Goal: Task Accomplishment & Management: Complete application form

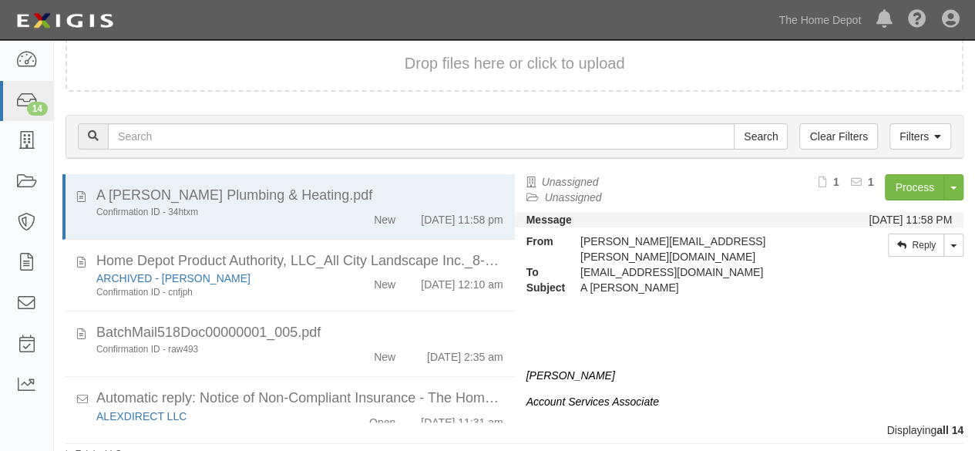
scroll to position [831, 0]
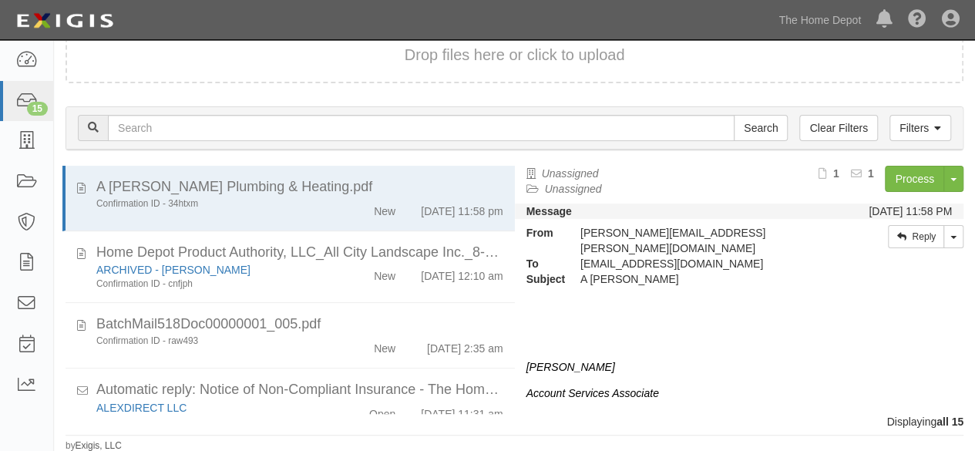
scroll to position [928, 0]
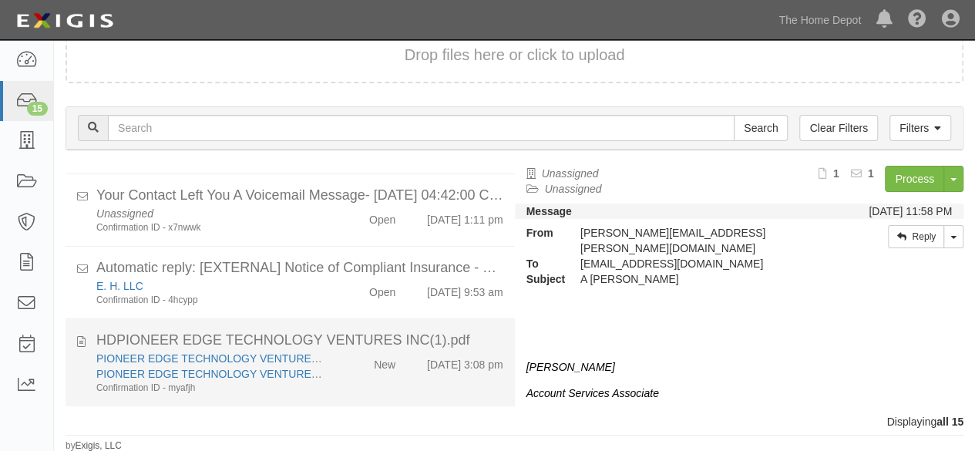
click at [347, 388] on div "PIONEER EDGE TECHNOLOGY VENTURES INC PIONEER EDGE TECHNOLOGY VENTURES INC Confi…" at bounding box center [300, 373] width 430 height 44
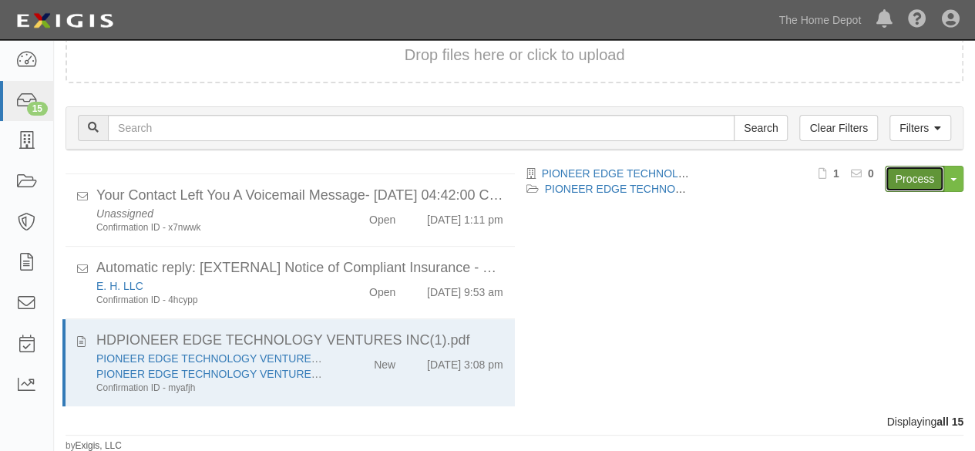
click at [906, 178] on link "Process" at bounding box center [914, 179] width 59 height 26
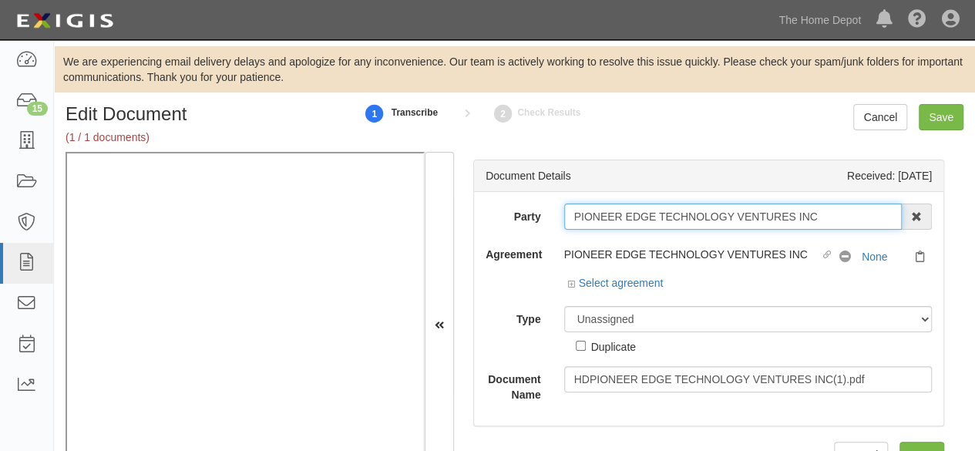
click at [826, 221] on input "PIONEER EDGE TECHNOLOGY VENTURES INC" at bounding box center [733, 216] width 338 height 26
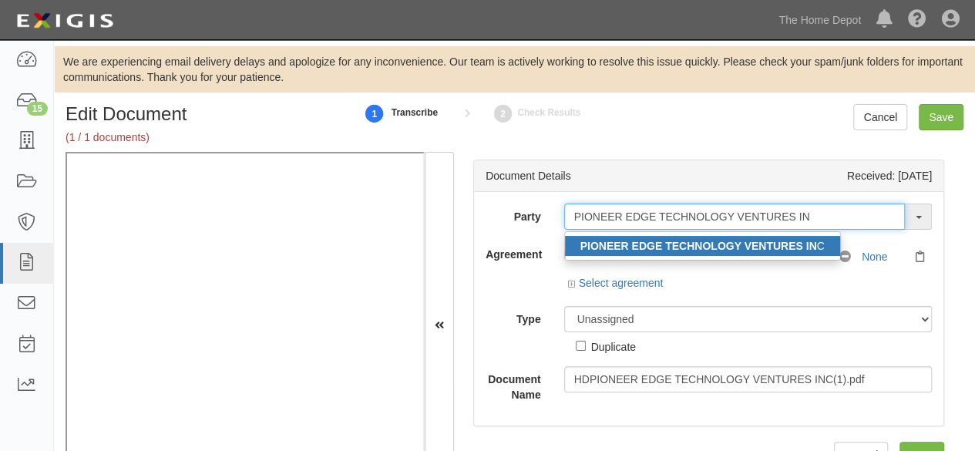
type input "PIONEER EDGE TECHNOLOGY VENTURES IN"
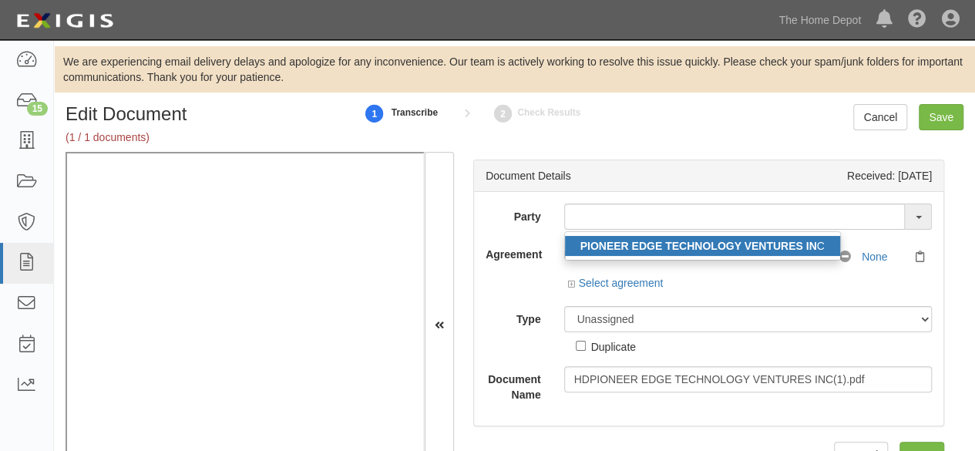
click at [658, 250] on strong "PIONEER EDGE TECHNOLOGY VENTURES IN" at bounding box center [698, 246] width 237 height 12
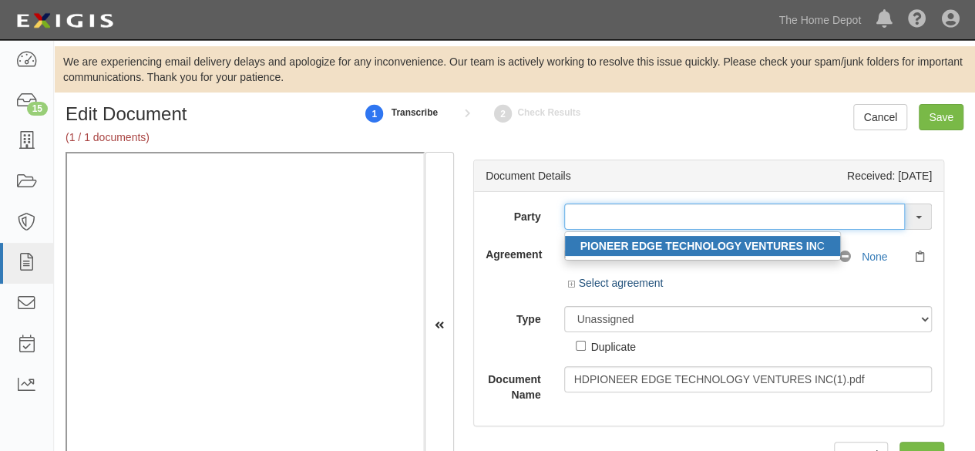
type input "PIONEER EDGE TECHNOLOGY VENTURES INC"
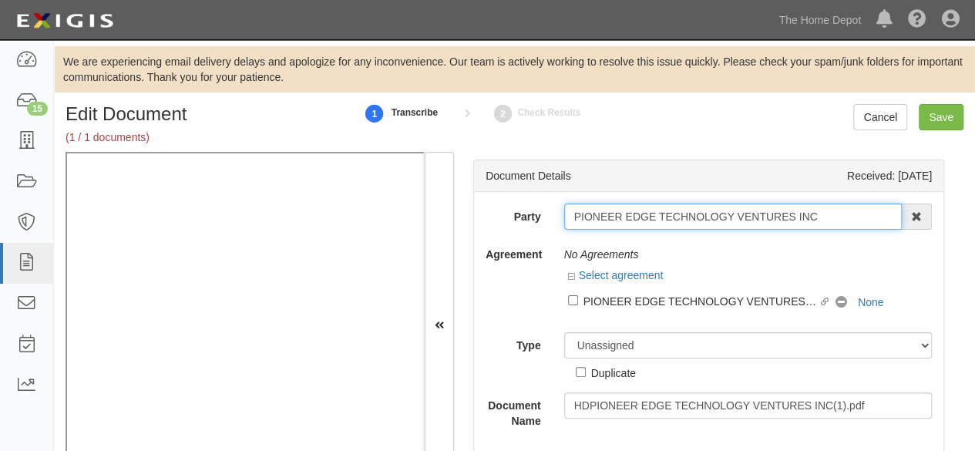
click at [663, 215] on input "PIONEER EDGE TECHNOLOGY VENTURES INC" at bounding box center [733, 216] width 338 height 26
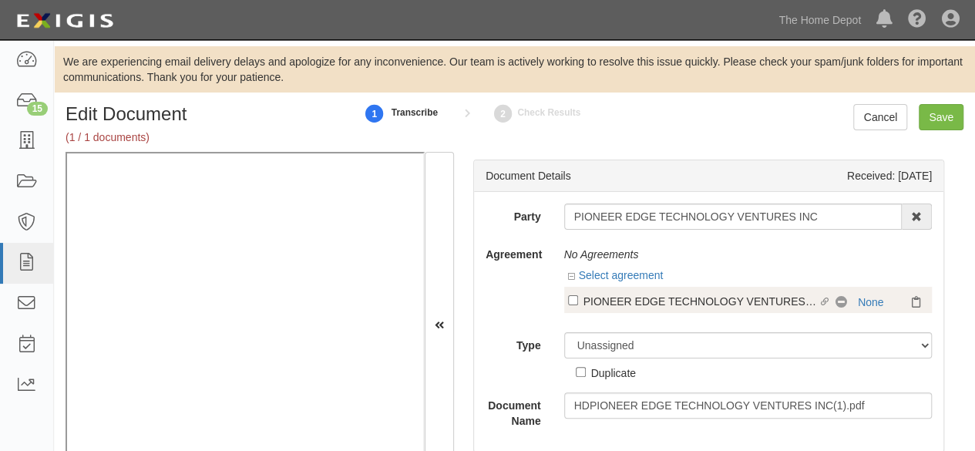
click at [657, 294] on div "PIONEER EDGE TECHNOLOGY VENTURES INC" at bounding box center [700, 300] width 235 height 17
click at [578, 295] on input "Linked agreement PIONEER EDGE TECHNOLOGY VENTURES INC Linked agreement" at bounding box center [573, 300] width 10 height 10
checkbox input "true"
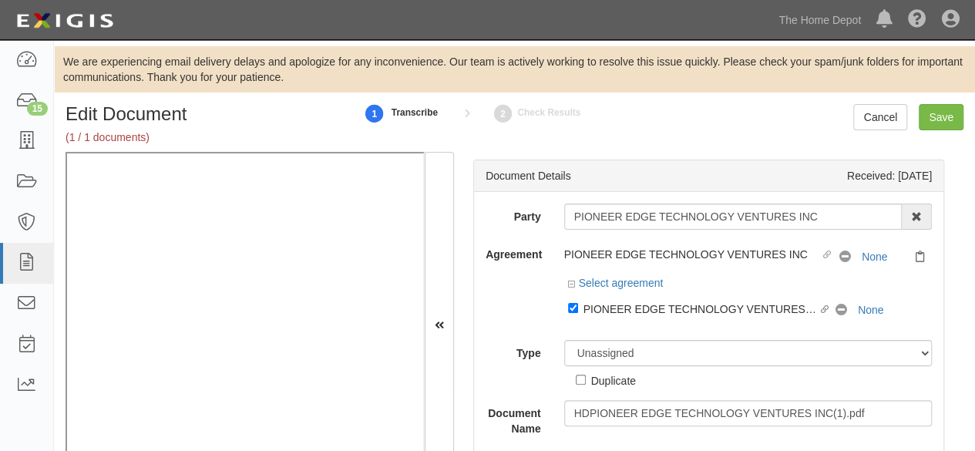
click at [629, 328] on div "Party PIONEER EDGE TECHNOLOGY VENTURES INC PIONEER EDGE TECHNOLOGY VENTURES IN …" at bounding box center [708, 319] width 446 height 233
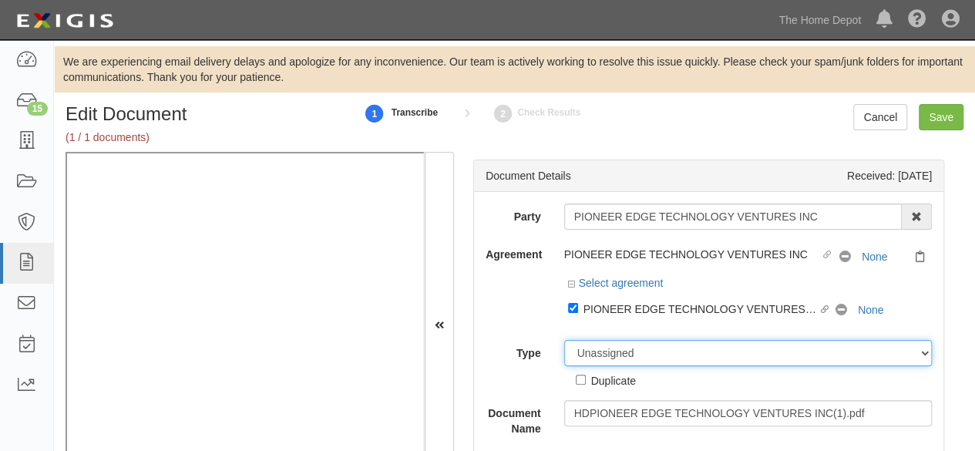
click at [615, 353] on select "Unassigned Binder Cancellation Notice Certificate Contract Endorsement Insuranc…" at bounding box center [748, 353] width 368 height 26
select select "CertificateDetail"
click at [564, 340] on select "Unassigned Binder Cancellation Notice Certificate Contract Endorsement Insuranc…" at bounding box center [748, 353] width 368 height 26
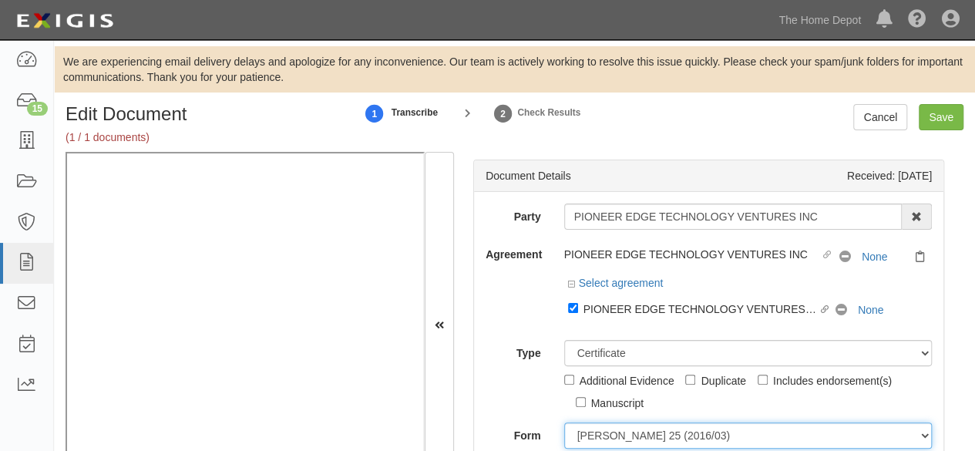
click at [601, 434] on select "ACORD 25 (2016/03) ACORD 101 ACORD 855 NY (2014/05) General" at bounding box center [748, 435] width 368 height 26
select select "GeneralFormDetail"
click at [564, 422] on select "ACORD 25 (2016/03) ACORD 101 ACORD 855 NY (2014/05) General" at bounding box center [748, 435] width 368 height 26
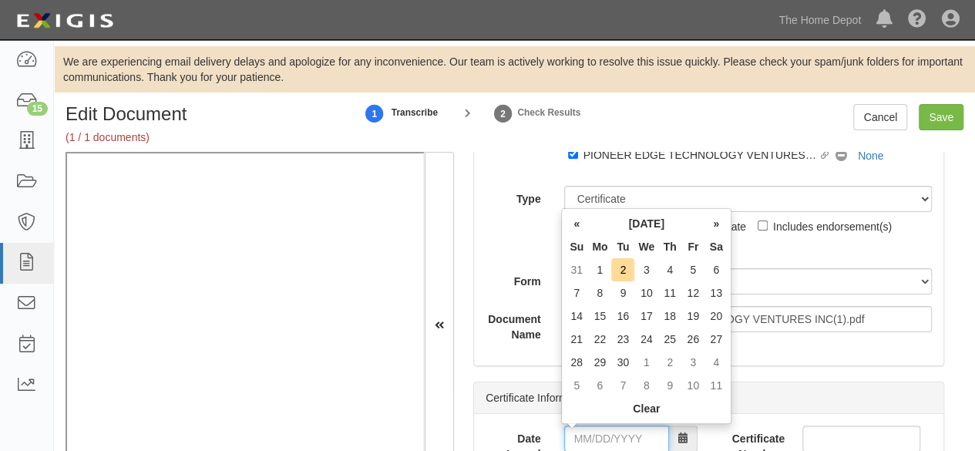
drag, startPoint x: 601, startPoint y: 438, endPoint x: 601, endPoint y: 425, distance: 13.9
click at [601, 438] on input "Date Issued" at bounding box center [616, 438] width 105 height 26
click at [576, 271] on td "31" at bounding box center [576, 269] width 23 height 23
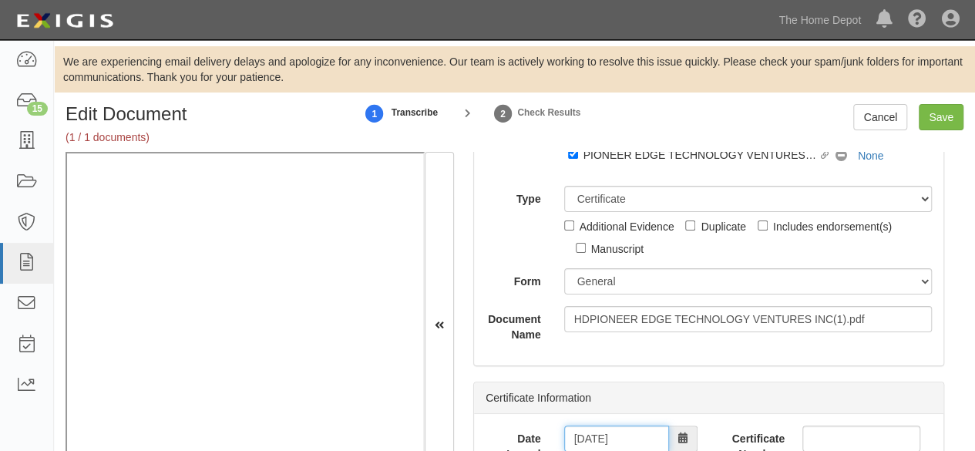
drag, startPoint x: 589, startPoint y: 442, endPoint x: 594, endPoint y: 425, distance: 18.5
click at [591, 434] on input "08/31/2025" at bounding box center [616, 438] width 105 height 26
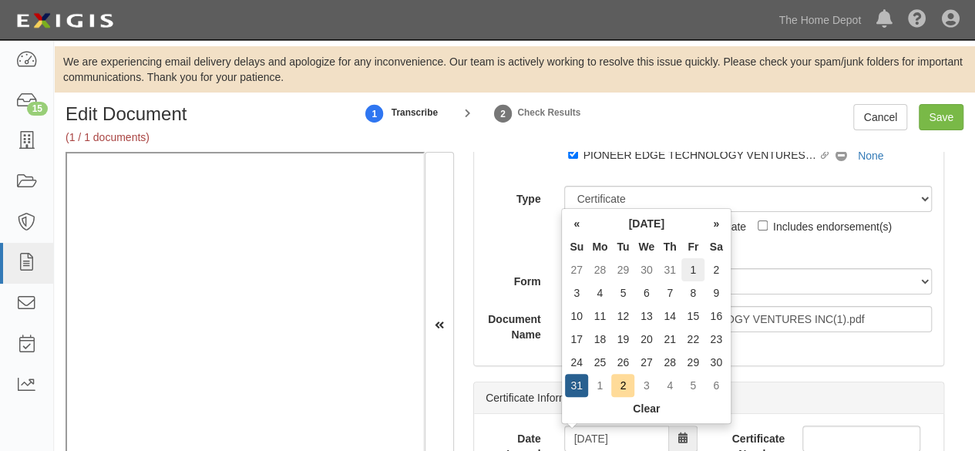
click at [691, 274] on td "1" at bounding box center [692, 269] width 23 height 23
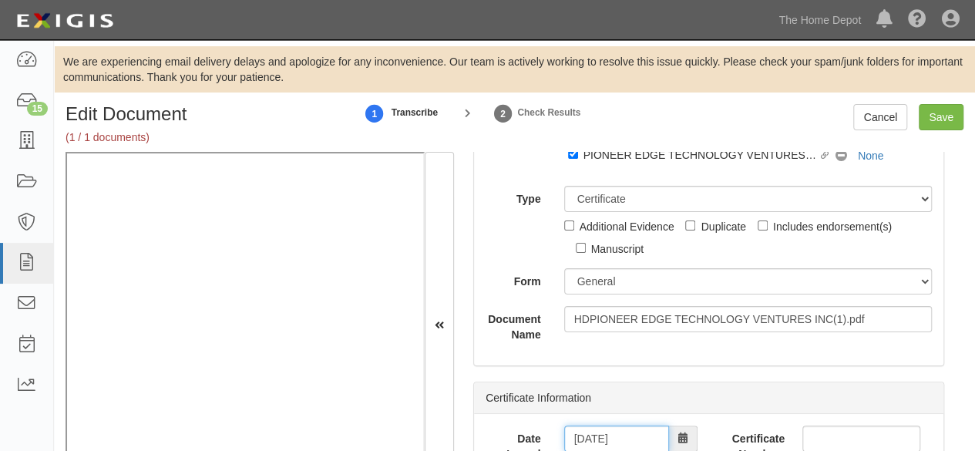
click at [590, 437] on input "08/01/2025" at bounding box center [616, 438] width 105 height 26
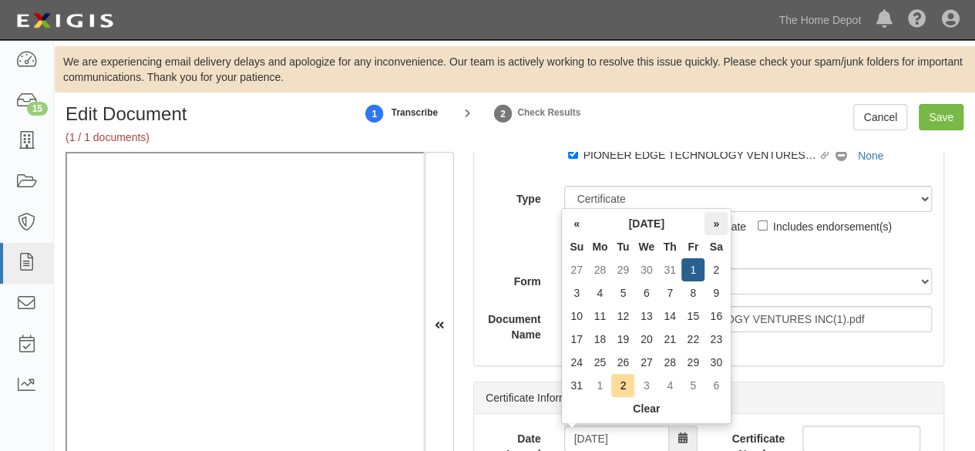
click at [715, 223] on th "»" at bounding box center [715, 223] width 23 height 23
click at [599, 274] on td "1" at bounding box center [599, 269] width 23 height 23
type input "09/01/2025"
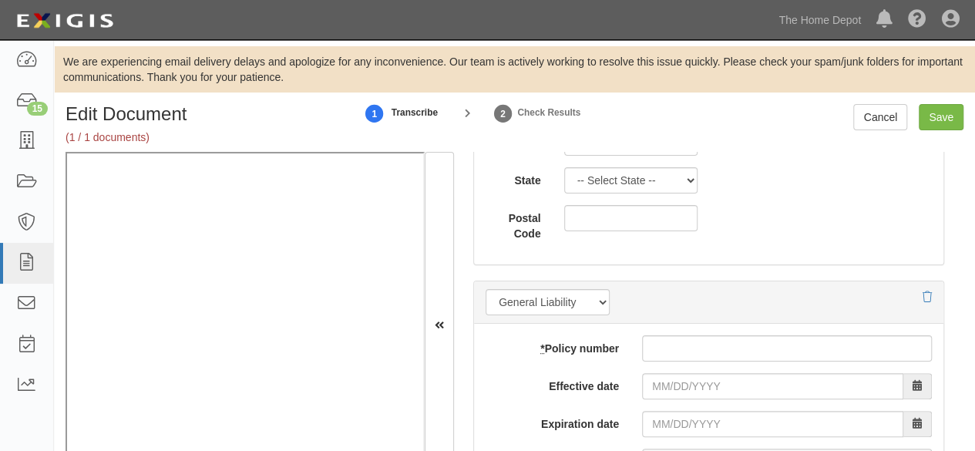
scroll to position [1233, 0]
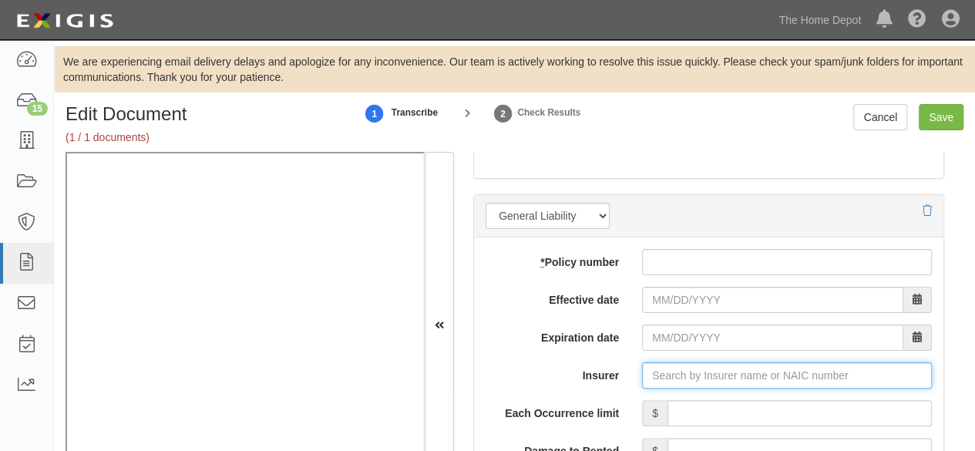
click at [651, 366] on input "Insurer" at bounding box center [787, 375] width 290 height 26
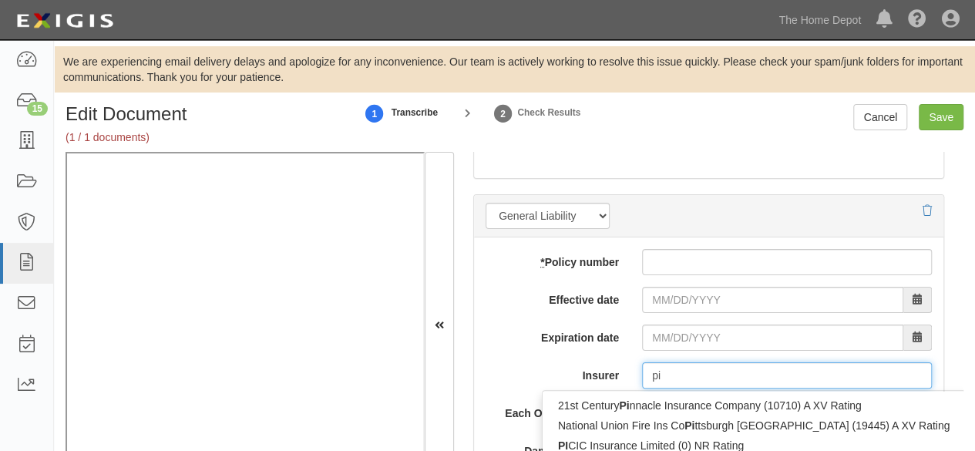
type input "pin"
type input "ping An Health Ins Co of China Ltd (0) A- XII Rating"
type input "ping"
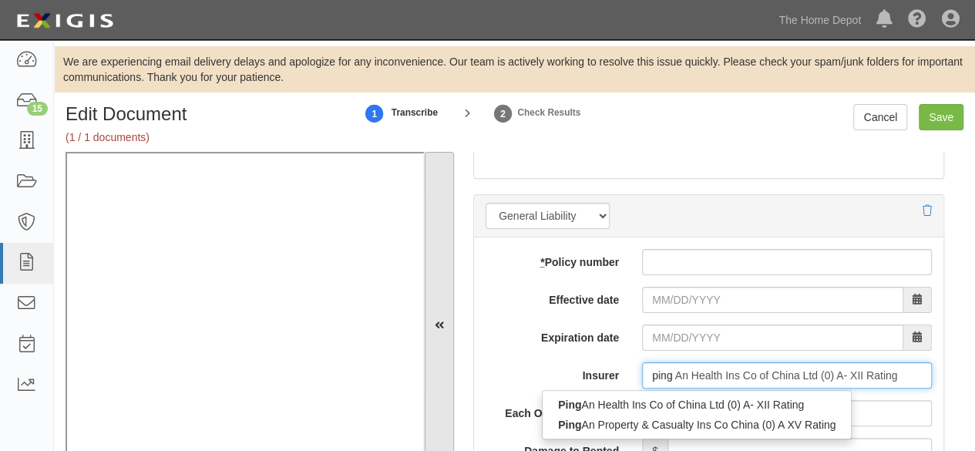
drag, startPoint x: 609, startPoint y: 425, endPoint x: 452, endPoint y: 447, distance: 158.7
click at [607, 425] on div "Ping An Property & Casualty Ins Co China (0) A XV Rating" at bounding box center [696, 425] width 308 height 20
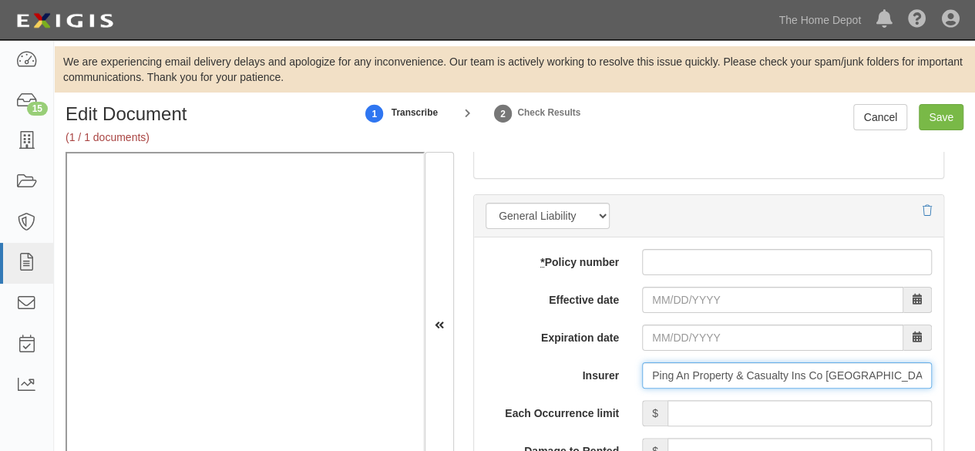
type input "Ping An Property & Casualty Ins Co China (0) A XV Rating"
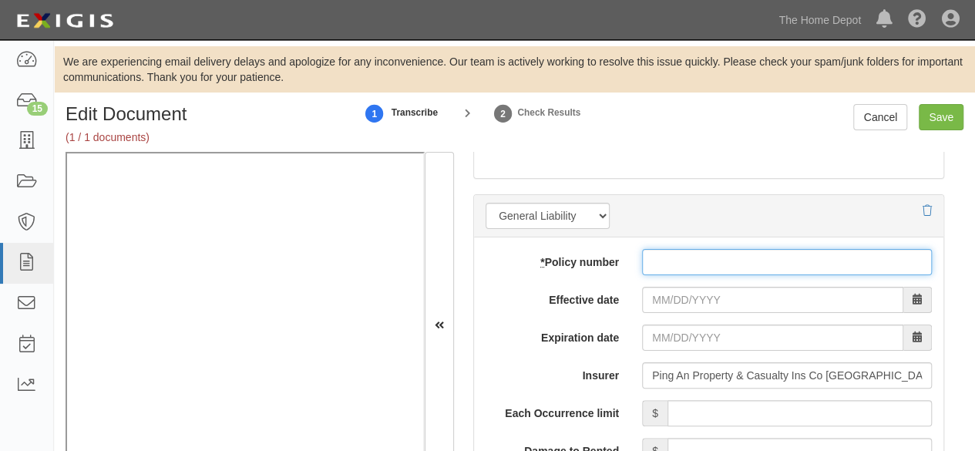
click at [678, 249] on input "* Policy number" at bounding box center [787, 262] width 290 height 26
paste input "10579006800069091273"
type input "10579006800069091273"
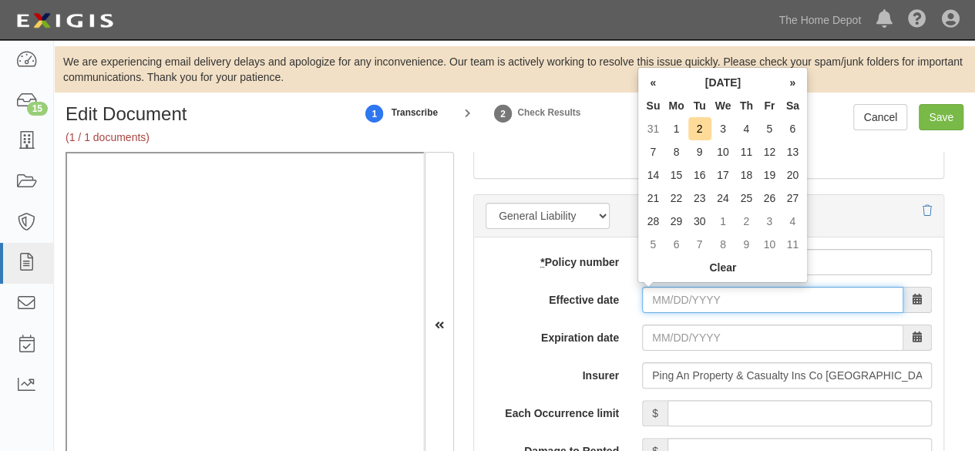
click at [653, 300] on input "Effective date" at bounding box center [772, 300] width 261 height 26
click at [704, 153] on td "9" at bounding box center [699, 151] width 23 height 23
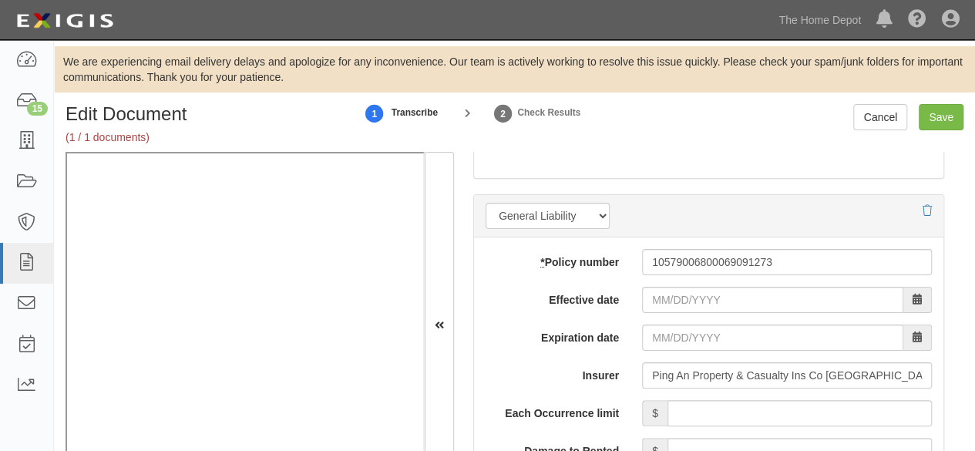
type input "09/09/2025"
type input "09/09/2026"
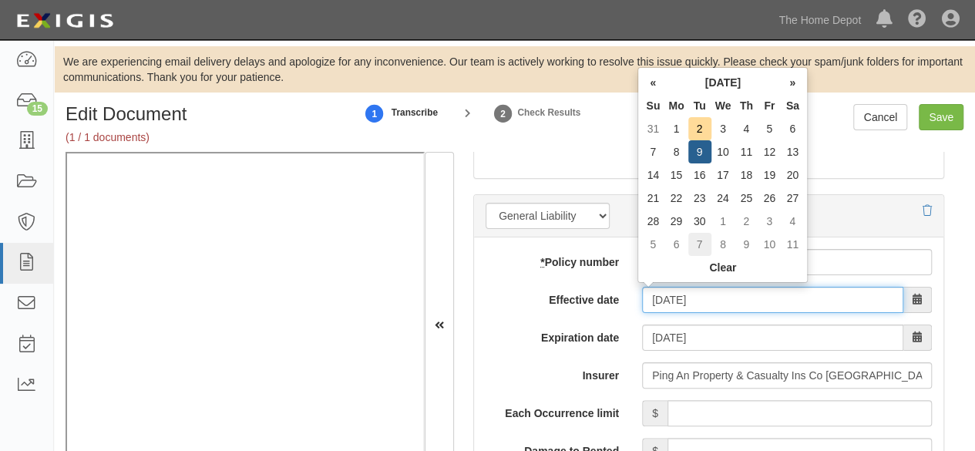
drag, startPoint x: 670, startPoint y: 300, endPoint x: 707, endPoint y: 240, distance: 71.2
click at [676, 287] on input "09/09/2025" at bounding box center [772, 300] width 261 height 26
click at [723, 147] on td "10" at bounding box center [723, 151] width 24 height 23
type input "09/10/2025"
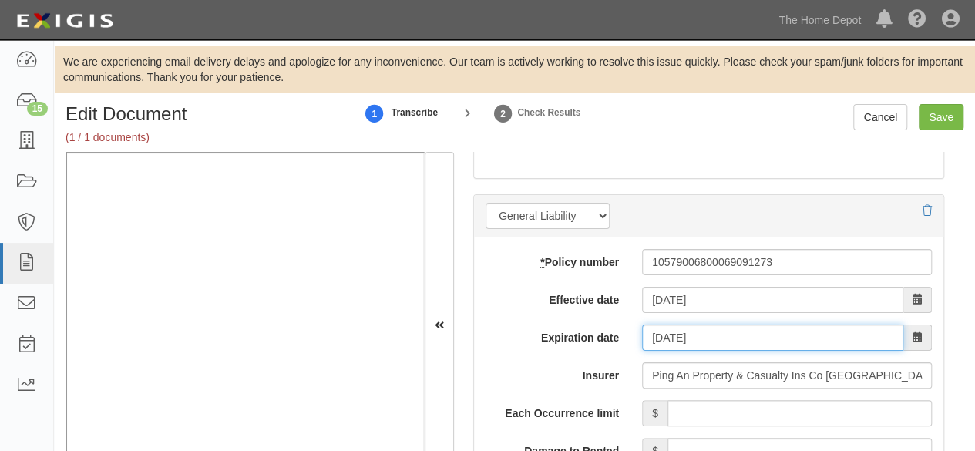
click at [653, 330] on input "09/10/2026" at bounding box center [772, 337] width 261 height 26
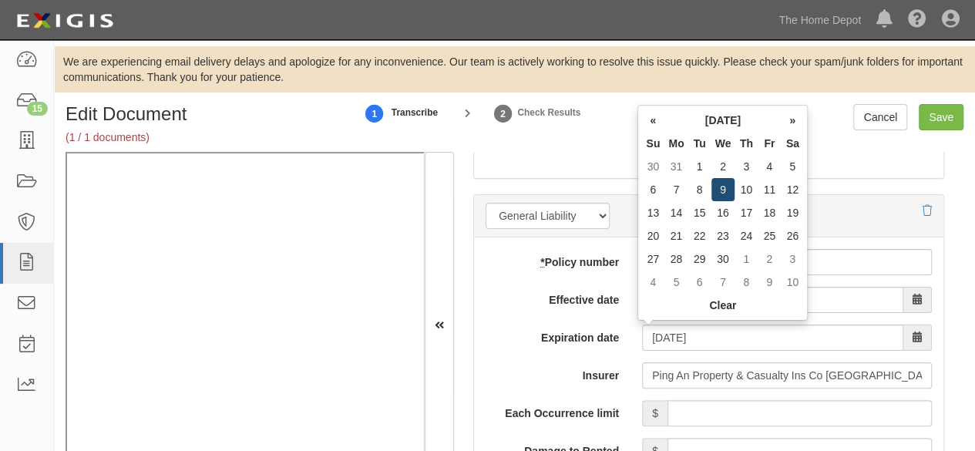
click at [727, 193] on td "9" at bounding box center [723, 189] width 24 height 23
type input "09/09/2026"
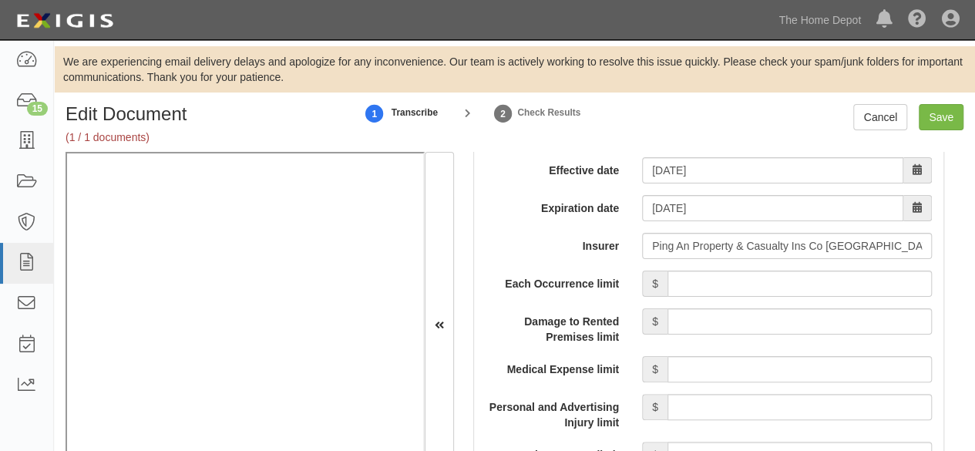
scroll to position [1387, 0]
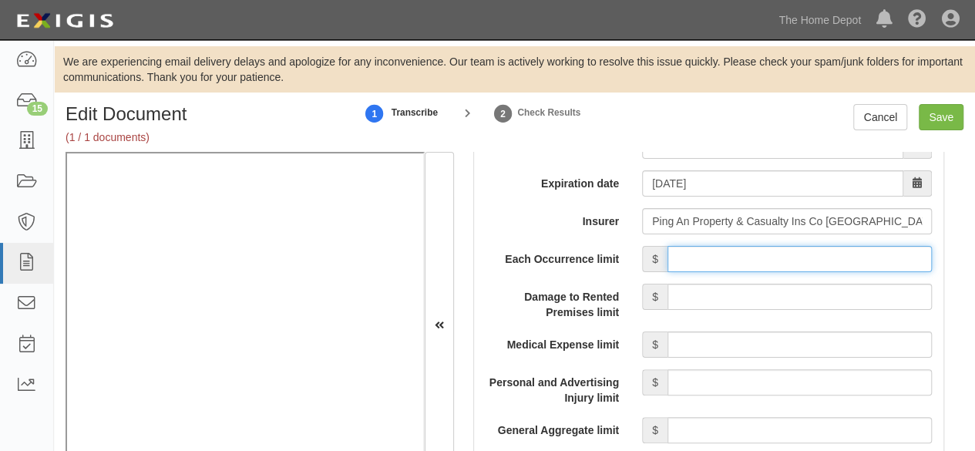
drag, startPoint x: 764, startPoint y: 253, endPoint x: 770, endPoint y: 238, distance: 16.9
click at [764, 253] on input "Each Occurrence limit" at bounding box center [799, 259] width 264 height 26
type input "2,000,000"
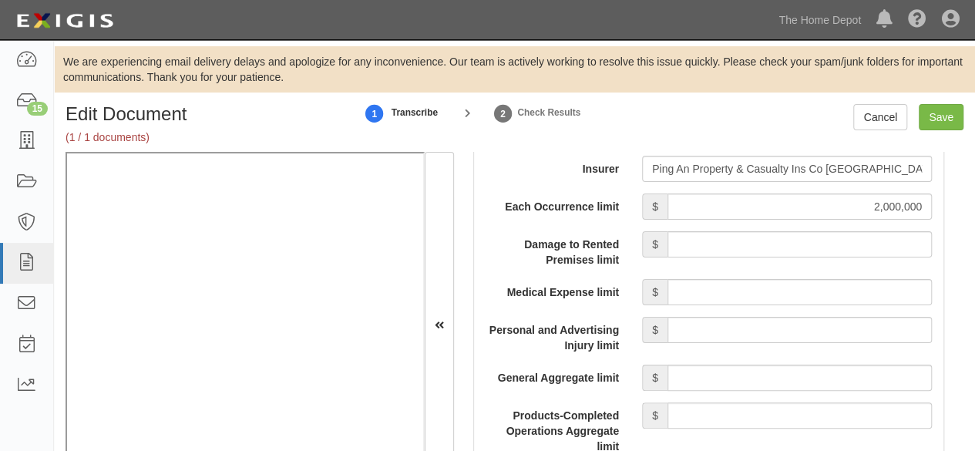
scroll to position [1464, 0]
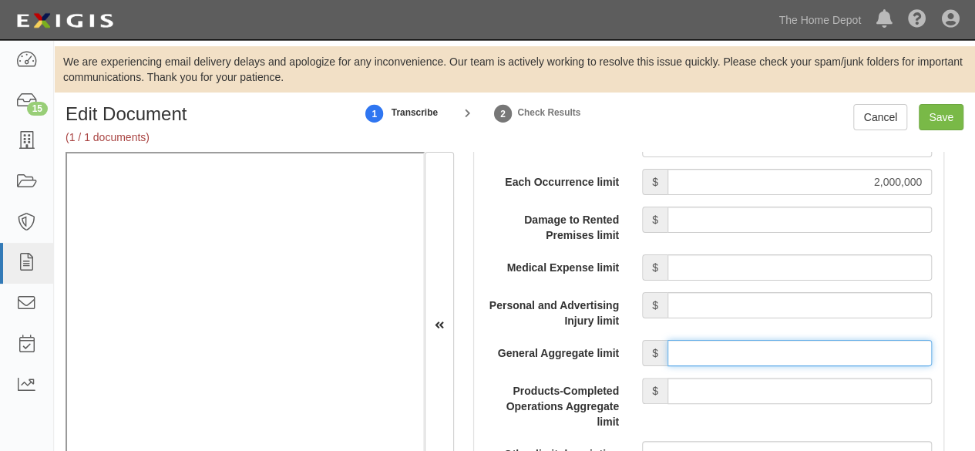
drag, startPoint x: 706, startPoint y: 349, endPoint x: 712, endPoint y: 326, distance: 23.9
click at [706, 349] on input "General Aggregate limit" at bounding box center [799, 353] width 264 height 26
type input "2,000,000"
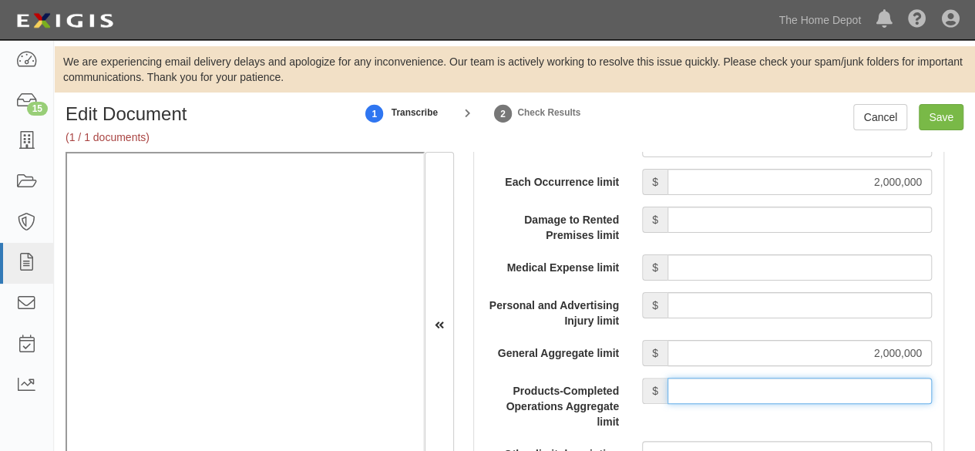
drag, startPoint x: 746, startPoint y: 391, endPoint x: 750, endPoint y: 378, distance: 14.4
click at [746, 389] on input "Products-Completed Operations Aggregate limit" at bounding box center [799, 391] width 264 height 26
type input "2,000,000"
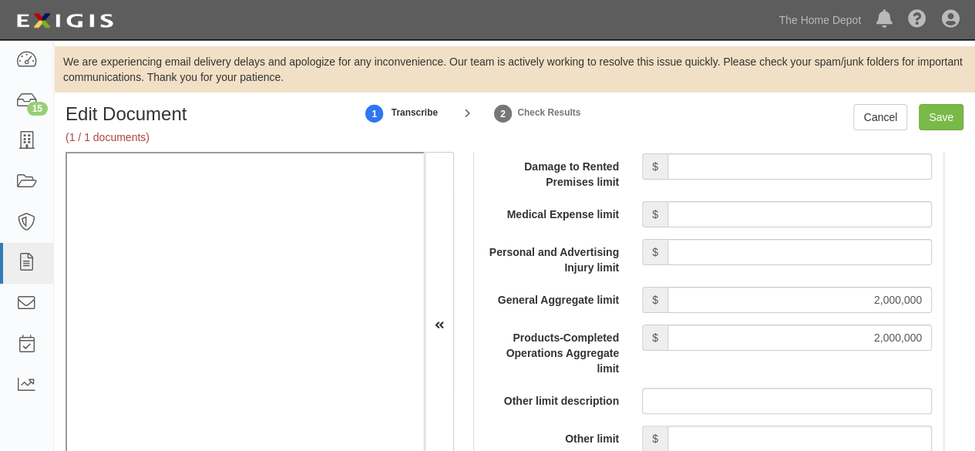
scroll to position [1618, 0]
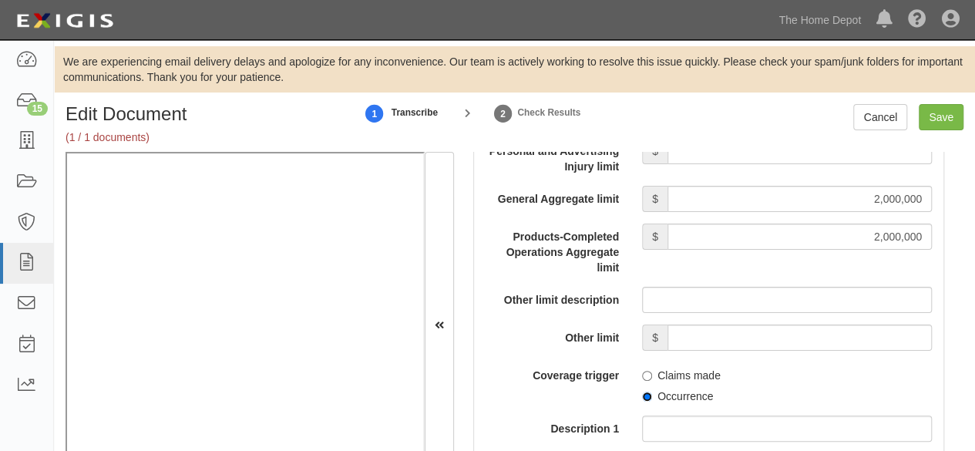
click at [642, 392] on input "Occurrence" at bounding box center [647, 396] width 10 height 10
radio input "true"
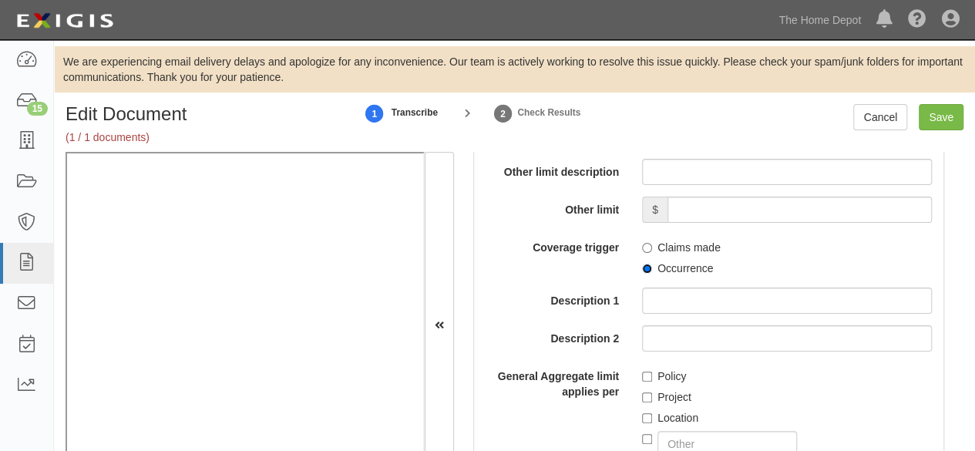
scroll to position [1772, 0]
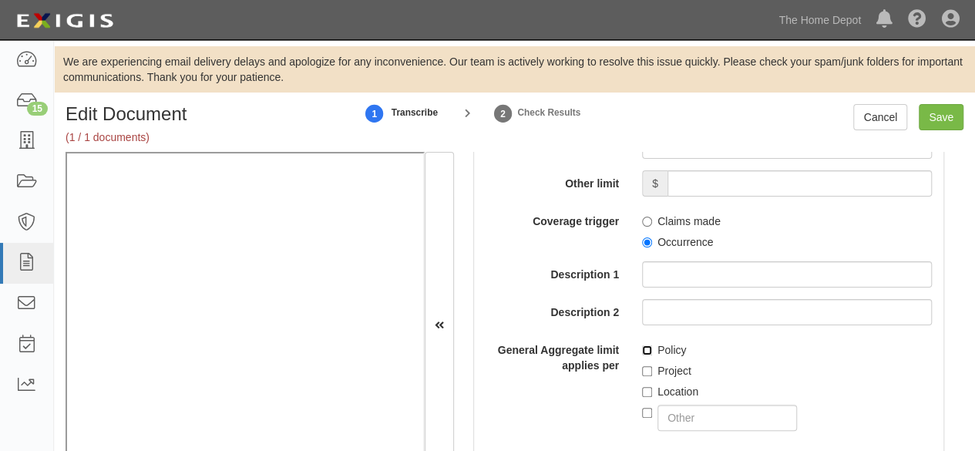
click at [646, 348] on input "Policy" at bounding box center [647, 350] width 10 height 10
checkbox input "true"
drag, startPoint x: 932, startPoint y: 125, endPoint x: 864, endPoint y: 126, distance: 67.8
click at [932, 125] on input "Save" at bounding box center [940, 117] width 45 height 26
type input "2000000"
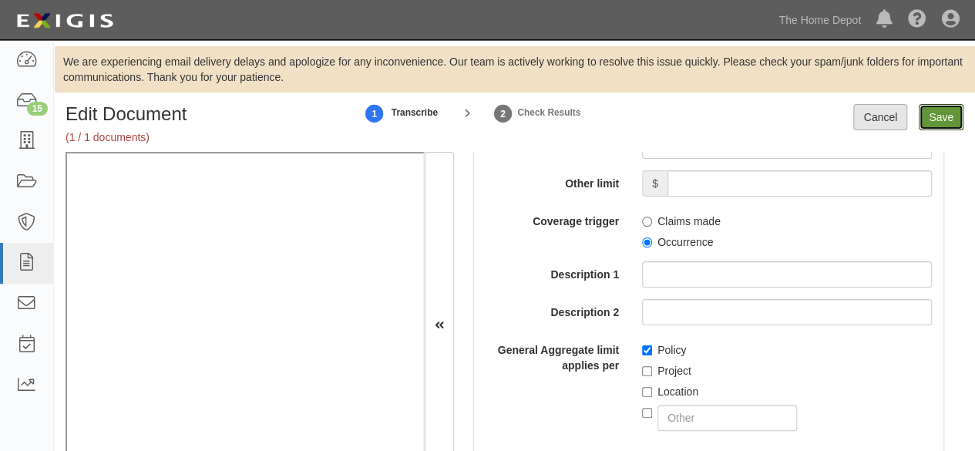
type input "2000000"
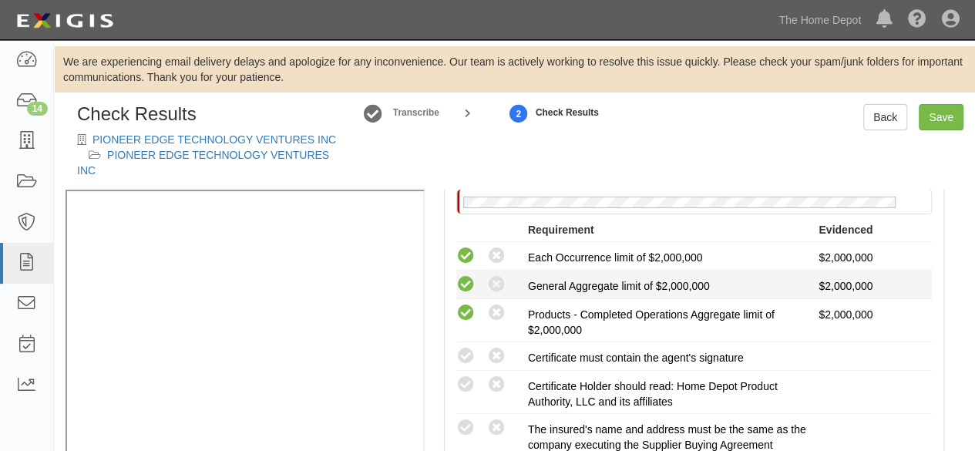
scroll to position [385, 0]
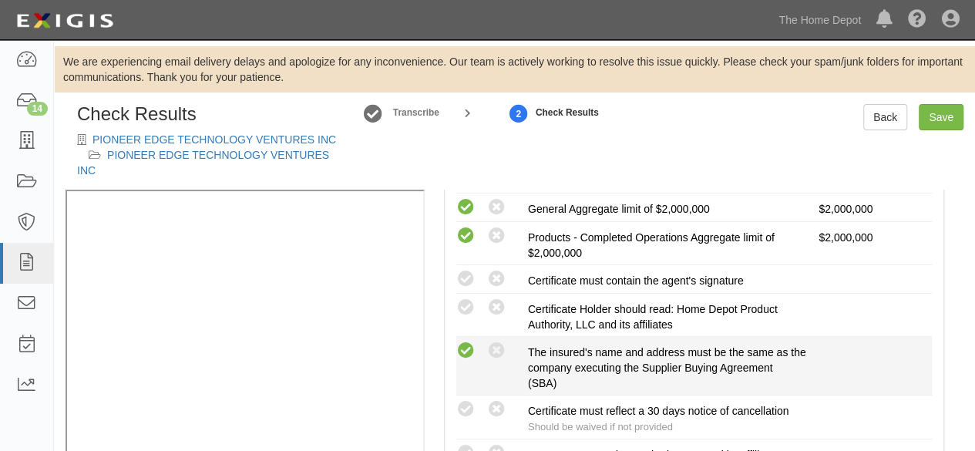
drag, startPoint x: 473, startPoint y: 351, endPoint x: 455, endPoint y: 356, distance: 18.5
click at [473, 351] on icon at bounding box center [465, 350] width 19 height 19
radio input "true"
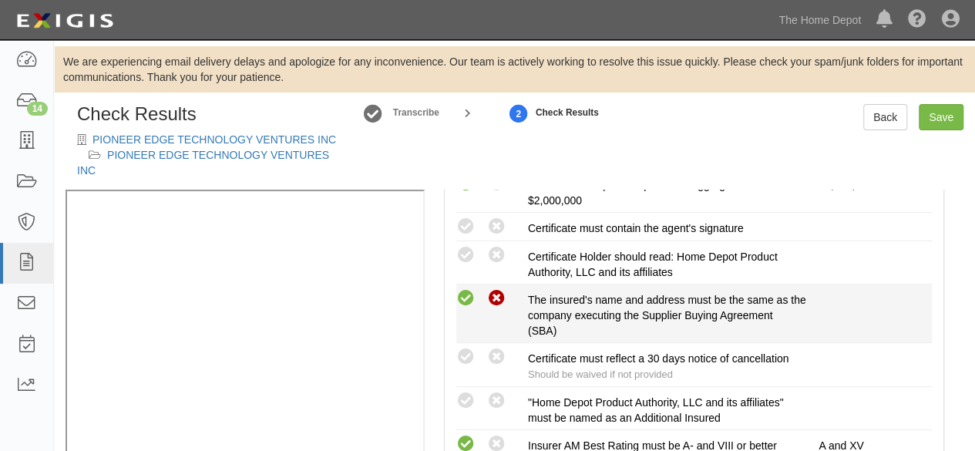
scroll to position [462, 0]
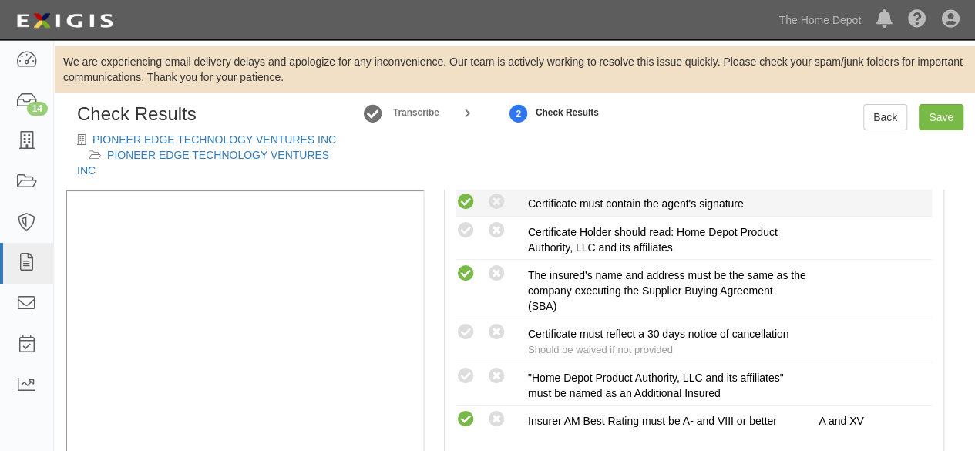
click at [472, 196] on icon at bounding box center [465, 202] width 19 height 19
radio input "true"
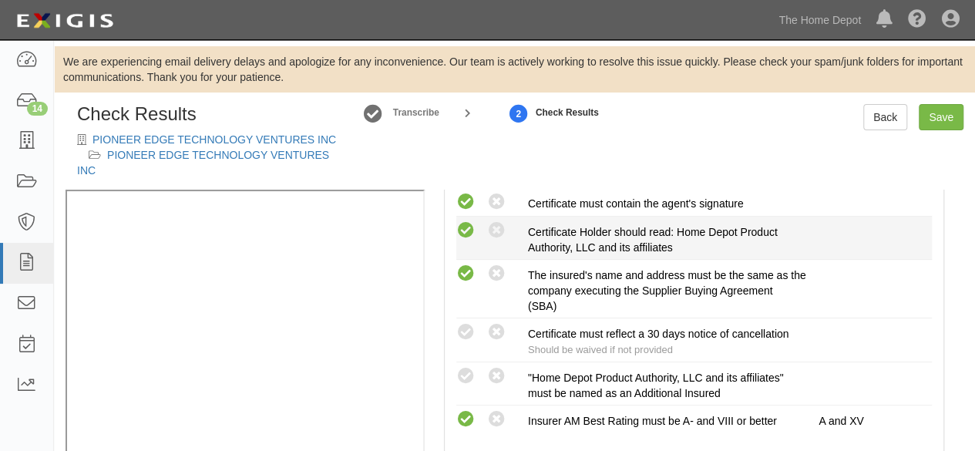
click at [464, 226] on icon at bounding box center [465, 230] width 19 height 19
radio input "true"
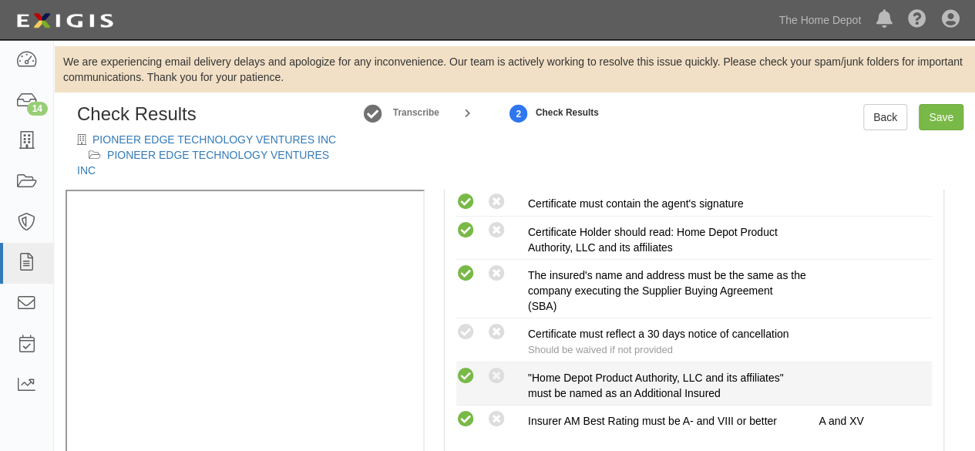
click at [470, 368] on icon at bounding box center [465, 376] width 19 height 19
radio input "true"
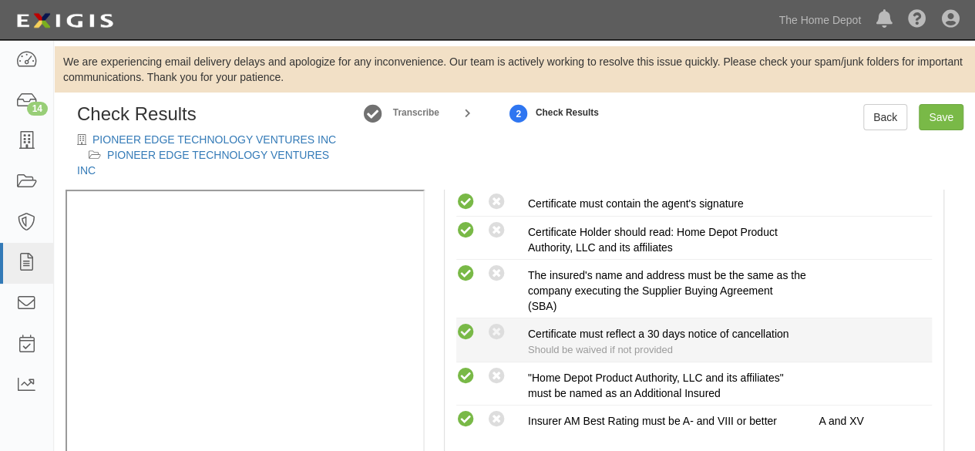
click at [465, 332] on icon at bounding box center [465, 332] width 19 height 19
radio input "true"
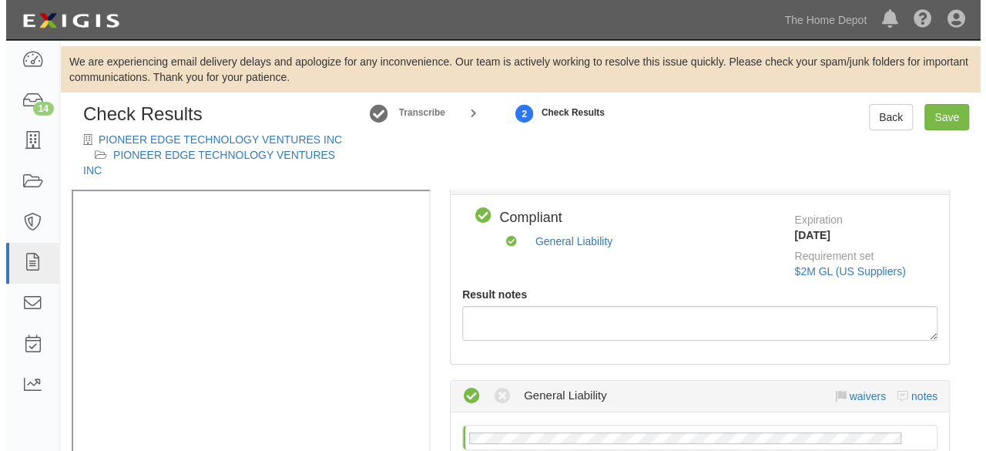
scroll to position [0, 0]
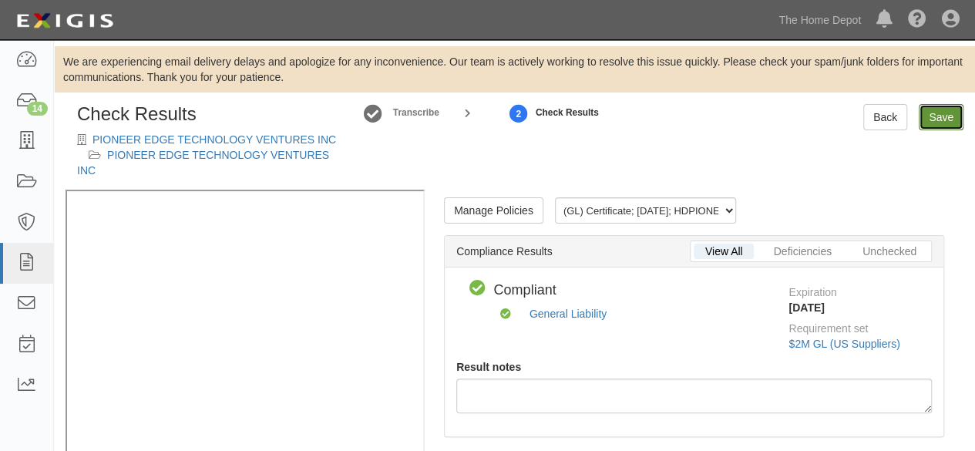
click at [934, 111] on link "Save" at bounding box center [940, 117] width 45 height 26
radio input "true"
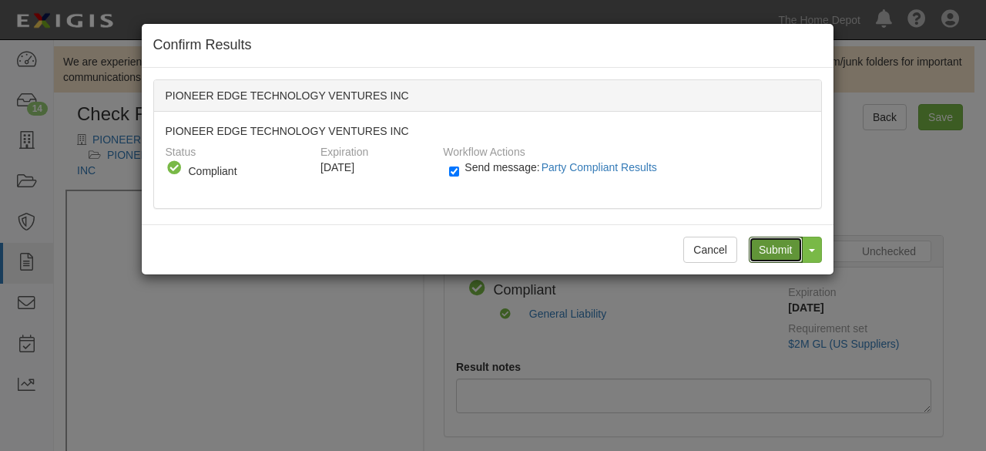
drag, startPoint x: 778, startPoint y: 247, endPoint x: 599, endPoint y: 150, distance: 203.7
click at [778, 246] on input "Submit" at bounding box center [776, 250] width 54 height 26
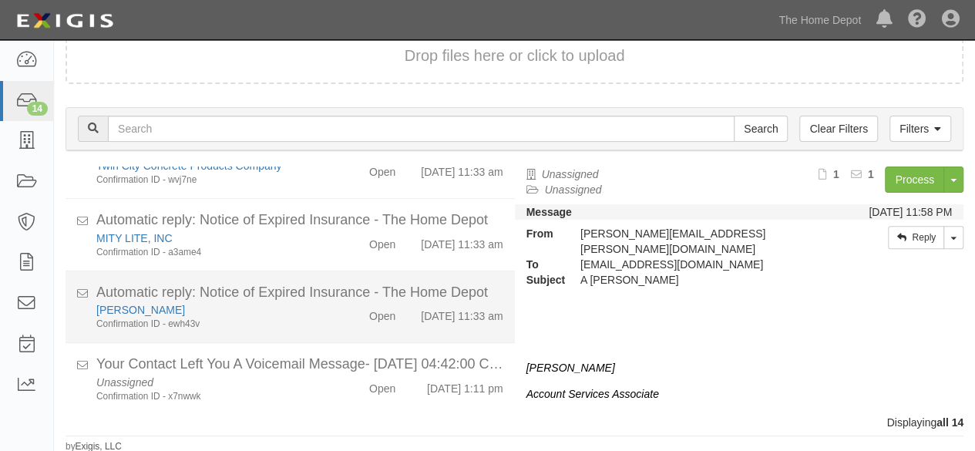
scroll to position [841, 0]
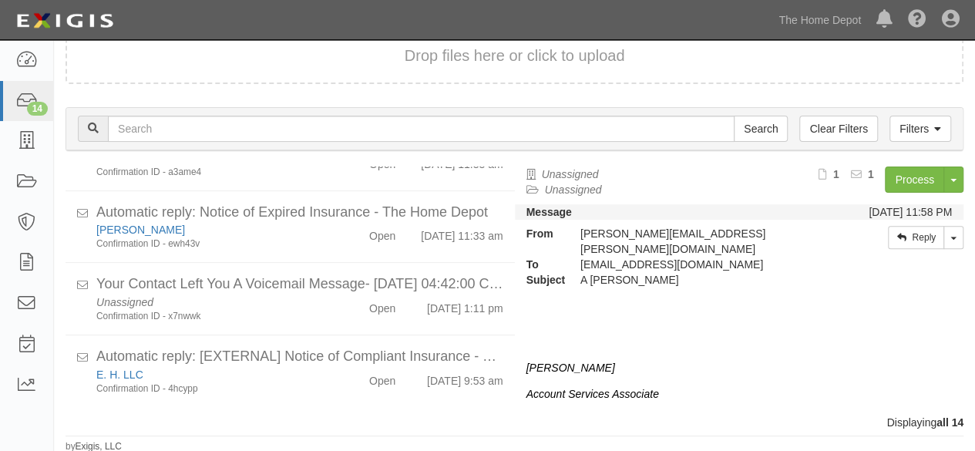
click at [93, 89] on div "Drop files here or click to upload" at bounding box center [514, 62] width 921 height 68
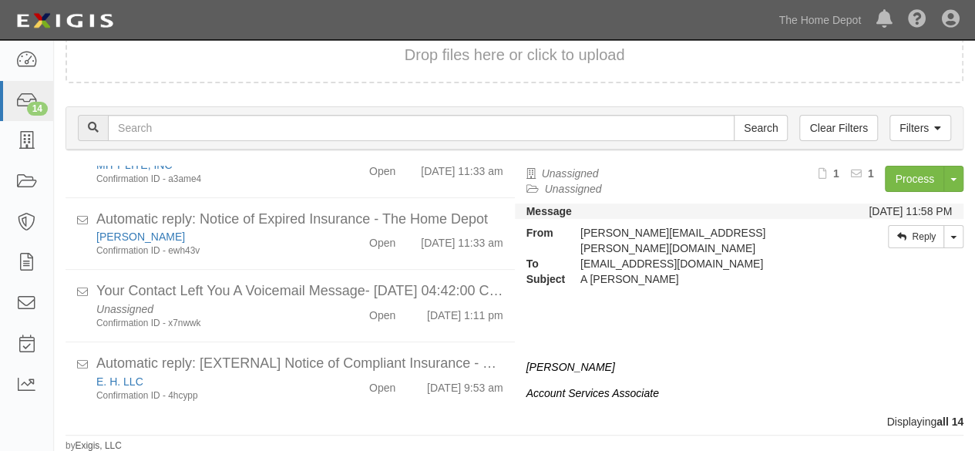
scroll to position [841, 0]
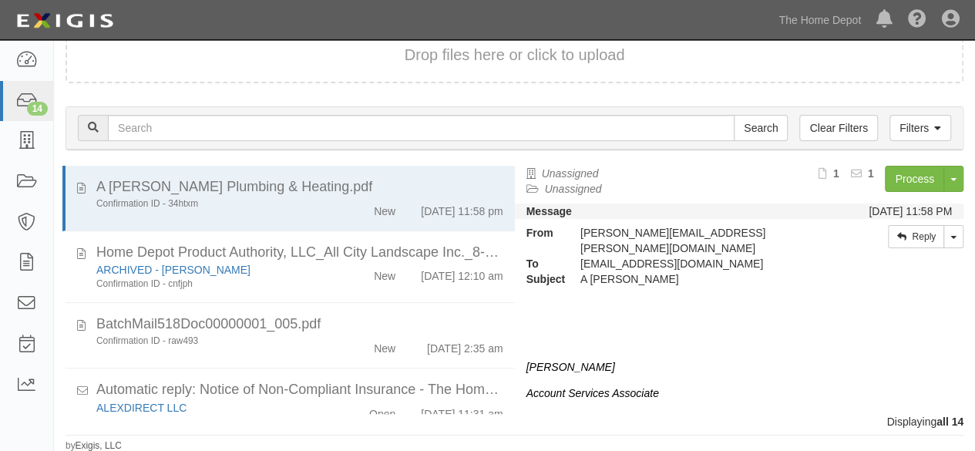
scroll to position [841, 0]
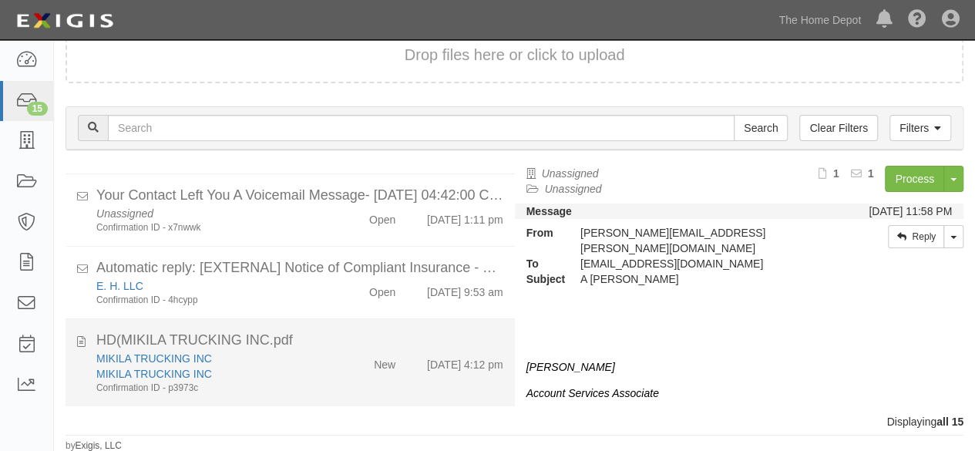
drag, startPoint x: 279, startPoint y: 428, endPoint x: 307, endPoint y: 394, distance: 43.2
click at [280, 426] on div "Displaying all 15" at bounding box center [514, 421] width 921 height 15
click at [316, 381] on div "Confirmation ID - p3973c" at bounding box center [209, 387] width 227 height 13
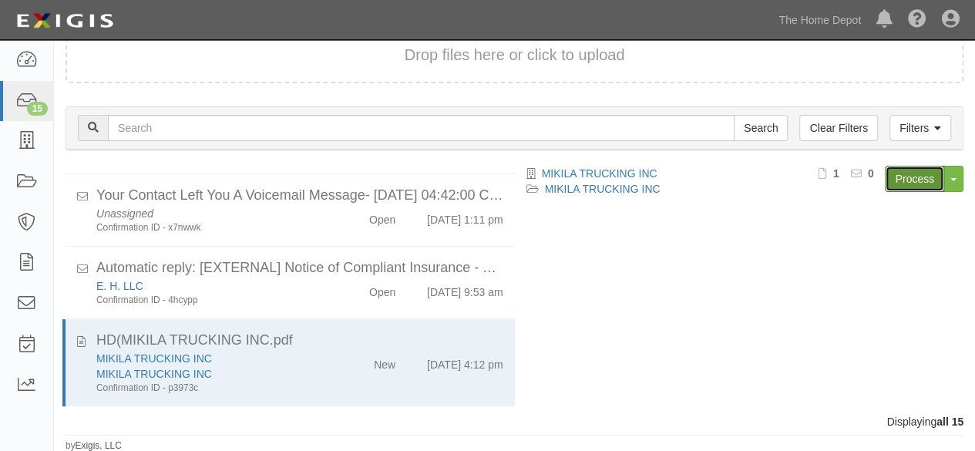
click at [904, 173] on link "Process" at bounding box center [914, 179] width 59 height 26
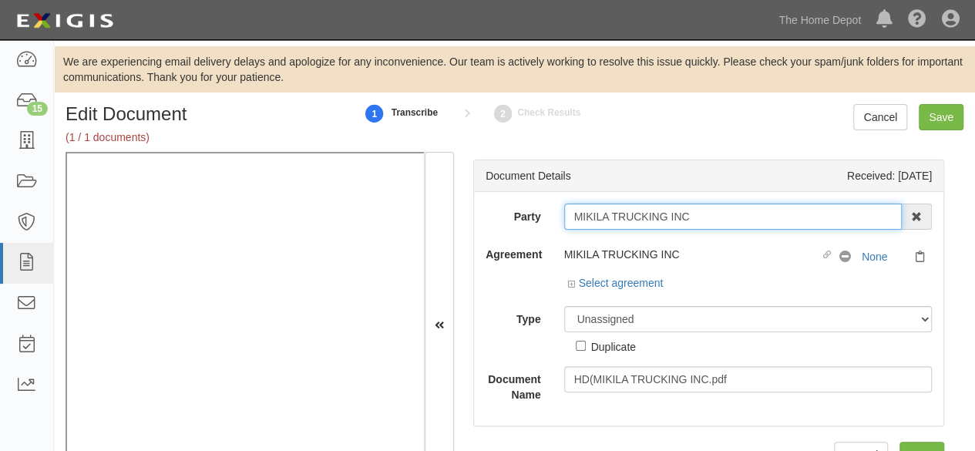
click at [700, 217] on input "MIKILA TRUCKING INC" at bounding box center [733, 216] width 338 height 26
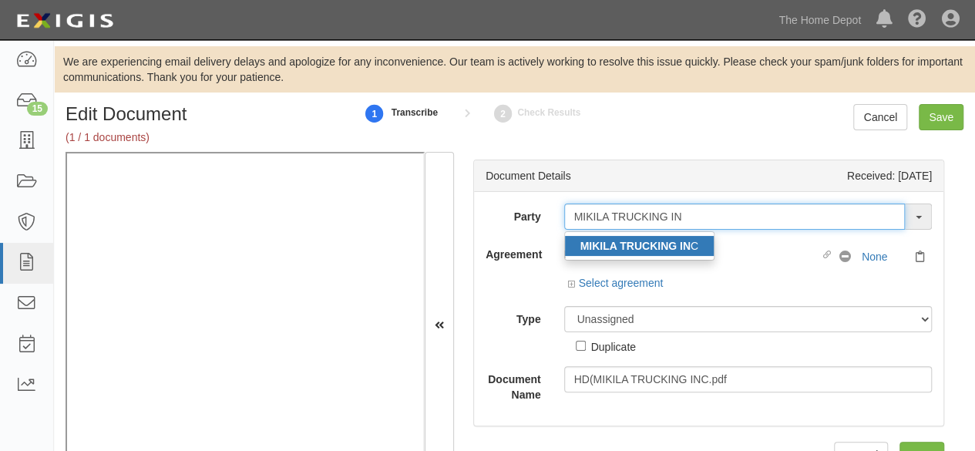
type input "MIKILA TRUCKING IN"
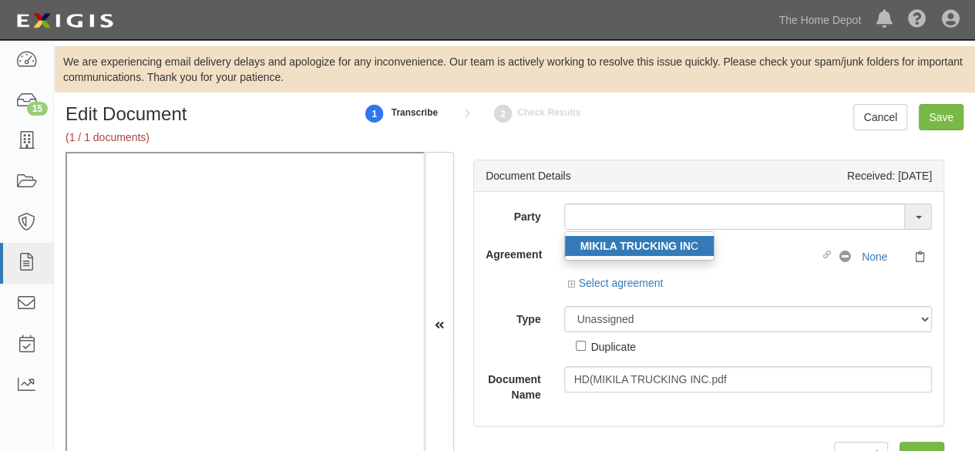
click at [628, 244] on strong "MIKILA TRUCKING IN" at bounding box center [635, 246] width 110 height 12
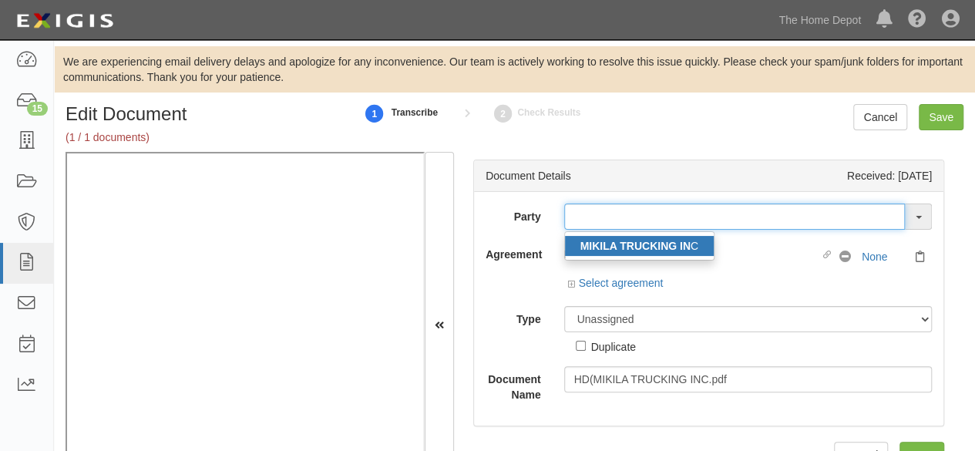
type input "MIKILA TRUCKING INC"
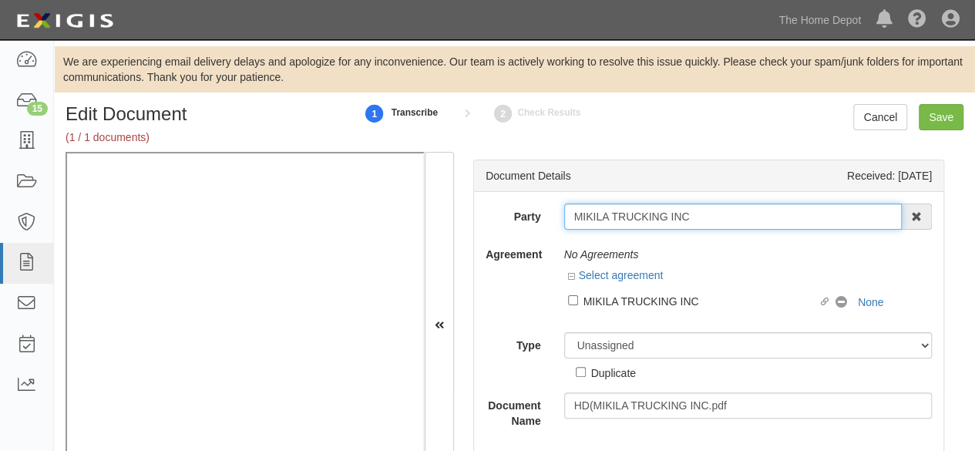
click at [647, 217] on input "MIKILA TRUCKING INC" at bounding box center [733, 216] width 338 height 26
click at [646, 217] on input "MIKILA TRUCKING INC" at bounding box center [733, 216] width 338 height 26
click at [646, 216] on input "MIKILA TRUCKING INC" at bounding box center [733, 216] width 338 height 26
drag, startPoint x: 646, startPoint y: 216, endPoint x: 630, endPoint y: 207, distance: 18.3
click at [630, 207] on input "MIKILA TRUCKING INC" at bounding box center [733, 216] width 338 height 26
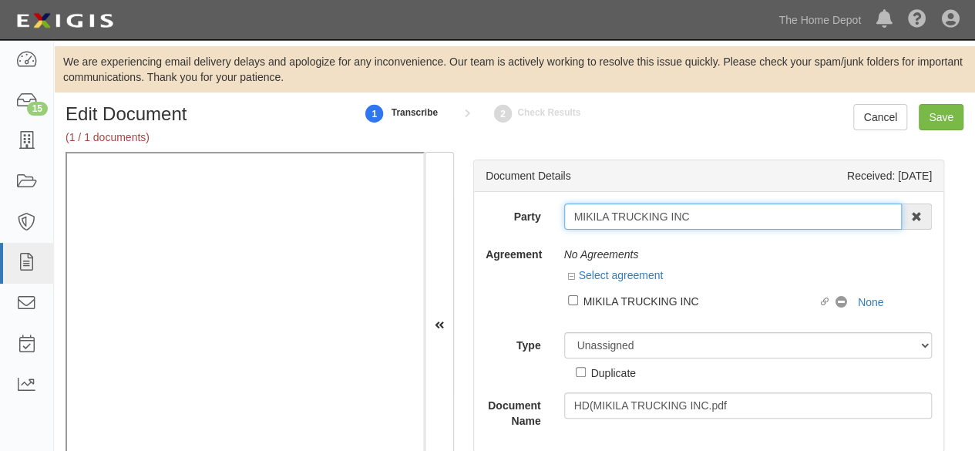
click at [630, 207] on input "MIKILA TRUCKING INC" at bounding box center [733, 216] width 338 height 26
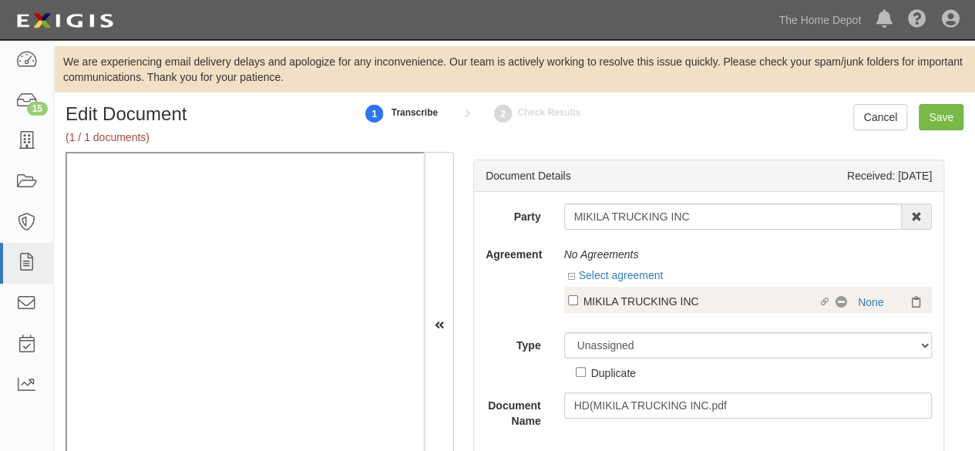
click at [607, 300] on div "MIKILA TRUCKING INC" at bounding box center [700, 300] width 235 height 17
click at [578, 300] on input "Linked agreement MIKILA TRUCKING INC Linked agreement" at bounding box center [573, 300] width 10 height 10
checkbox input "true"
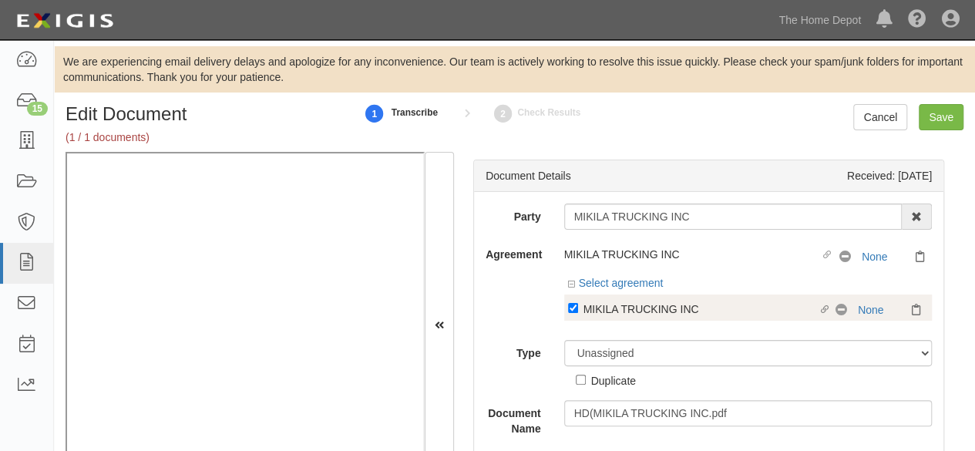
drag, startPoint x: 611, startPoint y: 329, endPoint x: 614, endPoint y: 317, distance: 12.7
click at [612, 327] on div "Party MIKILA TRUCKING INC MIKILA TRUCKING IN C 1000576868 Ontario Inc. 10 STRAW…" at bounding box center [708, 319] width 446 height 233
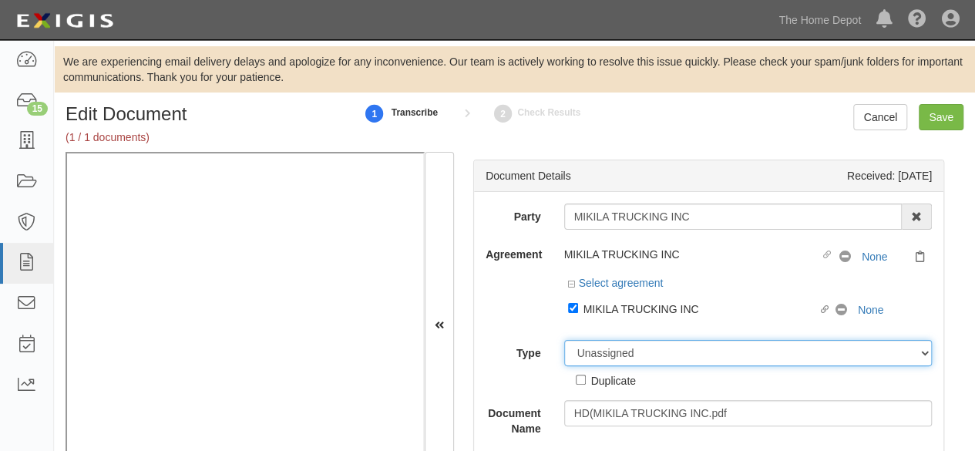
click at [609, 340] on select "Unassigned Binder Cancellation Notice Certificate Contract Endorsement Insuranc…" at bounding box center [748, 353] width 368 height 26
select select "CertificateDetail"
click at [564, 340] on select "Unassigned Binder Cancellation Notice Certificate Contract Endorsement Insuranc…" at bounding box center [748, 353] width 368 height 26
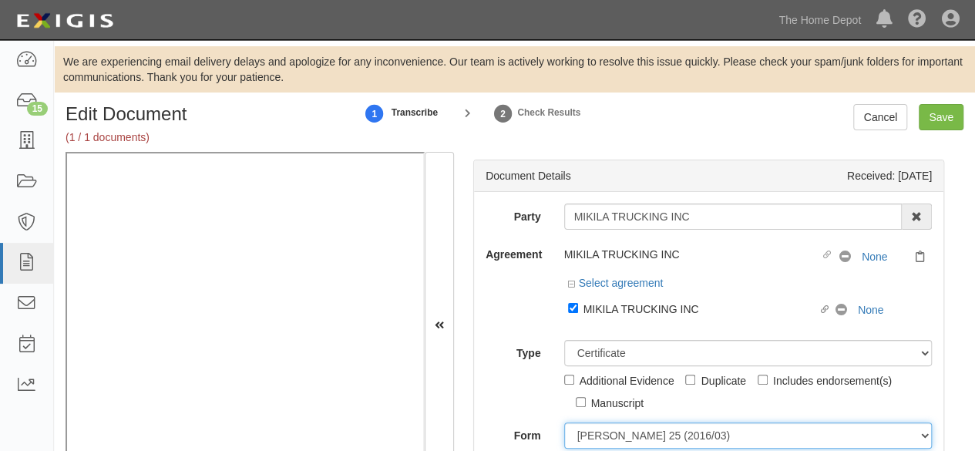
drag, startPoint x: 596, startPoint y: 435, endPoint x: 601, endPoint y: 425, distance: 11.0
click at [599, 430] on select "ACORD 25 (2016/03) ACORD 101 ACORD 855 NY (2014/05) General" at bounding box center [748, 435] width 368 height 26
select select "GeneralFormDetail"
click at [564, 422] on select "ACORD 25 (2016/03) ACORD 101 ACORD 855 NY (2014/05) General" at bounding box center [748, 435] width 368 height 26
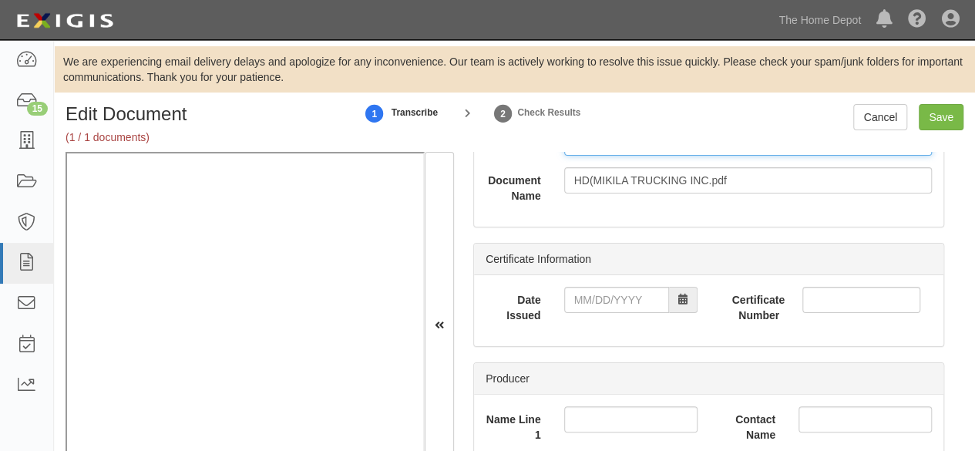
scroll to position [308, 0]
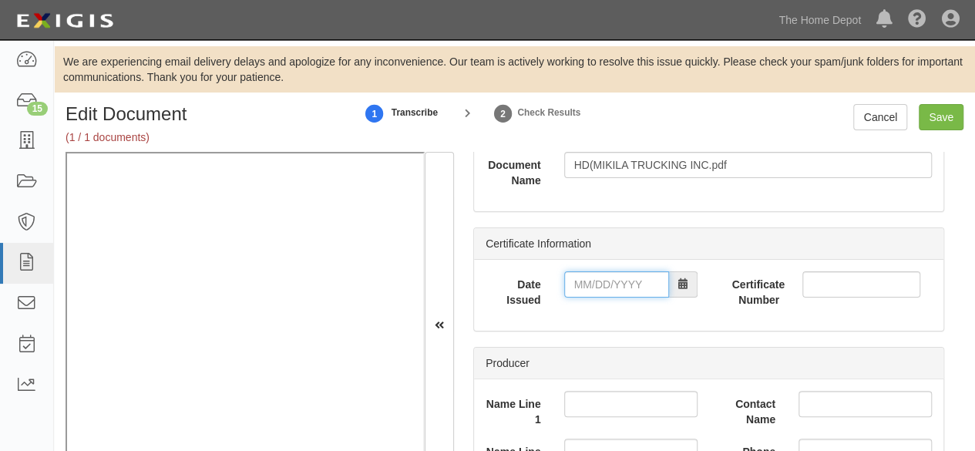
click at [609, 290] on input "Date Issued" at bounding box center [616, 284] width 105 height 26
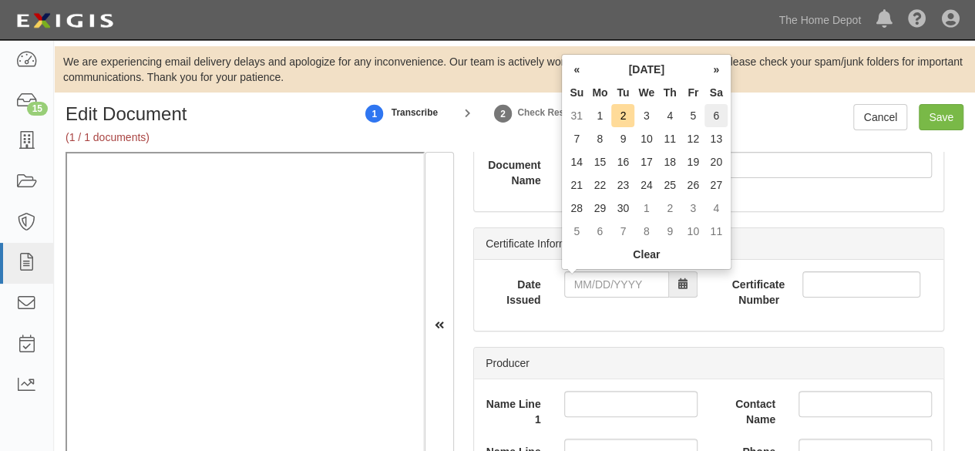
click at [719, 115] on td "6" at bounding box center [715, 115] width 23 height 23
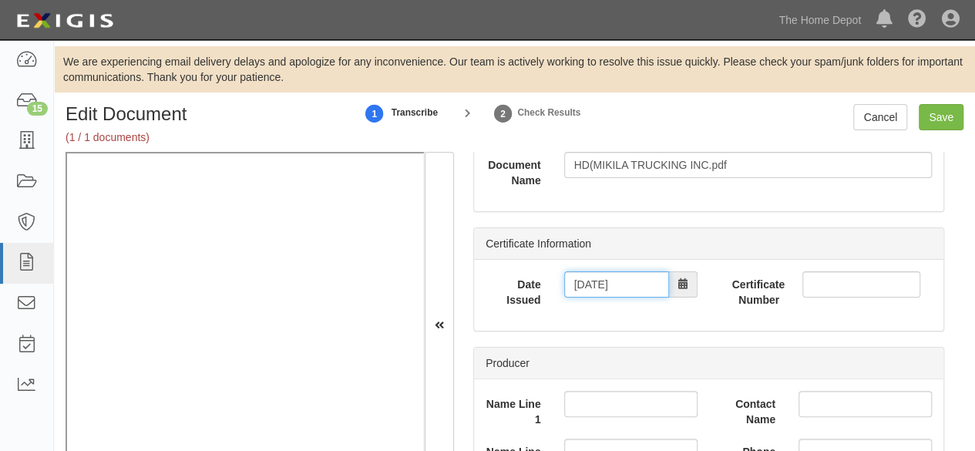
drag, startPoint x: 590, startPoint y: 281, endPoint x: 597, endPoint y: 272, distance: 11.6
click at [591, 280] on input "09/06/2025" at bounding box center [616, 284] width 105 height 26
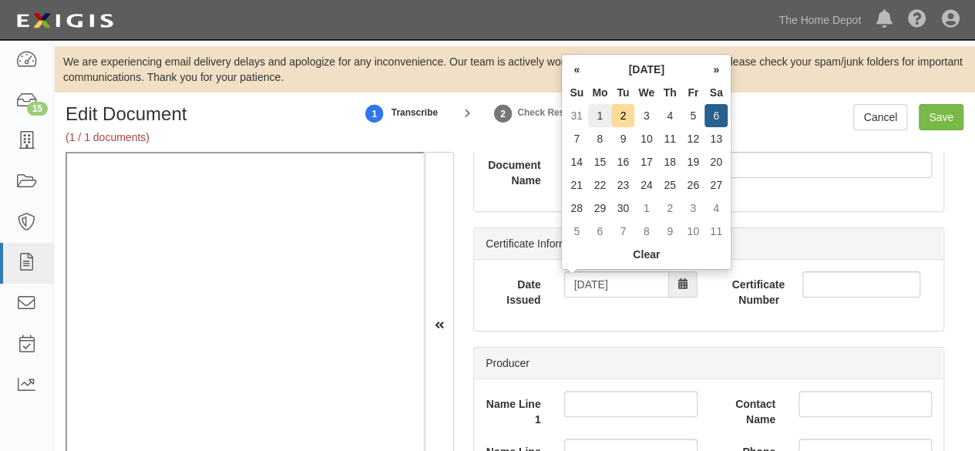
click at [602, 118] on td "1" at bounding box center [599, 115] width 23 height 23
type input "09/01/2025"
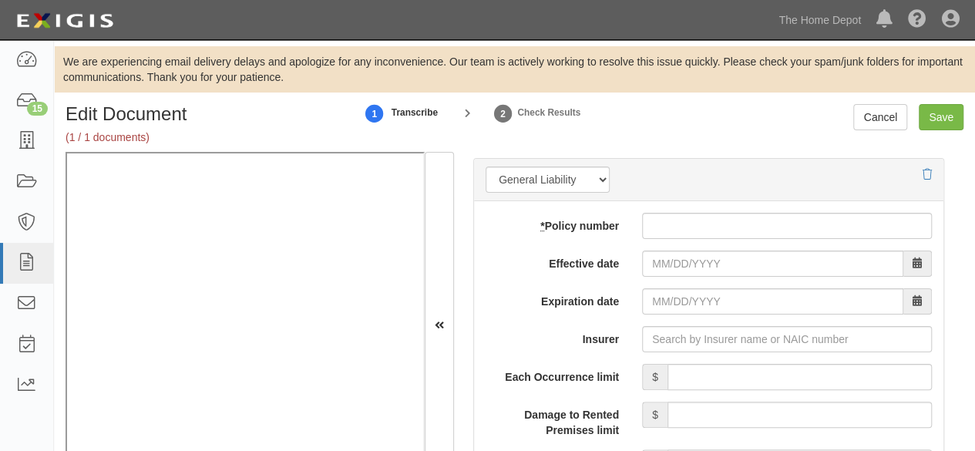
scroll to position [1310, 0]
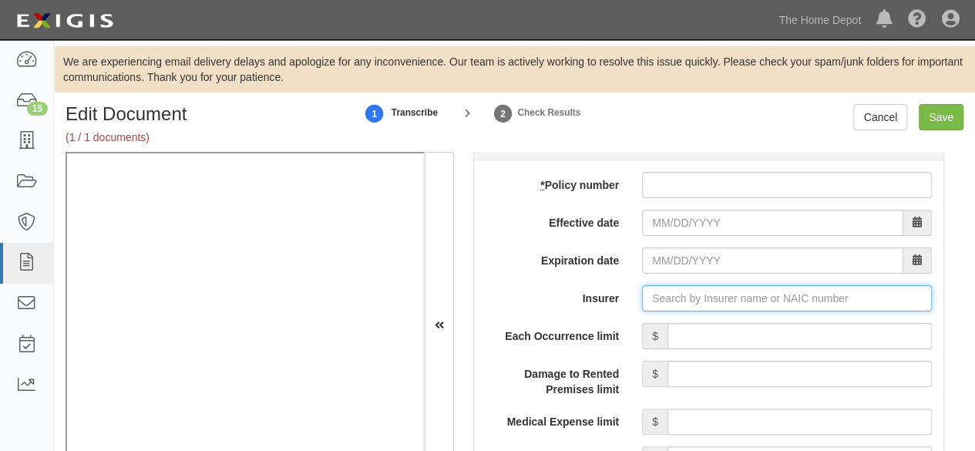
click at [673, 303] on input "Insurer" at bounding box center [787, 298] width 290 height 26
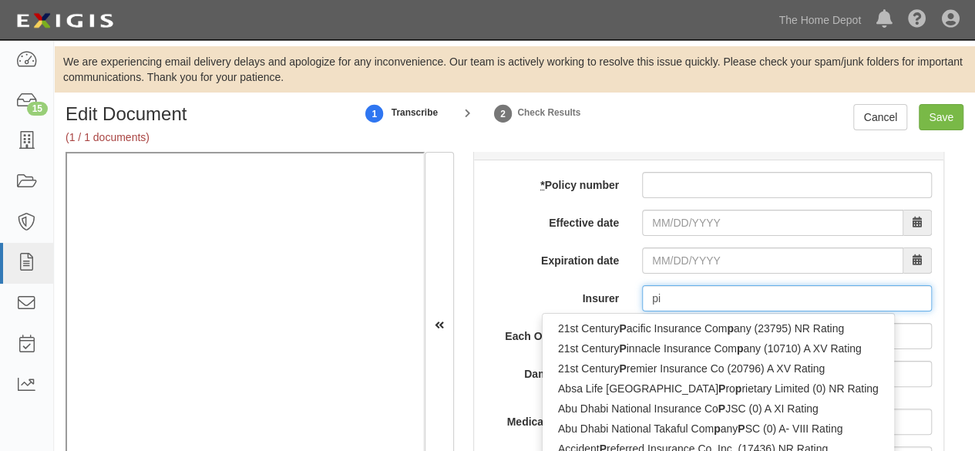
type input "pin"
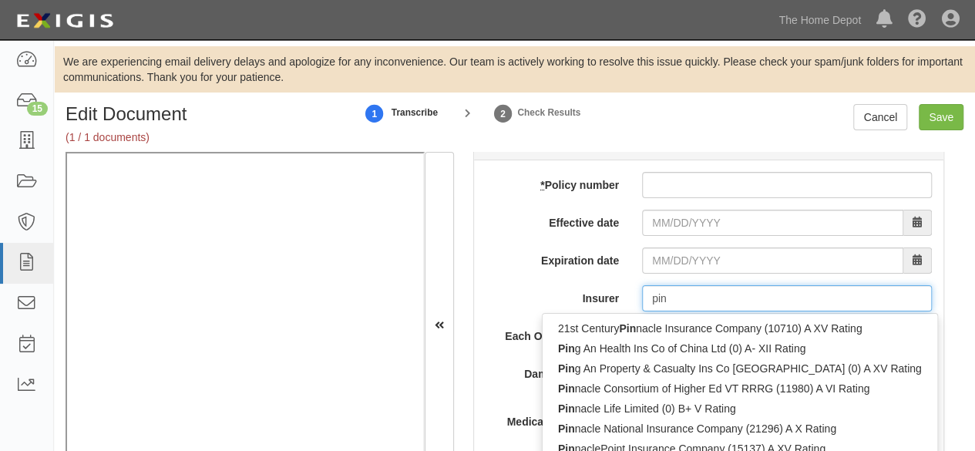
type input "ping An Health Ins Co of China Ltd (0) A- XII Rating"
type input "ping"
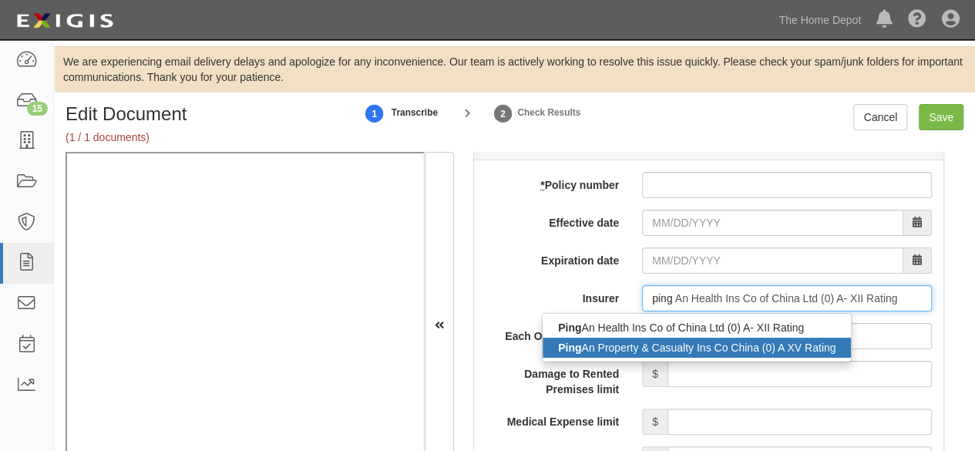
click at [640, 341] on div "Ping An Property & Casualty Ins Co China (0) A XV Rating" at bounding box center [696, 347] width 308 height 20
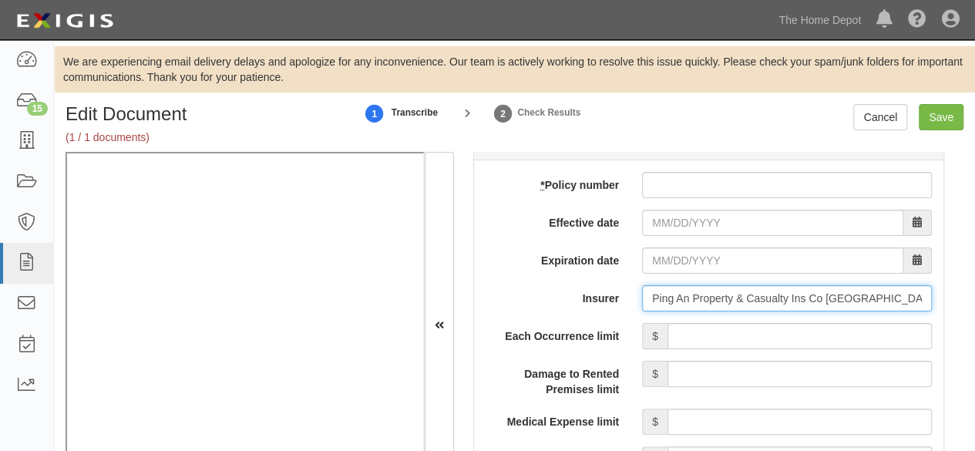
type input "Ping An Property & Casualty Ins Co China (0) A XV Rating"
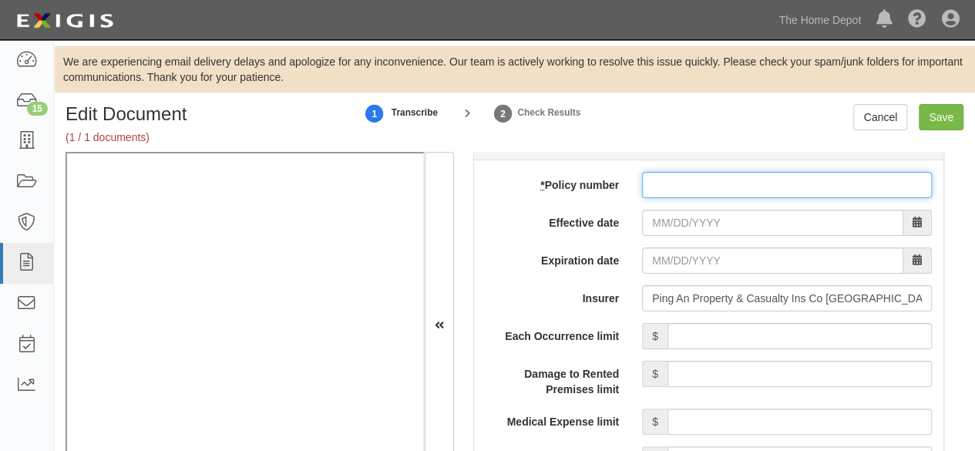
click at [697, 184] on input "* Policy number" at bounding box center [787, 185] width 290 height 26
paste input "10579006800069219198"
type input "10579006800069219198"
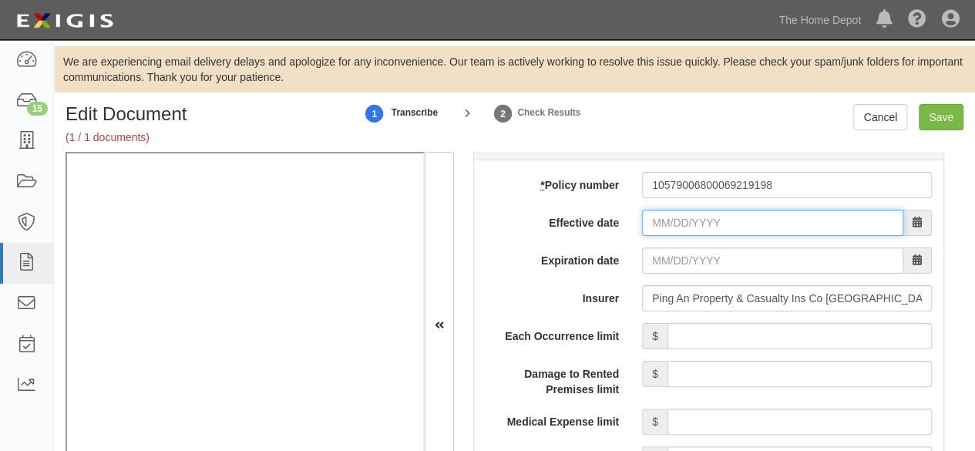
click at [661, 225] on input "Effective date" at bounding box center [772, 223] width 261 height 26
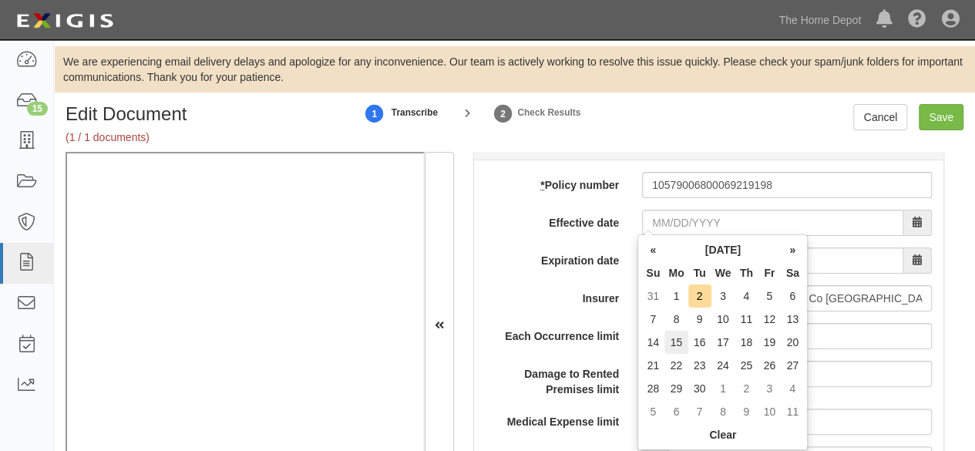
click at [682, 343] on td "15" at bounding box center [675, 342] width 23 height 23
type input "09/15/2025"
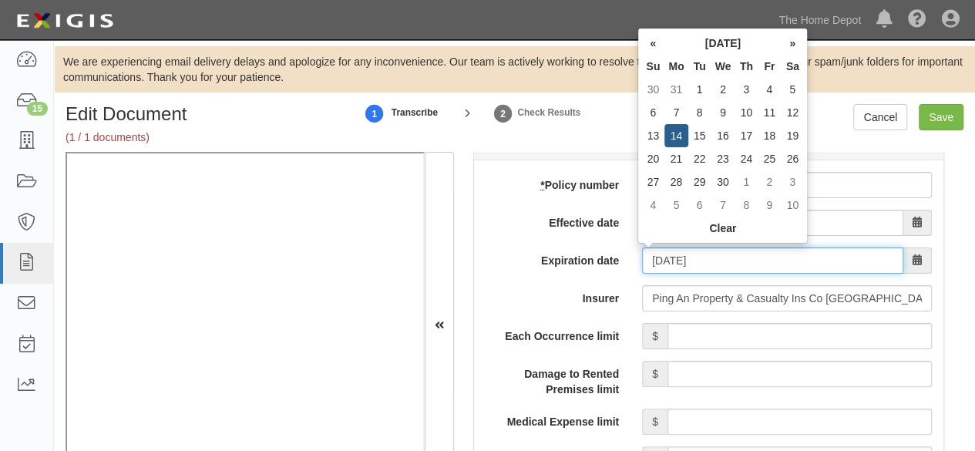
click at [693, 260] on input "09/15/2026" at bounding box center [772, 260] width 261 height 26
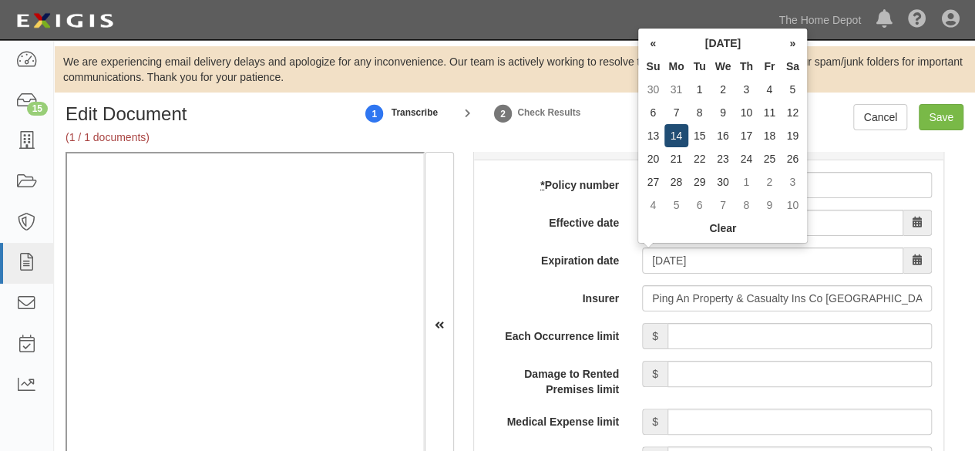
click at [676, 140] on td "14" at bounding box center [675, 135] width 23 height 23
type input "09/14/2026"
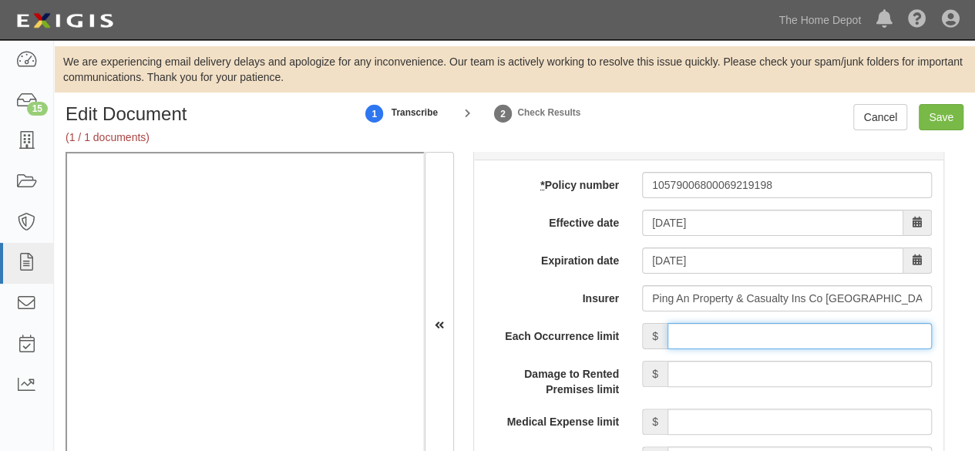
click at [714, 326] on input "Each Occurrence limit" at bounding box center [799, 336] width 264 height 26
type input "8,000,000"
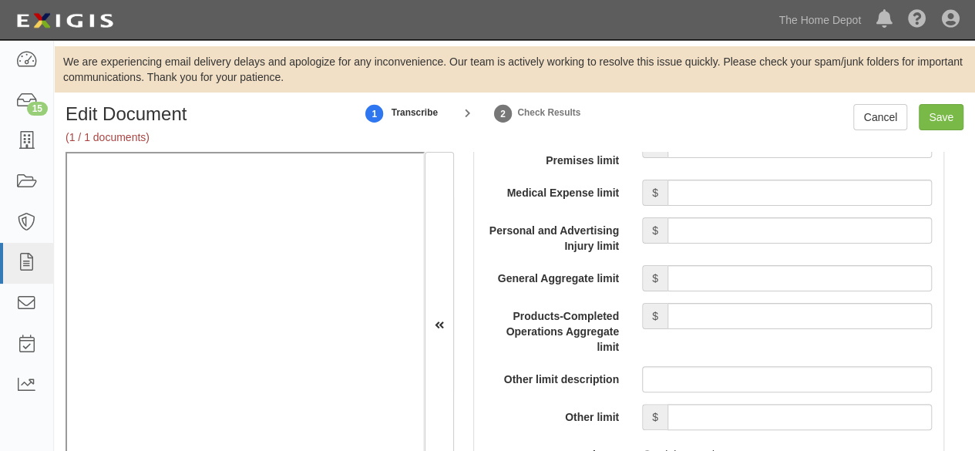
scroll to position [1541, 0]
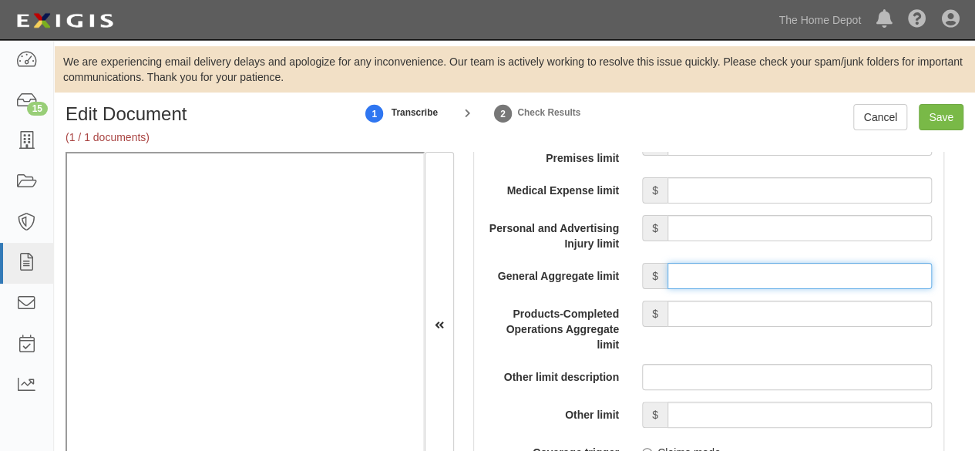
click at [755, 275] on input "General Aggregate limit" at bounding box center [799, 276] width 264 height 26
type input "8,000,000"
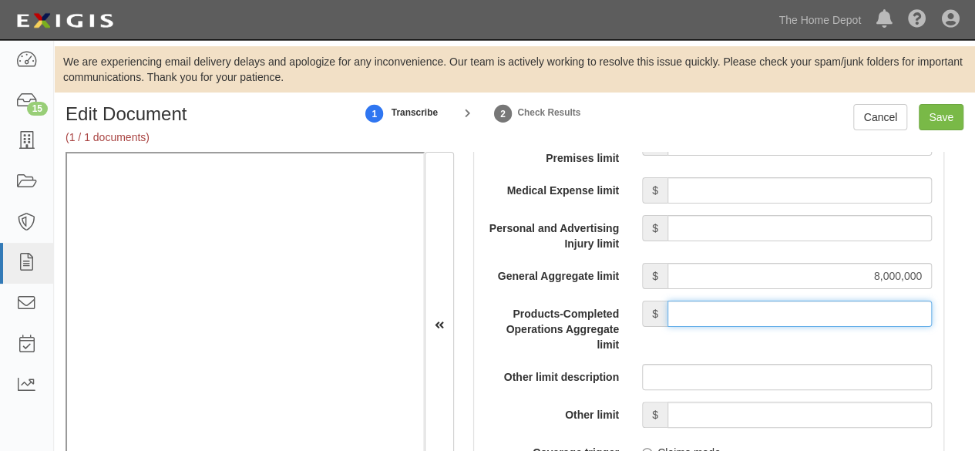
drag, startPoint x: 748, startPoint y: 311, endPoint x: 750, endPoint y: 298, distance: 12.5
click at [749, 303] on input "Products-Completed Operations Aggregate limit" at bounding box center [799, 313] width 264 height 26
type input "8,000,000"
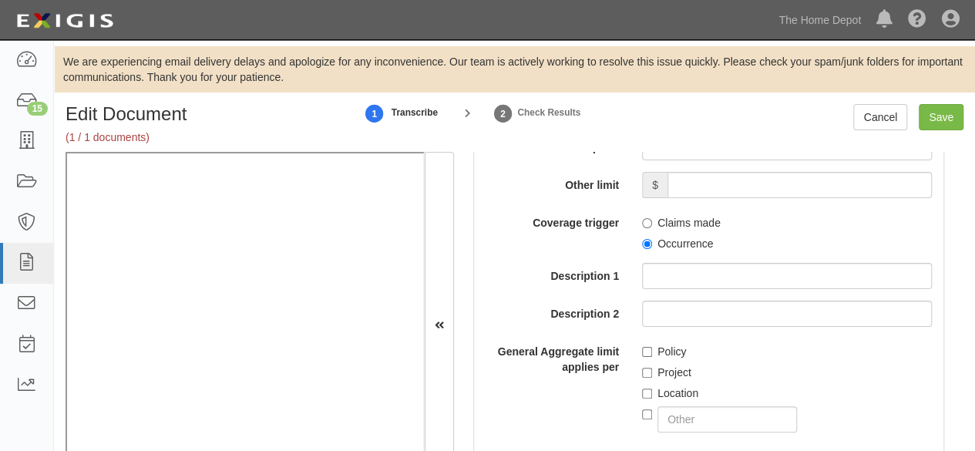
scroll to position [1772, 0]
click at [643, 239] on input "Occurrence" at bounding box center [647, 242] width 10 height 10
radio input "true"
click at [642, 349] on input "Policy" at bounding box center [647, 350] width 10 height 10
checkbox input "true"
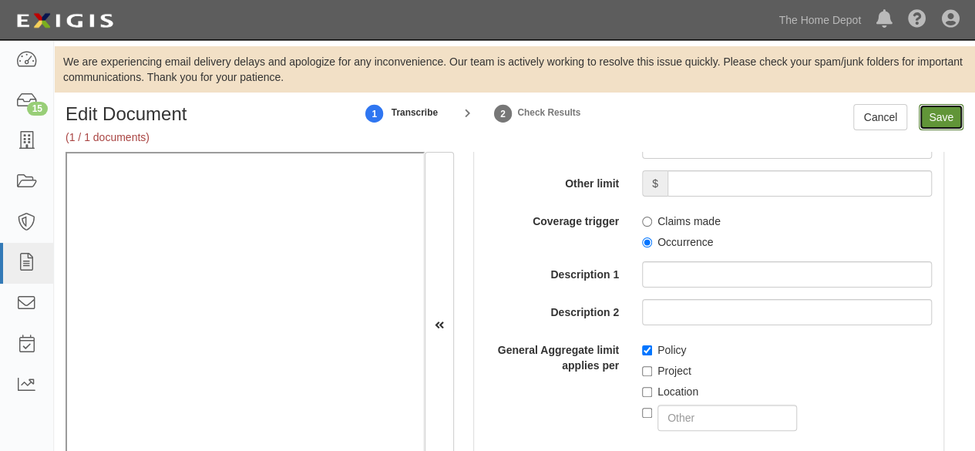
click at [932, 115] on input "Save" at bounding box center [940, 117] width 45 height 26
type input "8000000"
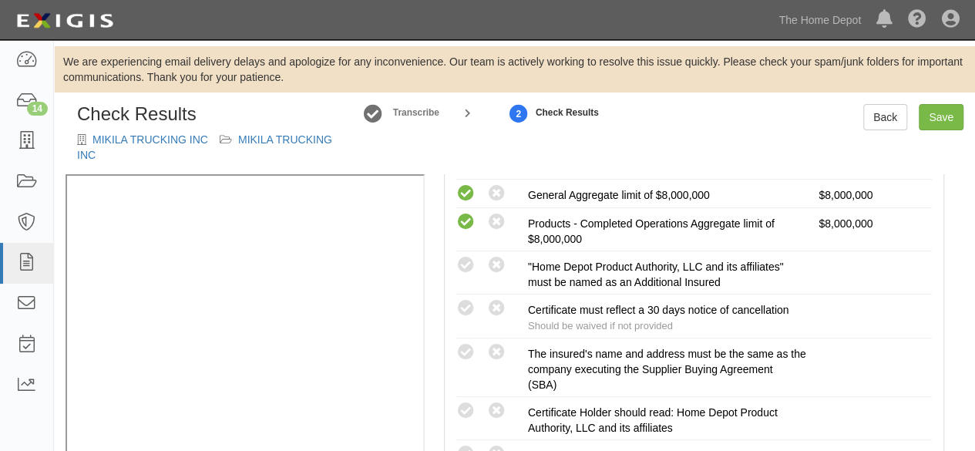
scroll to position [385, 0]
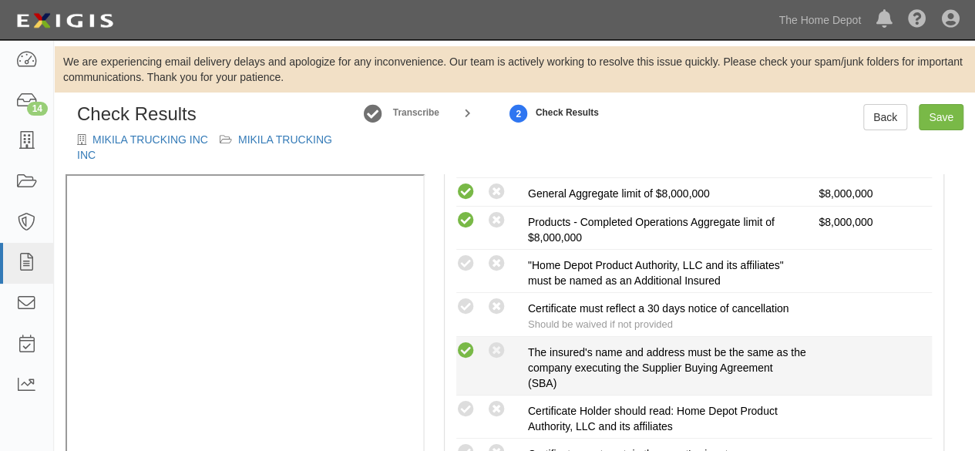
click at [465, 347] on icon at bounding box center [465, 350] width 19 height 19
radio input "true"
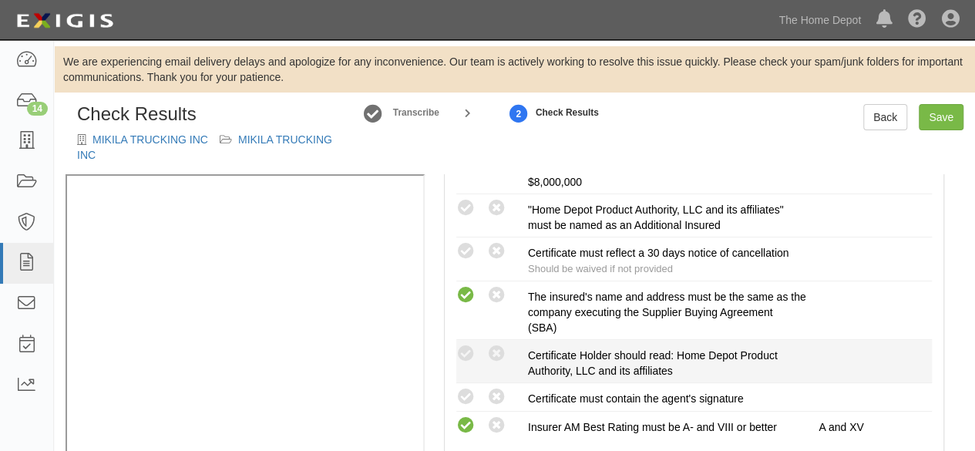
scroll to position [462, 0]
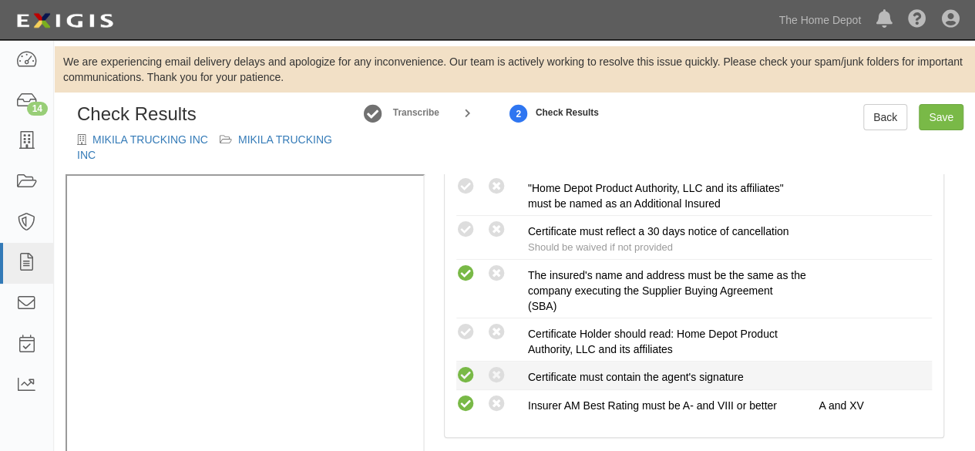
click at [465, 374] on icon at bounding box center [465, 375] width 19 height 19
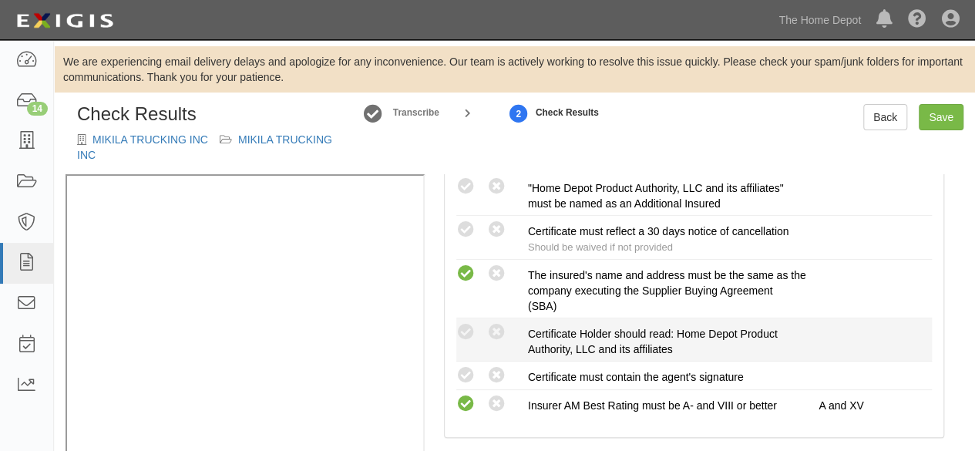
radio input "true"
click at [468, 326] on icon at bounding box center [465, 332] width 19 height 19
radio input "true"
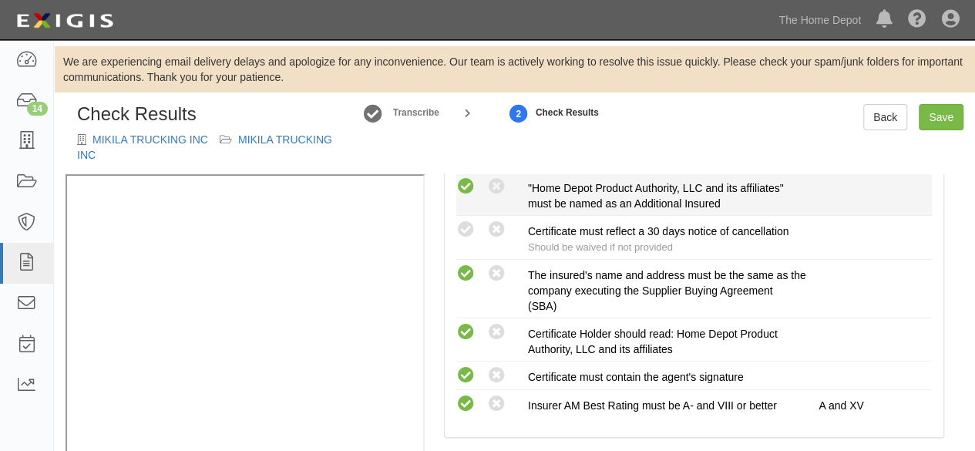
click at [465, 186] on icon at bounding box center [465, 186] width 19 height 19
radio input "true"
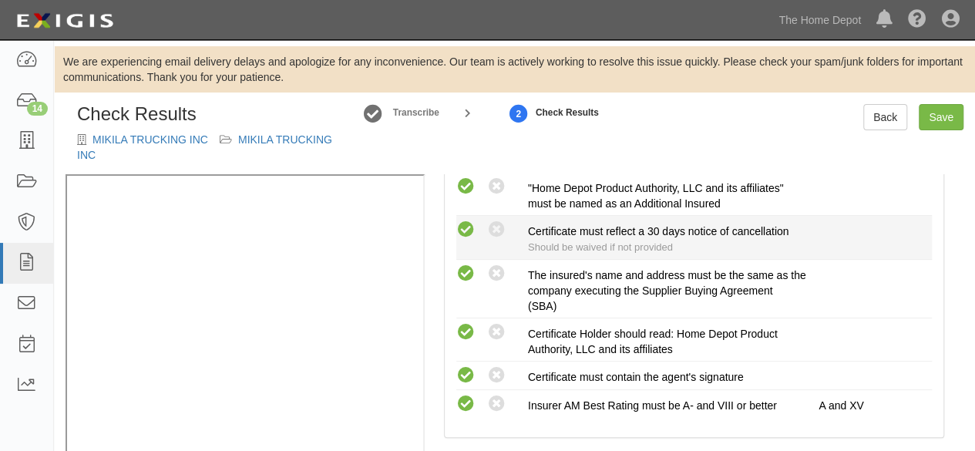
click at [468, 223] on icon at bounding box center [465, 229] width 19 height 19
radio input "true"
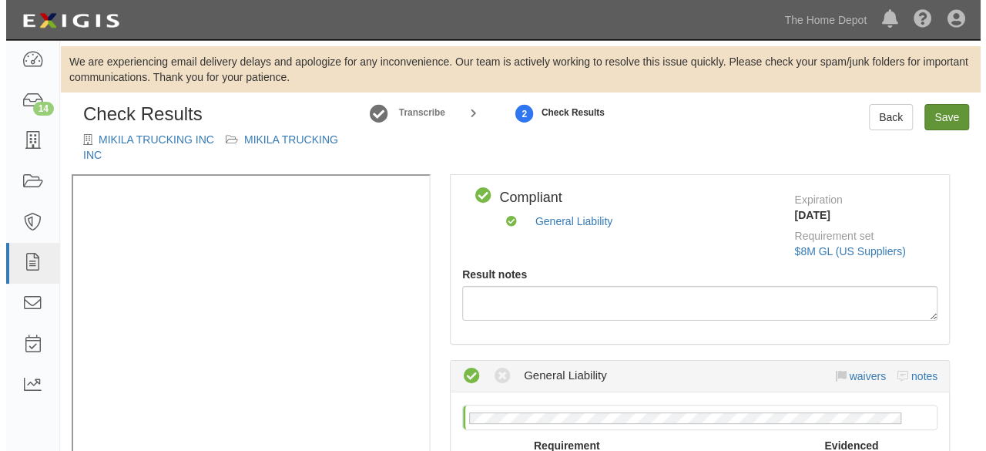
scroll to position [0, 0]
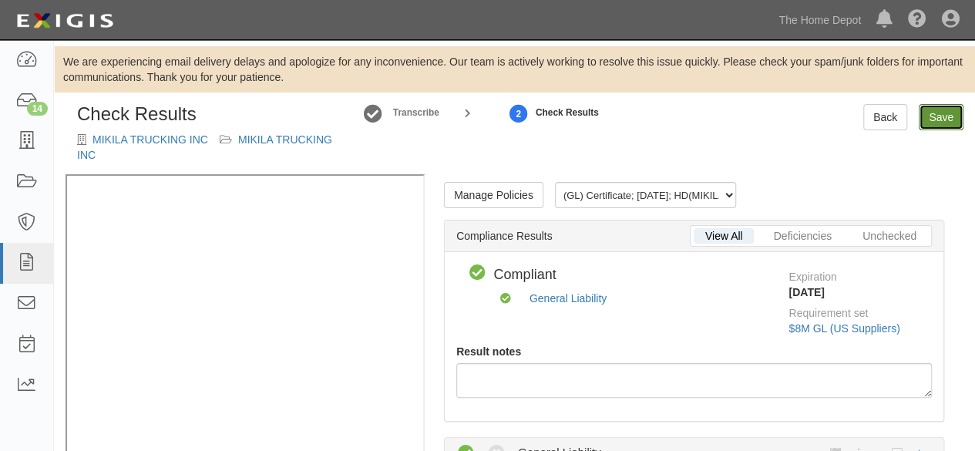
click at [937, 122] on link "Save" at bounding box center [940, 117] width 45 height 26
radio input "true"
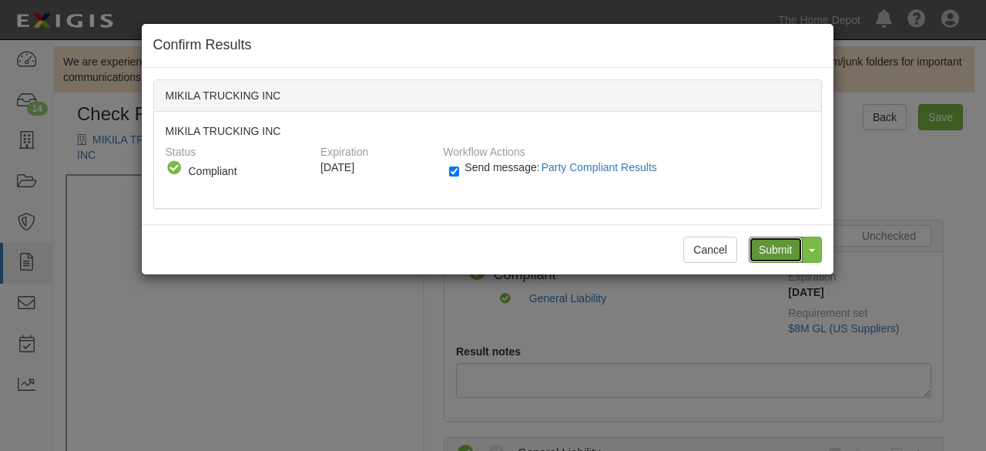
click at [765, 242] on input "Submit" at bounding box center [776, 250] width 54 height 26
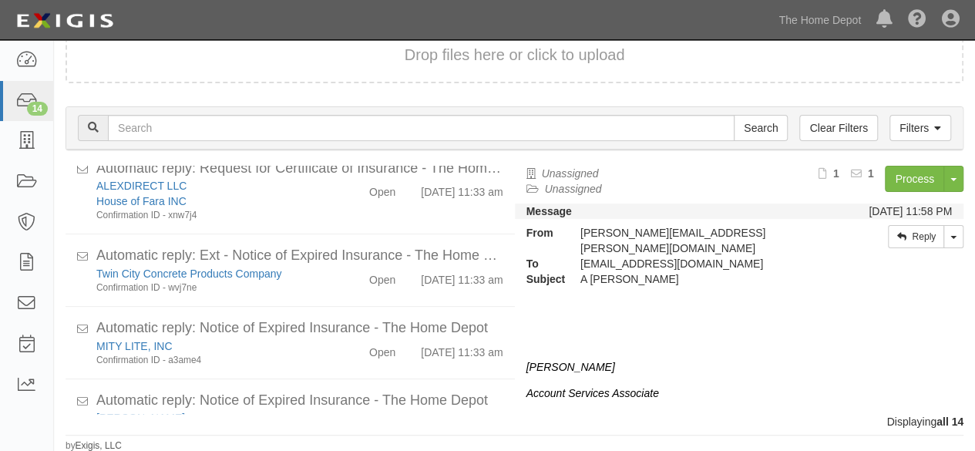
scroll to position [616, 0]
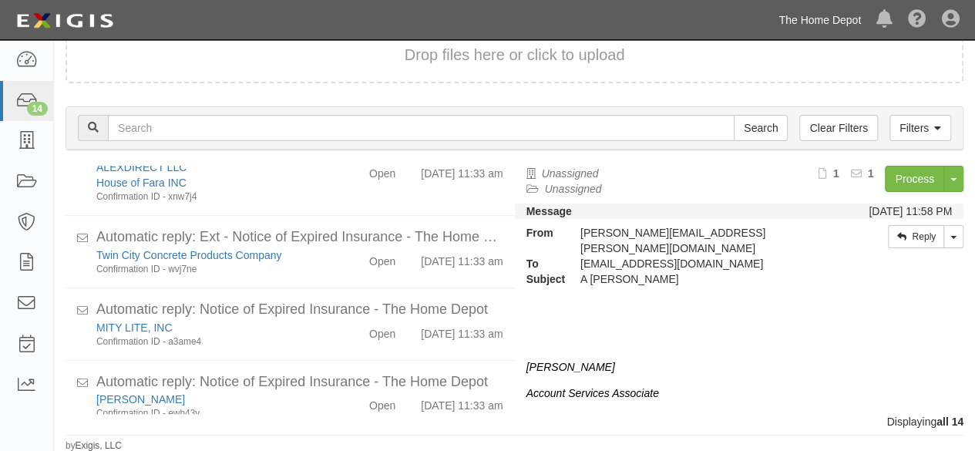
click at [805, 24] on link "The Home Depot" at bounding box center [819, 20] width 98 height 31
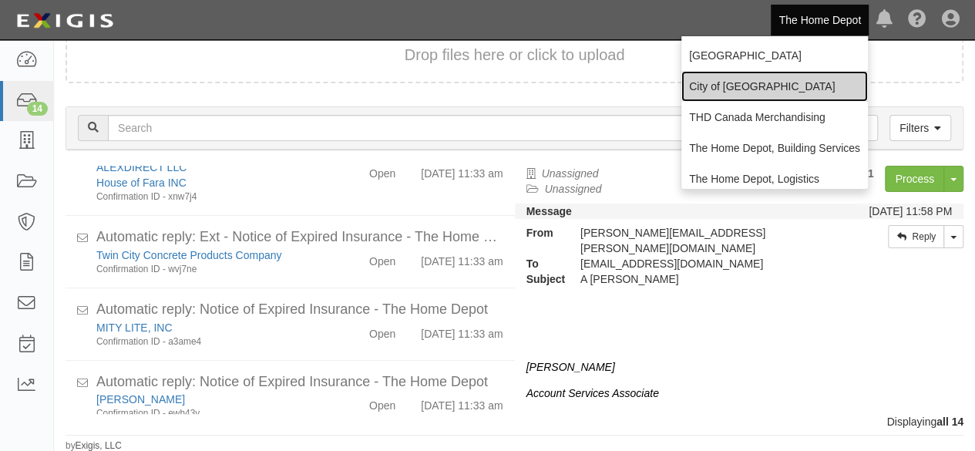
click at [720, 90] on link "City of [GEOGRAPHIC_DATA]" at bounding box center [774, 86] width 186 height 31
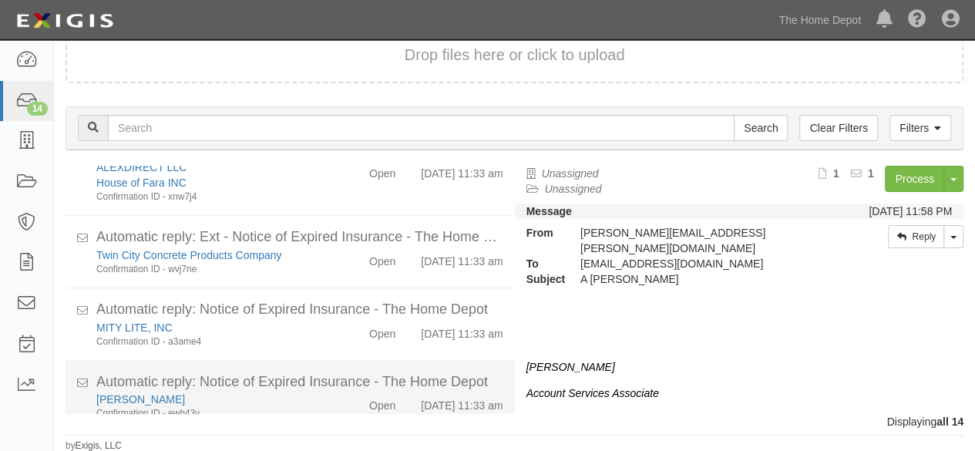
scroll to position [841, 0]
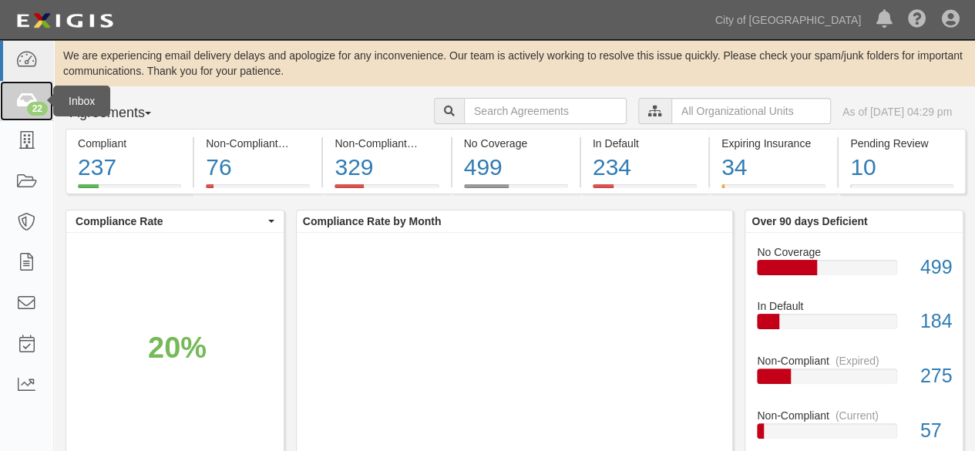
click at [32, 102] on div "22" at bounding box center [37, 109] width 21 height 14
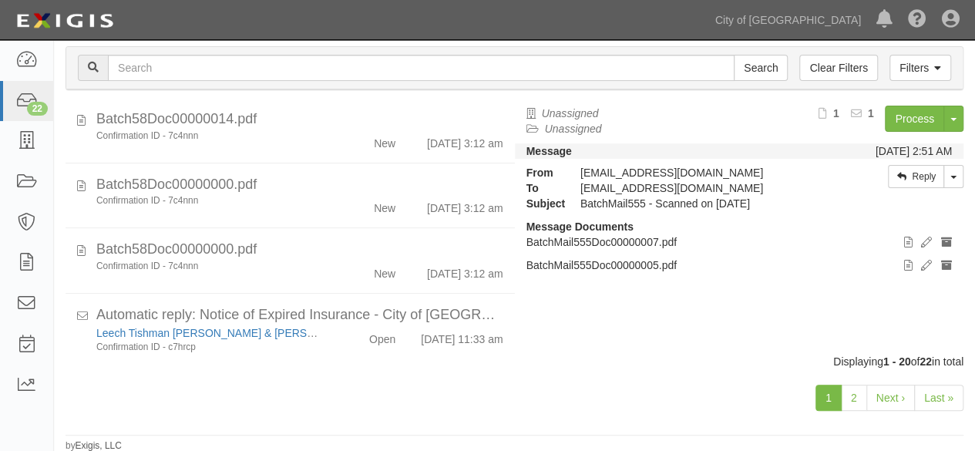
scroll to position [1088, 0]
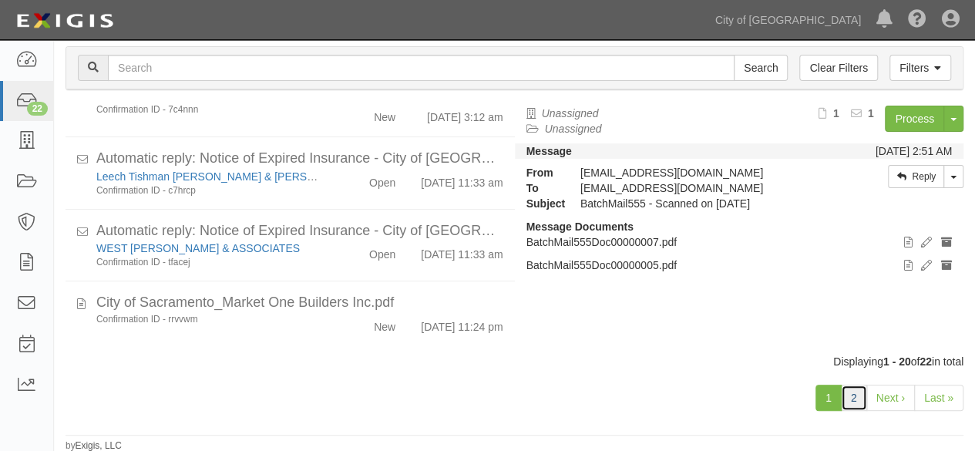
click at [852, 388] on link "2" at bounding box center [854, 397] width 26 height 26
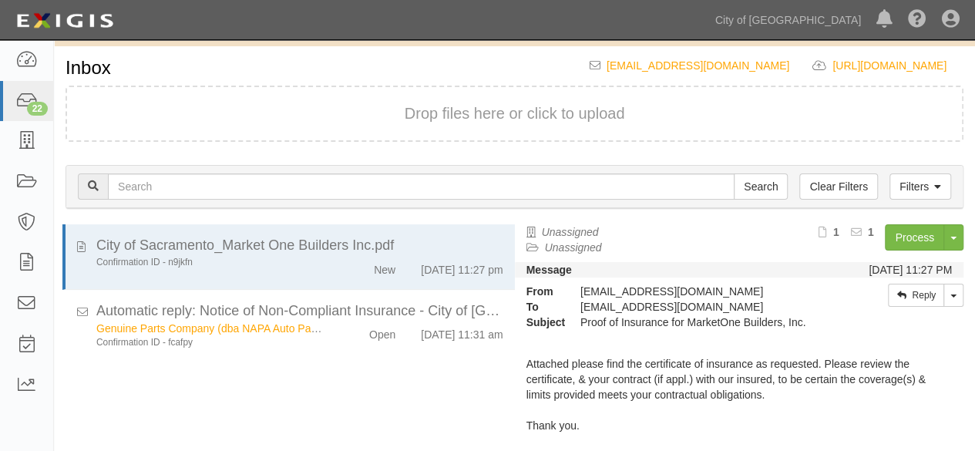
scroll to position [35, 0]
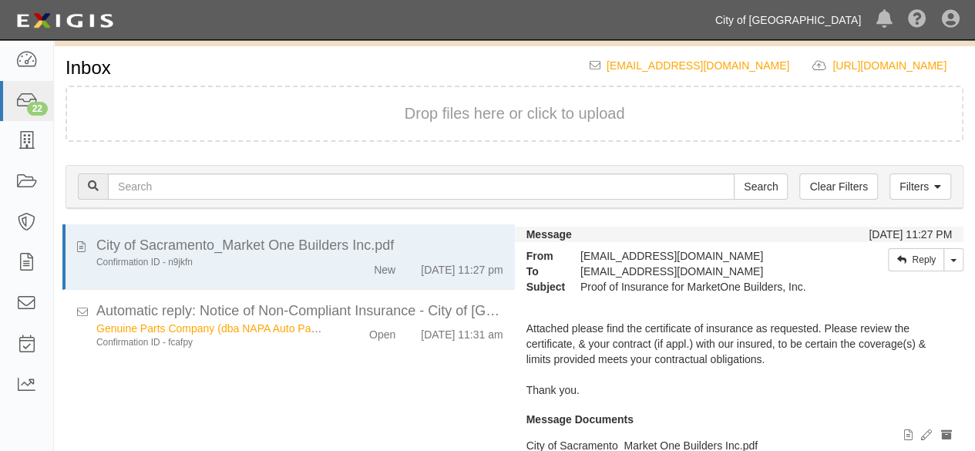
click at [840, 19] on link "City of [GEOGRAPHIC_DATA]" at bounding box center [787, 20] width 161 height 31
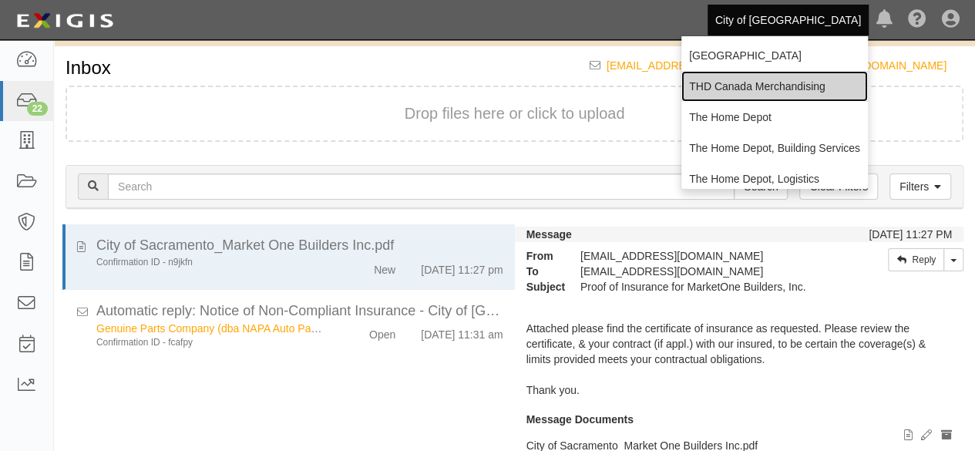
click at [764, 82] on link "THD Canada Merchandising" at bounding box center [774, 86] width 186 height 31
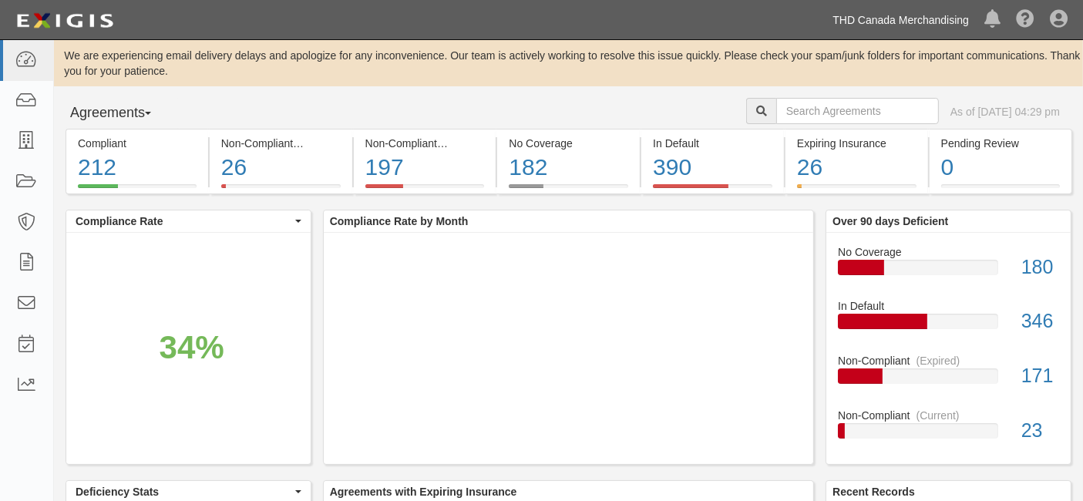
click at [928, 20] on link "THD Canada Merchandising" at bounding box center [900, 20] width 152 height 31
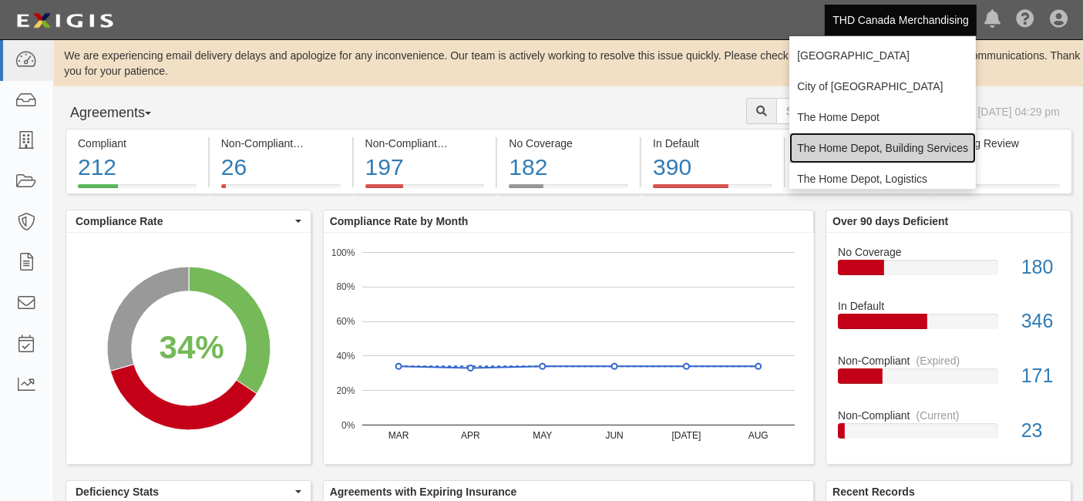
click at [854, 148] on link "The Home Depot, Building Services" at bounding box center [882, 148] width 186 height 31
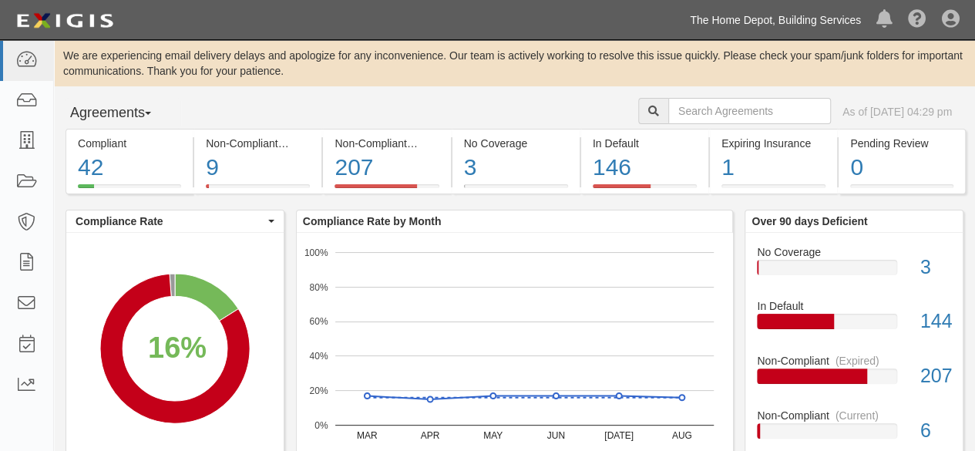
click at [803, 14] on link "The Home Depot, Building Services" at bounding box center [775, 20] width 186 height 31
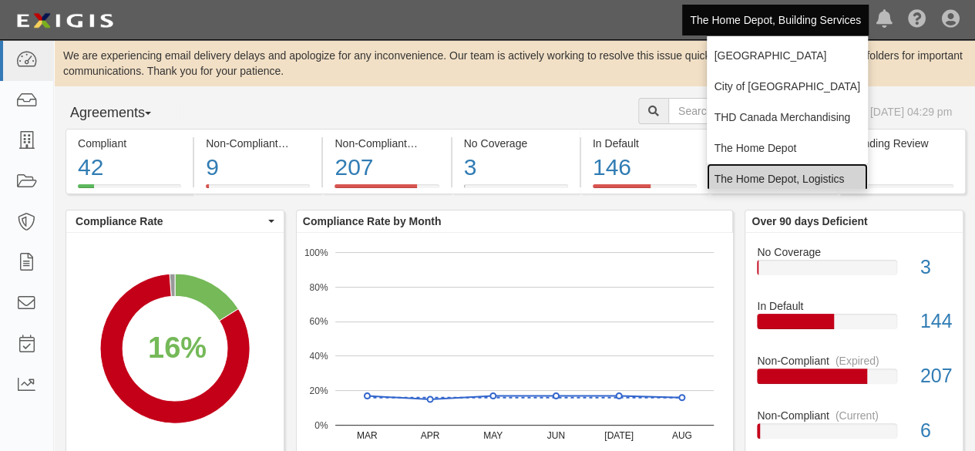
click at [727, 176] on link "The Home Depot, Logistics" at bounding box center [787, 178] width 161 height 31
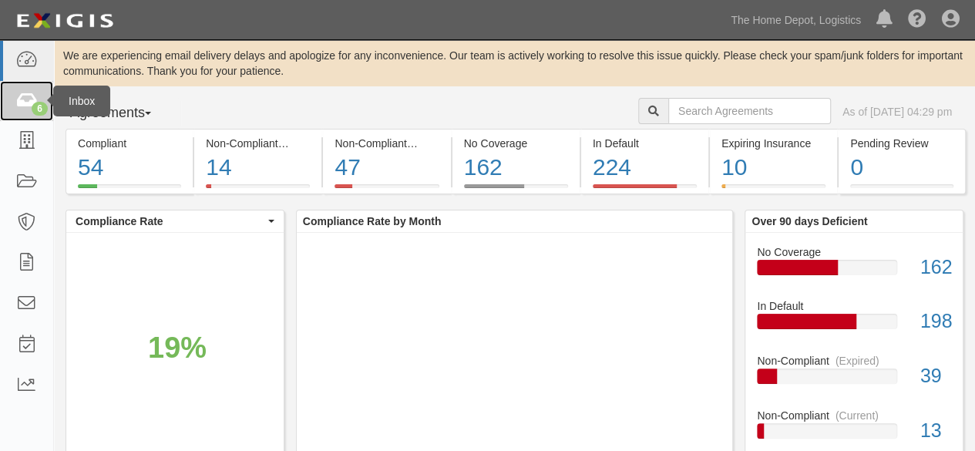
click at [37, 108] on div "6" at bounding box center [40, 109] width 16 height 14
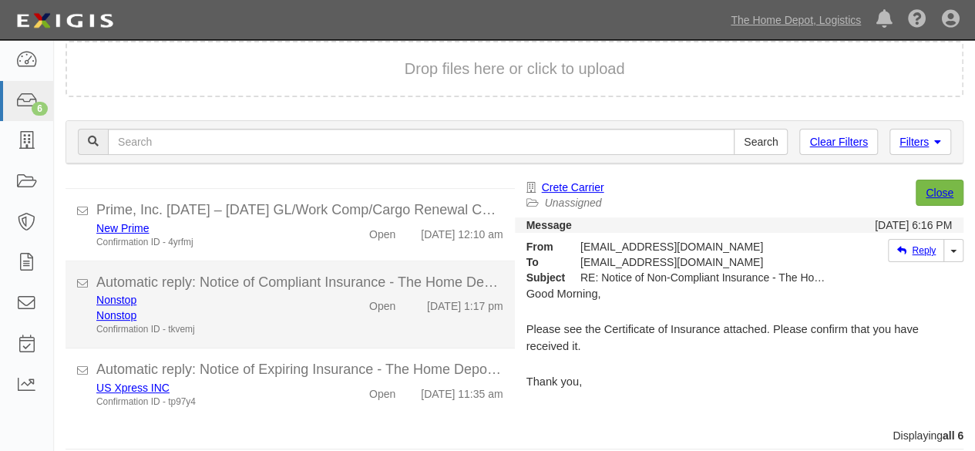
scroll to position [105, 0]
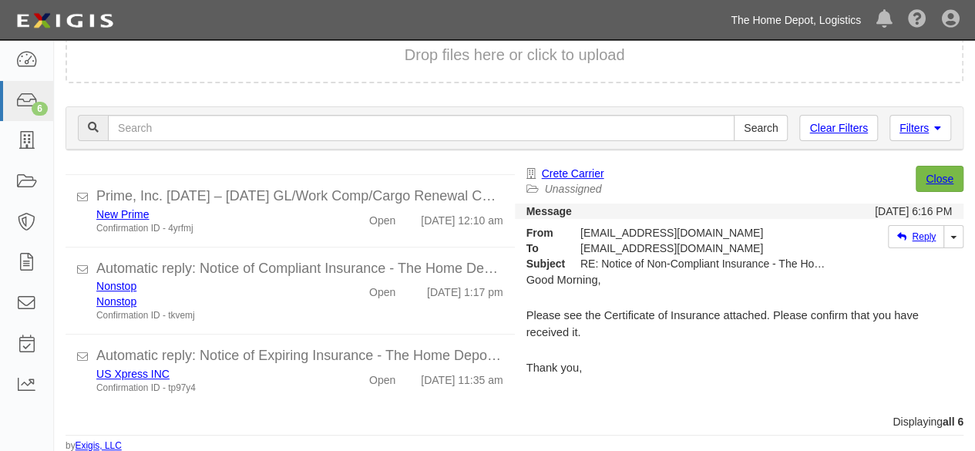
click at [777, 19] on link "The Home Depot, Logistics" at bounding box center [796, 20] width 146 height 31
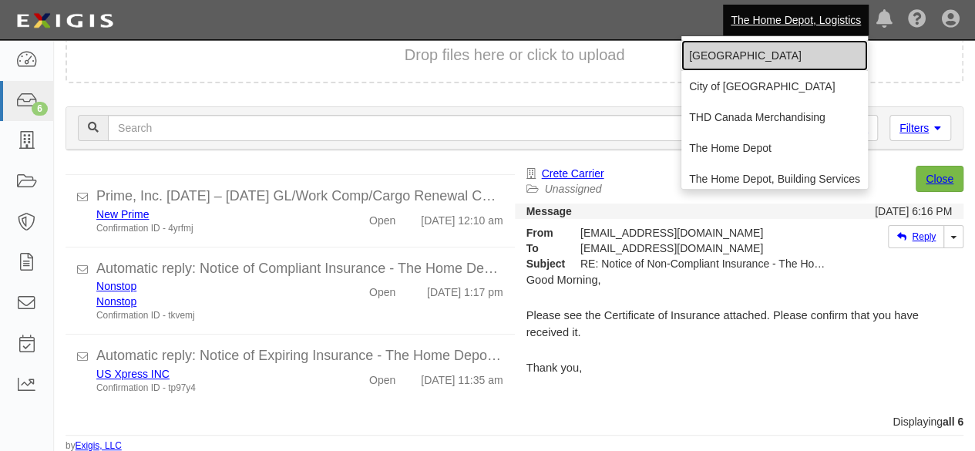
click at [723, 56] on link "[GEOGRAPHIC_DATA]" at bounding box center [774, 55] width 186 height 31
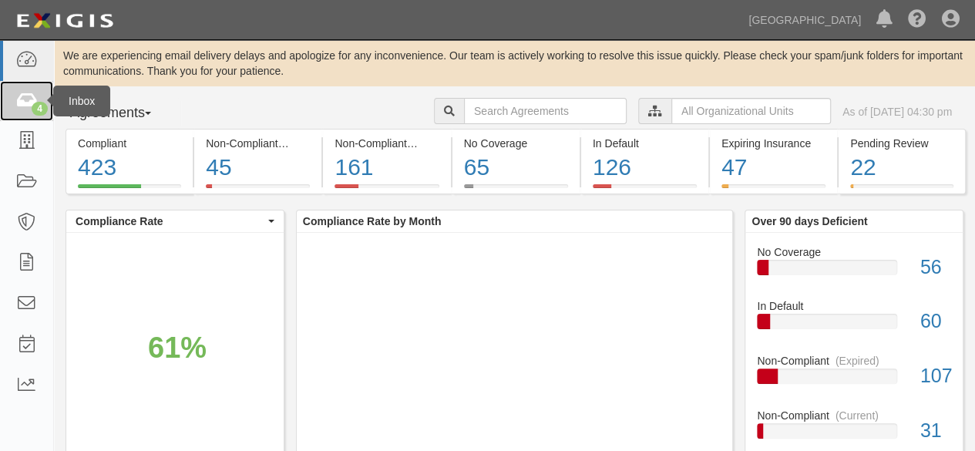
click at [35, 107] on div "4" at bounding box center [40, 109] width 16 height 14
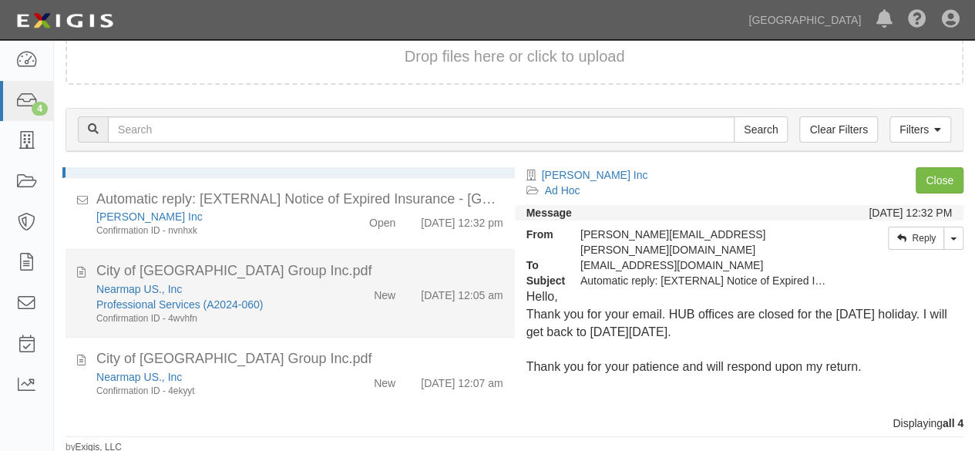
scroll to position [105, 0]
click at [341, 307] on div "Nearmap US., Inc Professional Services (A2024-060) Confirmation ID - 4wvhfn New…" at bounding box center [300, 302] width 430 height 44
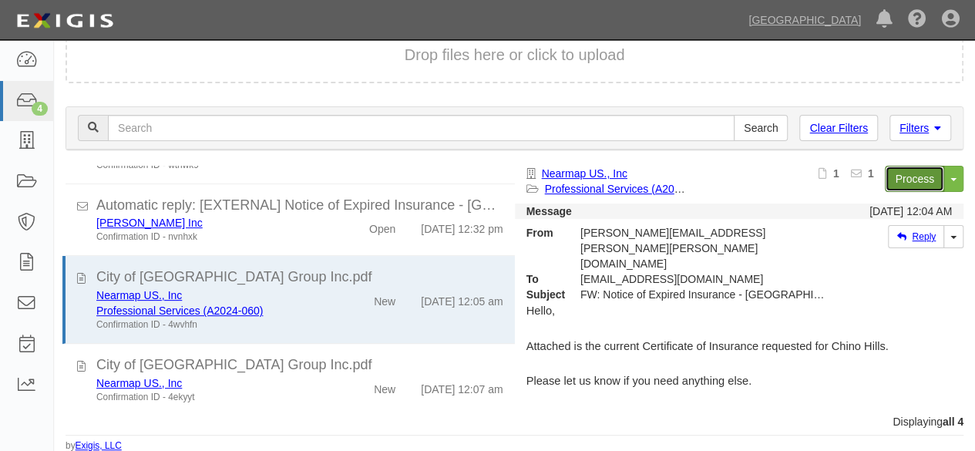
click at [898, 180] on link "Process" at bounding box center [914, 179] width 59 height 26
click at [837, 18] on link "[GEOGRAPHIC_DATA]" at bounding box center [804, 20] width 128 height 31
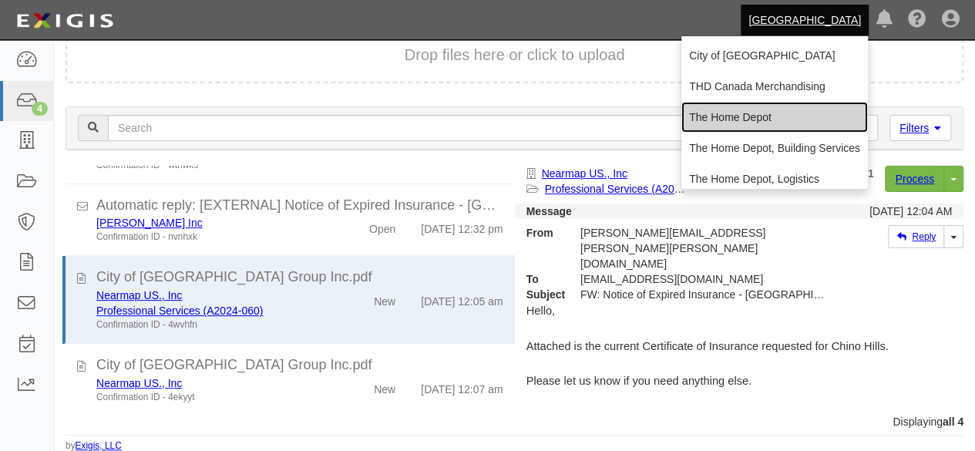
click at [760, 115] on link "The Home Depot" at bounding box center [774, 117] width 186 height 31
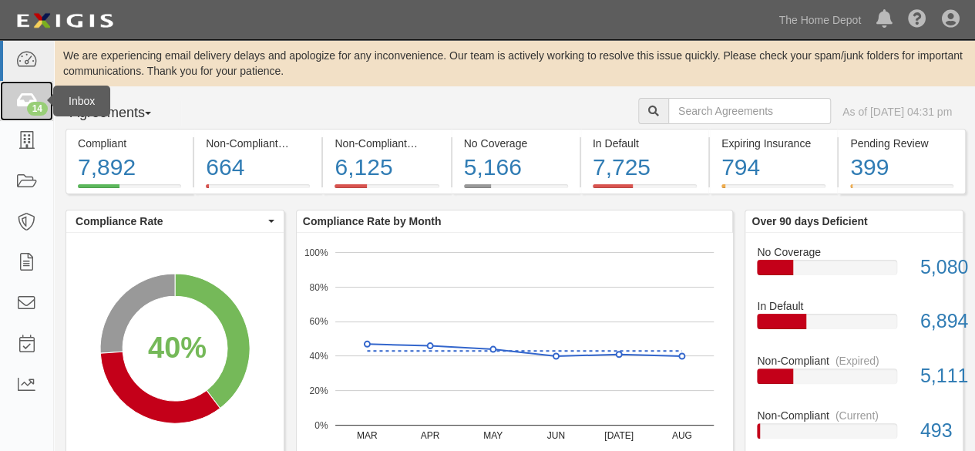
click at [28, 104] on div "14" at bounding box center [37, 109] width 21 height 14
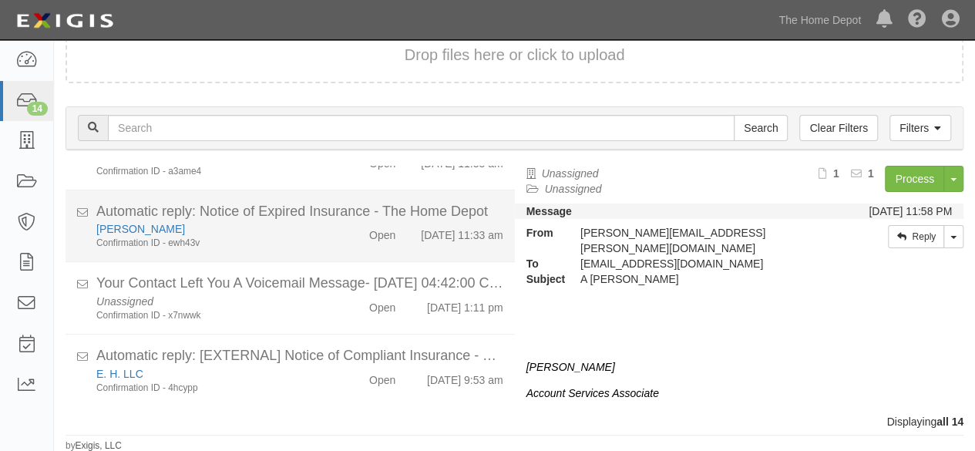
scroll to position [841, 0]
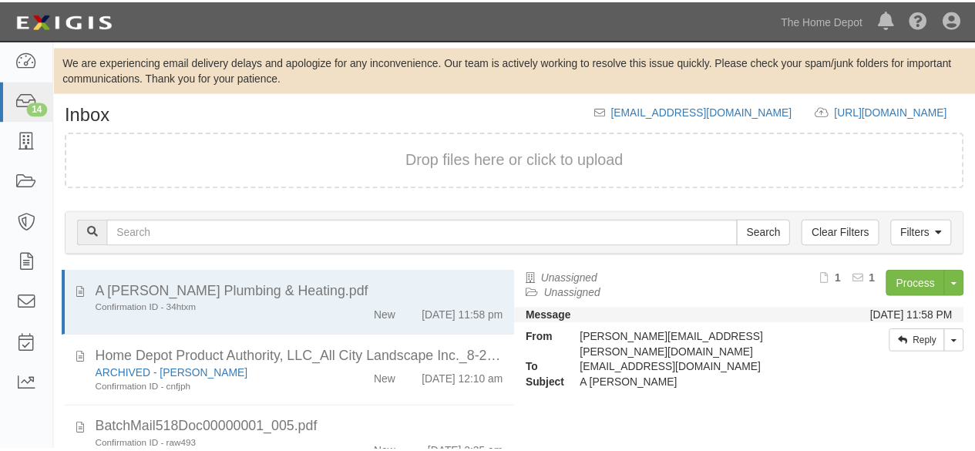
scroll to position [105, 0]
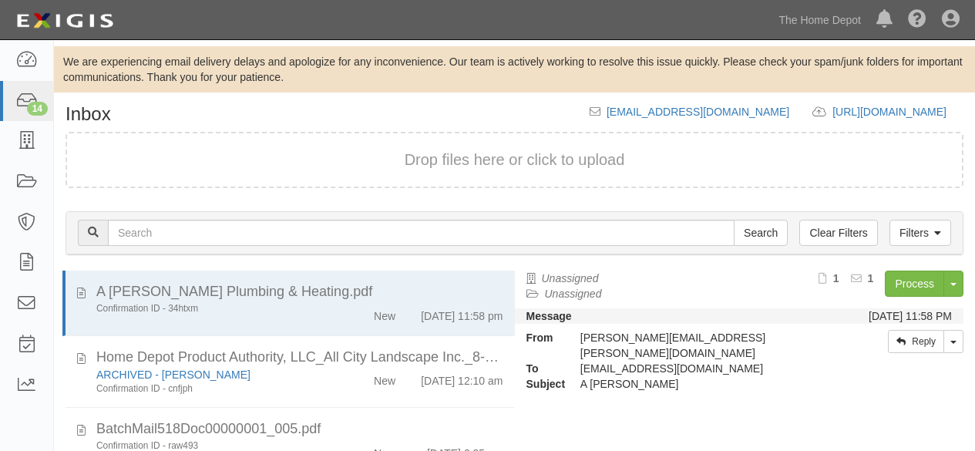
scroll to position [105, 0]
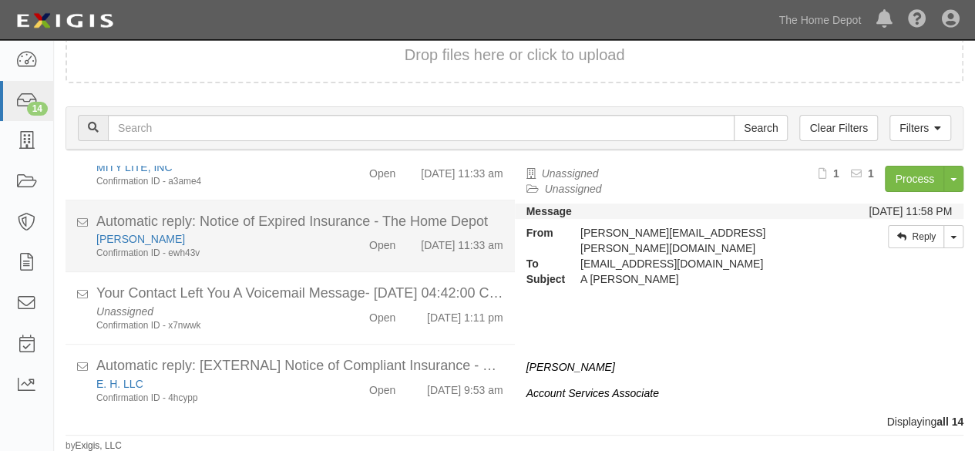
scroll to position [841, 0]
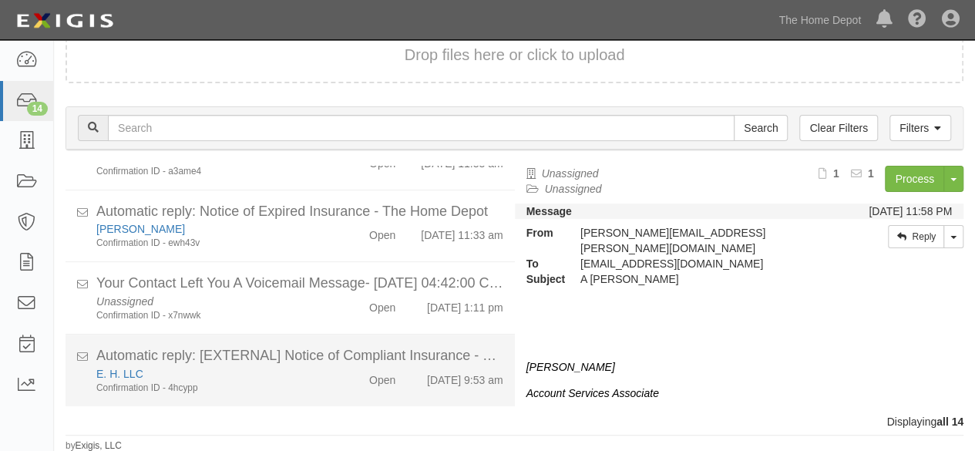
click at [230, 379] on div "E. H. LLC" at bounding box center [209, 373] width 227 height 15
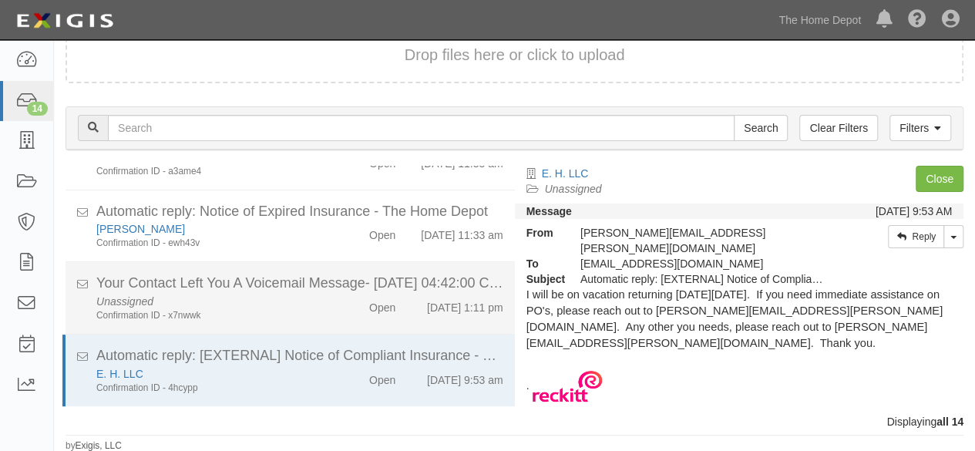
click at [260, 306] on div "Unassigned Confirmation ID - x7nwwk" at bounding box center [210, 308] width 250 height 29
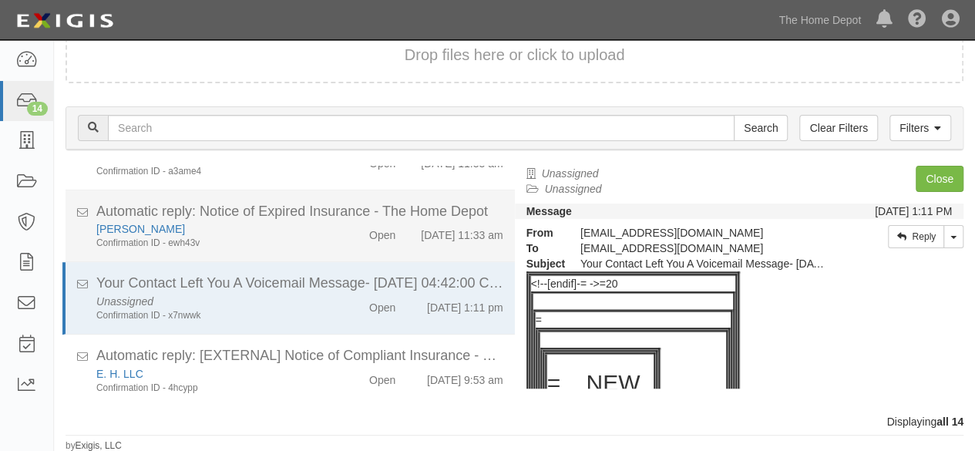
click at [300, 240] on div "Confirmation ID - ewh43v" at bounding box center [209, 243] width 227 height 13
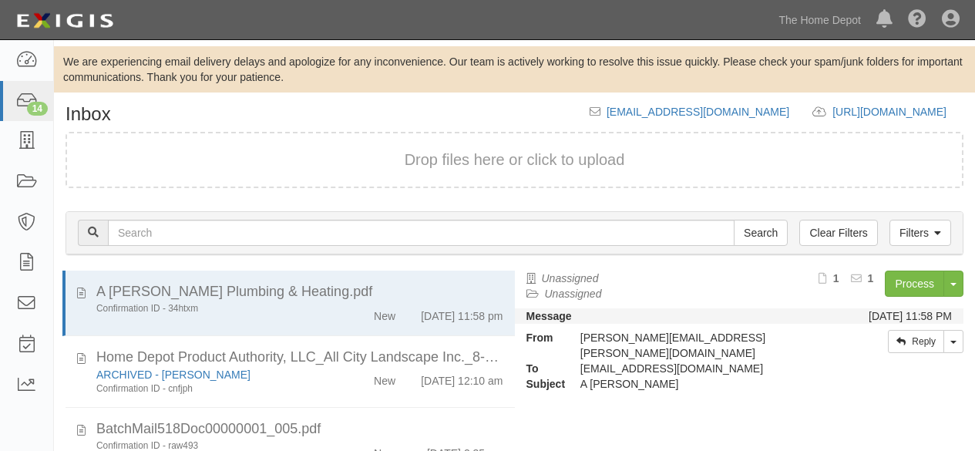
scroll to position [105, 0]
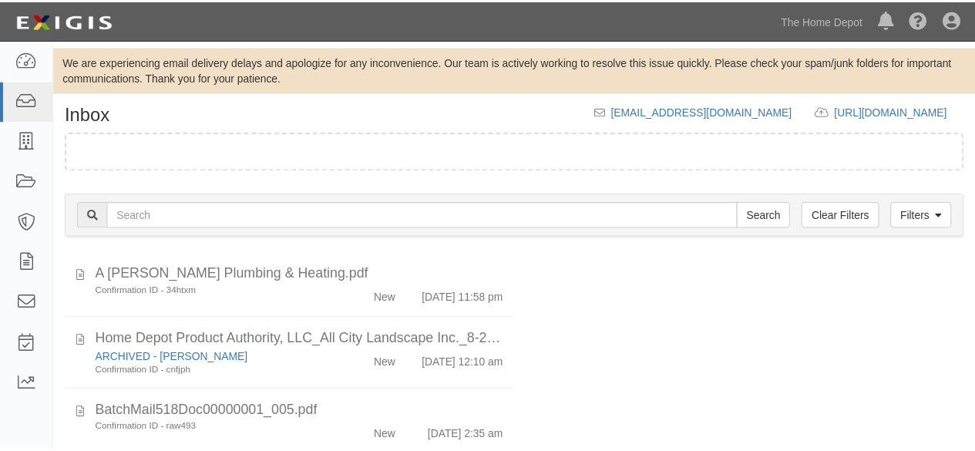
scroll to position [105, 0]
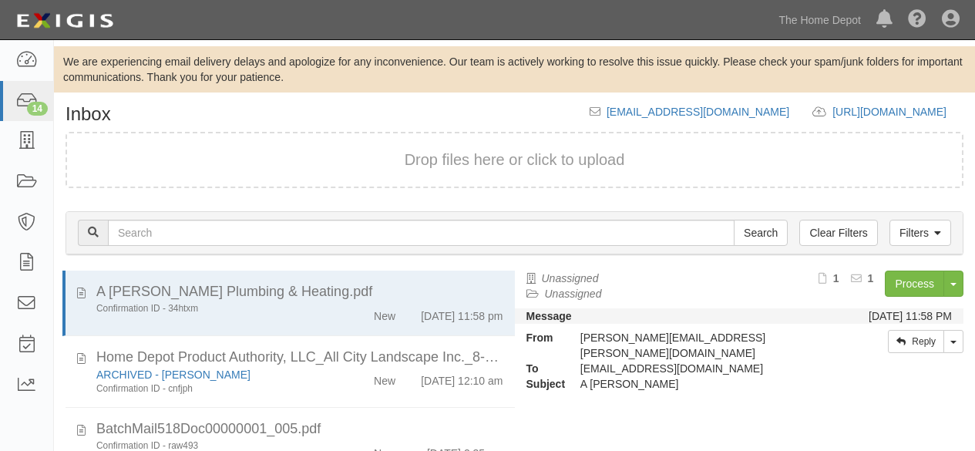
scroll to position [105, 0]
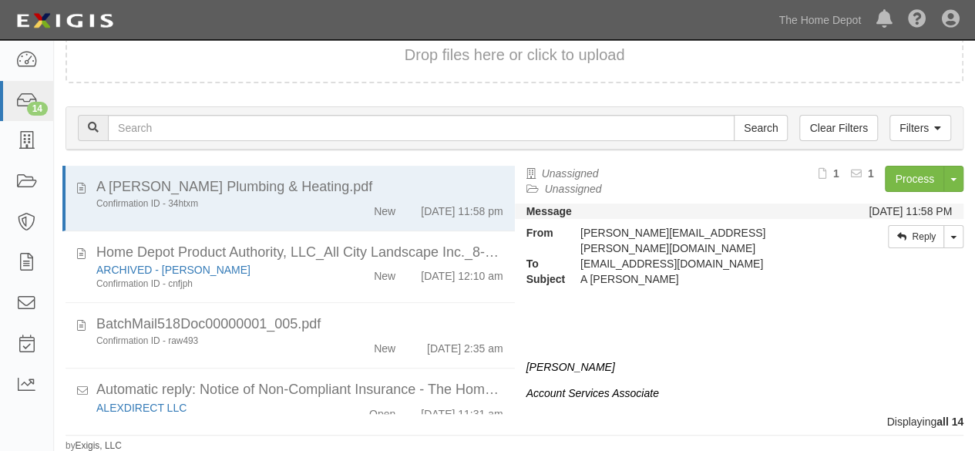
scroll to position [105, 0]
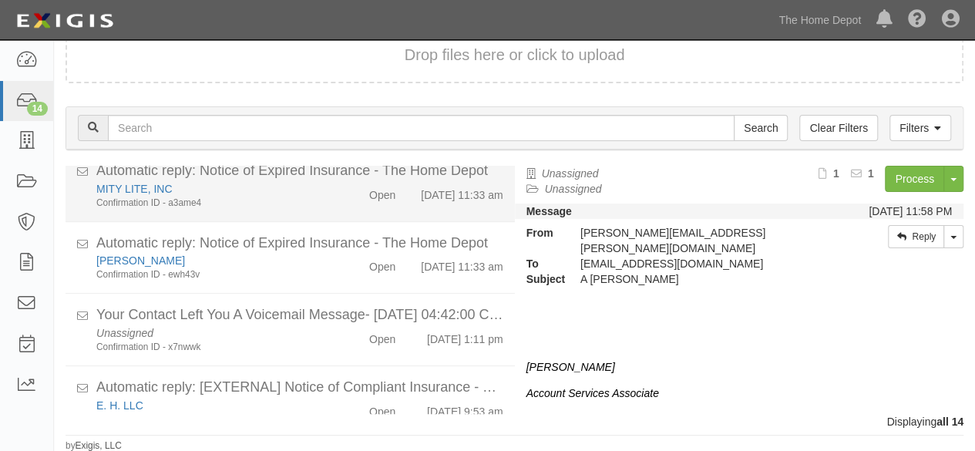
scroll to position [841, 0]
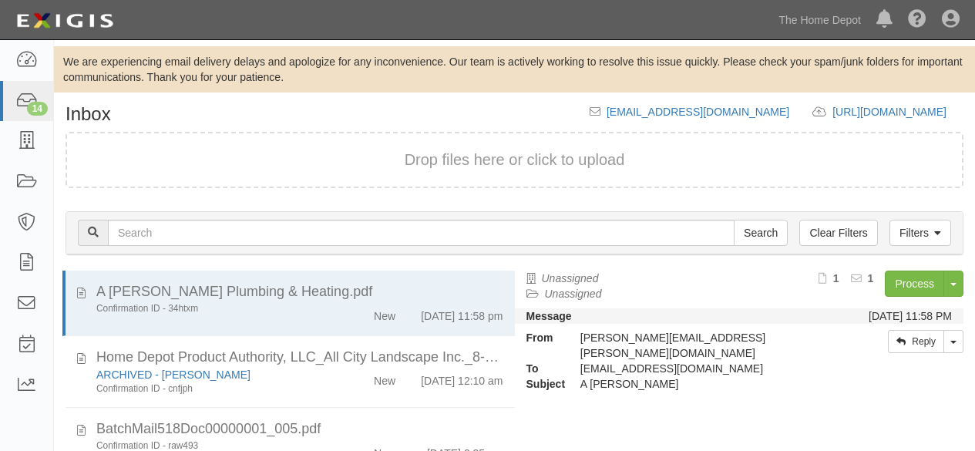
scroll to position [105, 0]
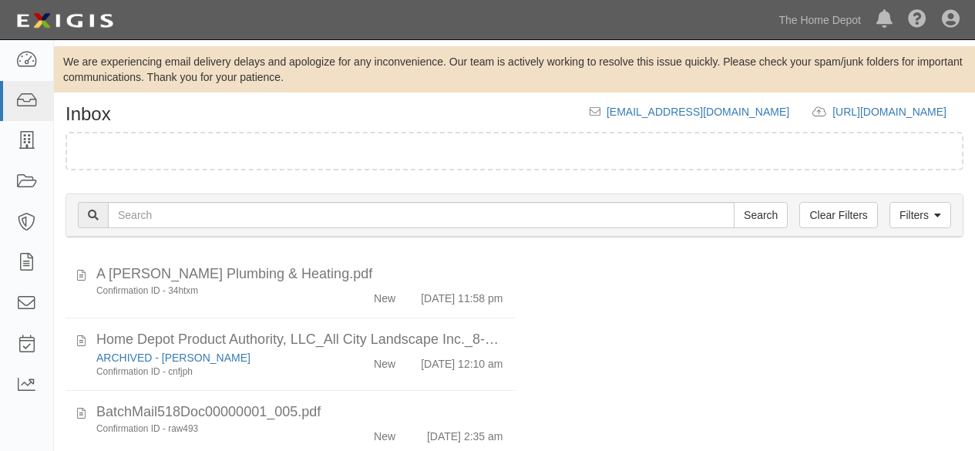
scroll to position [105, 0]
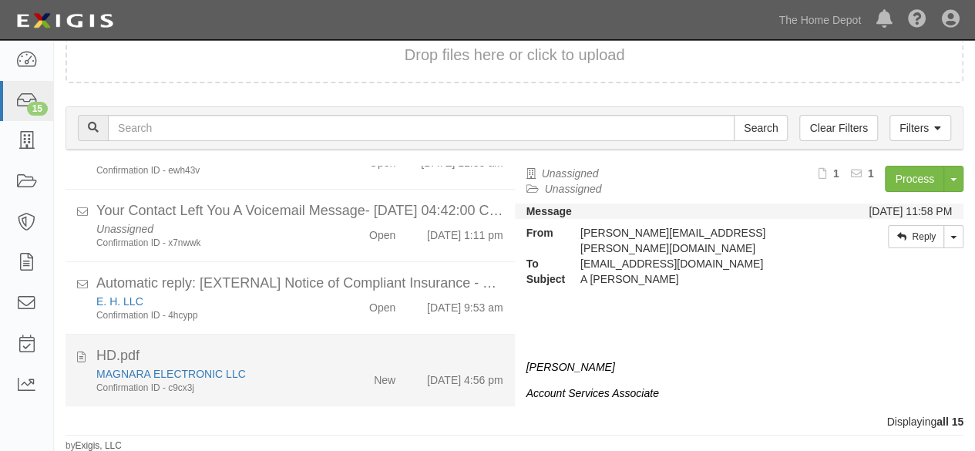
scroll to position [912, 0]
drag, startPoint x: 300, startPoint y: 391, endPoint x: 347, endPoint y: 357, distance: 58.4
click at [304, 389] on div "Confirmation ID - c9cx3j" at bounding box center [209, 387] width 227 height 13
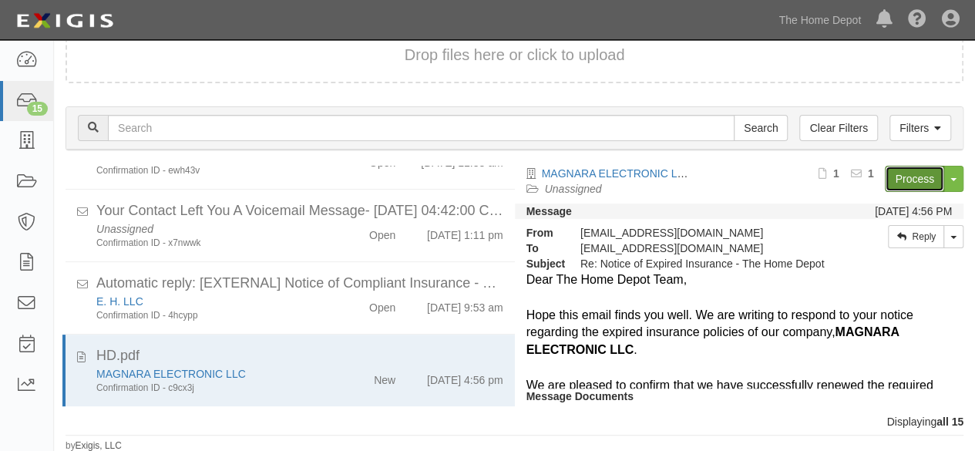
click at [904, 181] on link "Process" at bounding box center [914, 179] width 59 height 26
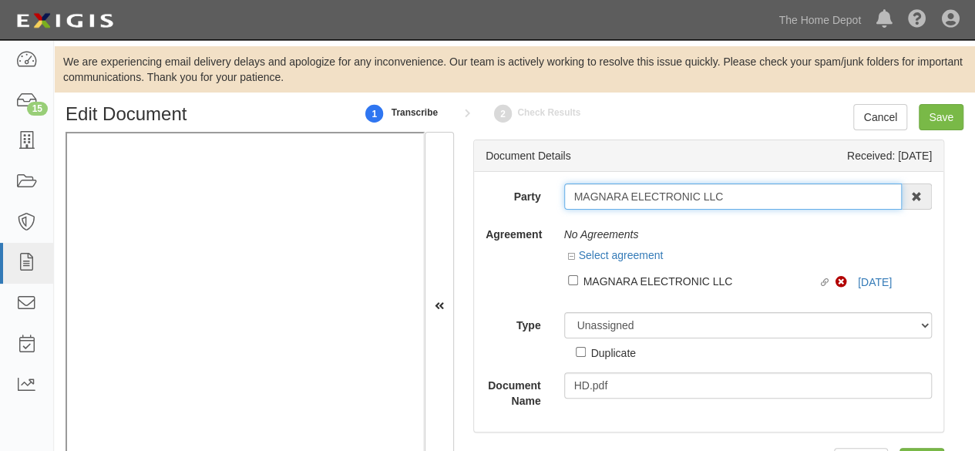
click at [742, 190] on input "MAGNARA ELECTRONIC LLC" at bounding box center [733, 196] width 338 height 26
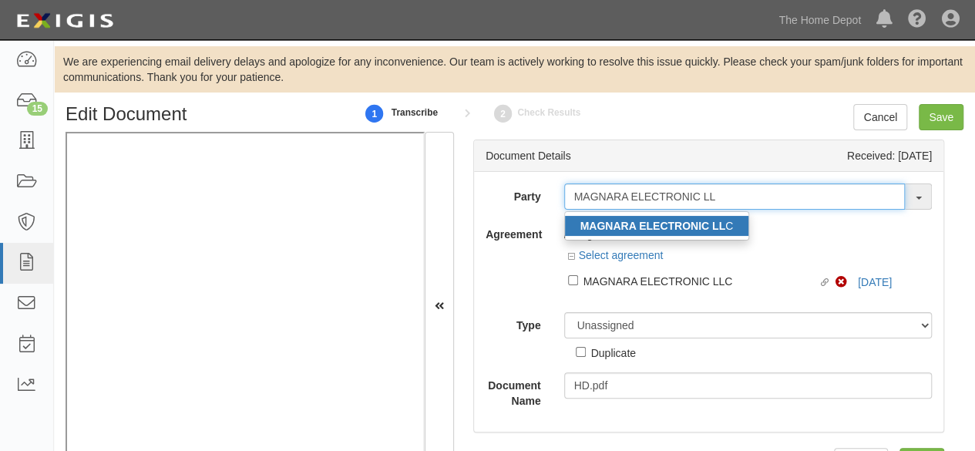
type input "MAGNARA ELECTRONIC LL"
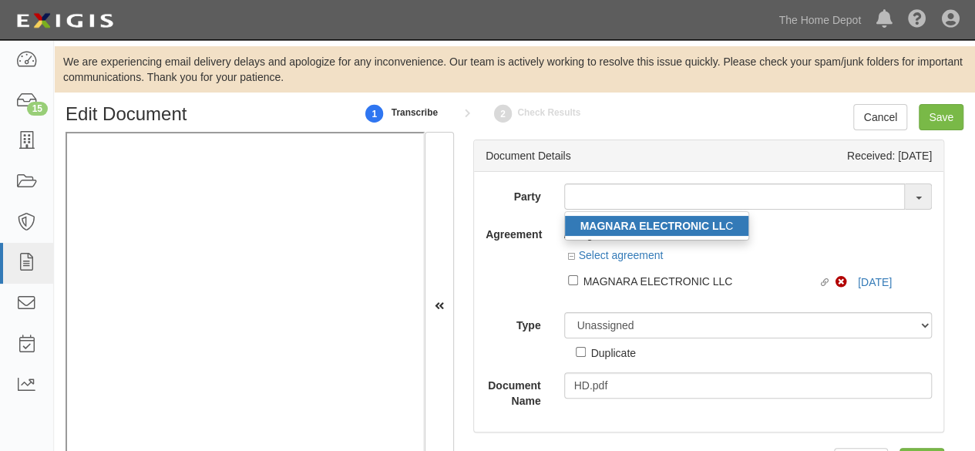
drag, startPoint x: 670, startPoint y: 228, endPoint x: 627, endPoint y: 216, distance: 44.1
click at [670, 228] on strong "MAGNARA ELECTRONIC LL" at bounding box center [652, 226] width 145 height 12
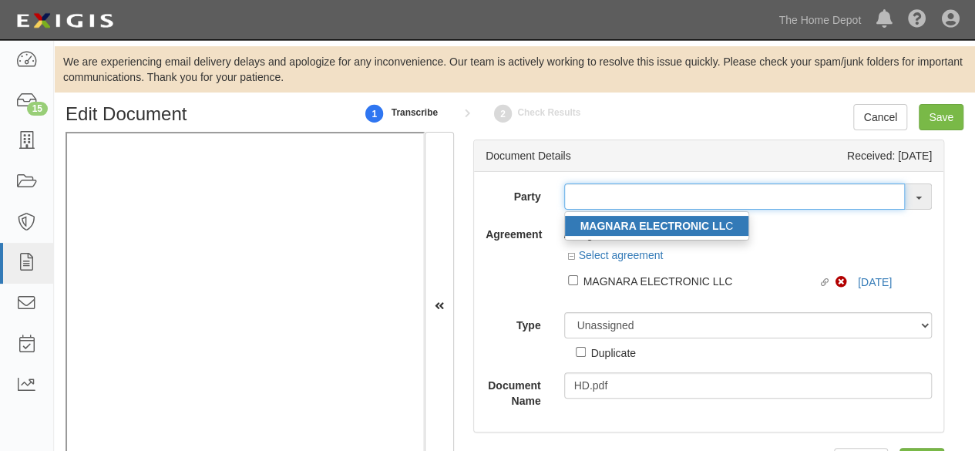
type input "MAGNARA ELECTRONIC LLC"
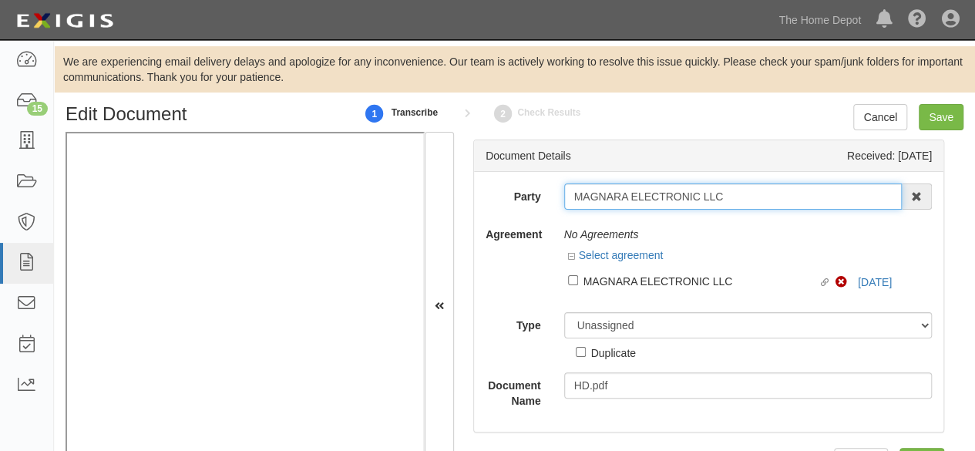
click at [630, 188] on input "MAGNARA ELECTRONIC LLC" at bounding box center [733, 196] width 338 height 26
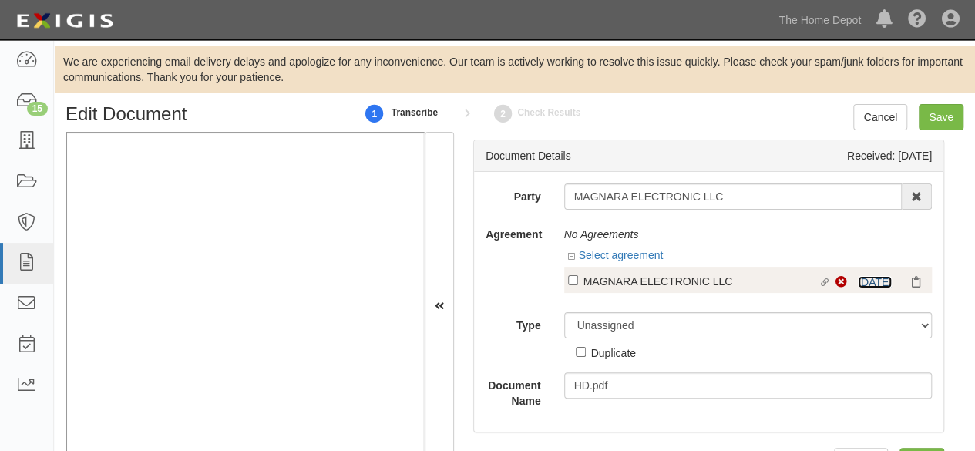
click at [860, 278] on link "8/27/25" at bounding box center [875, 282] width 34 height 12
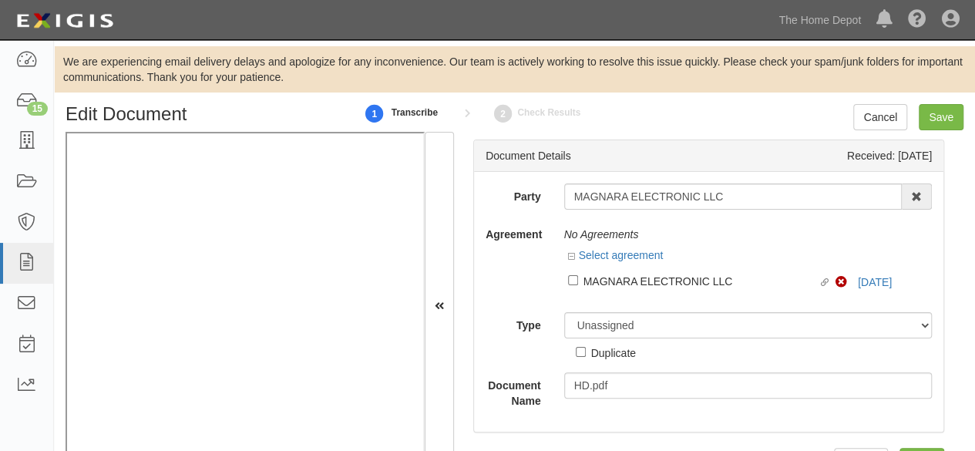
drag, startPoint x: 615, startPoint y: 281, endPoint x: 607, endPoint y: 294, distance: 14.5
click at [615, 281] on div "MAGNARA ELECTRONIC LLC" at bounding box center [700, 280] width 235 height 17
click at [578, 281] on input "Linked agreement MAGNARA ELECTRONIC LLC Linked agreement" at bounding box center [573, 280] width 10 height 10
checkbox input "true"
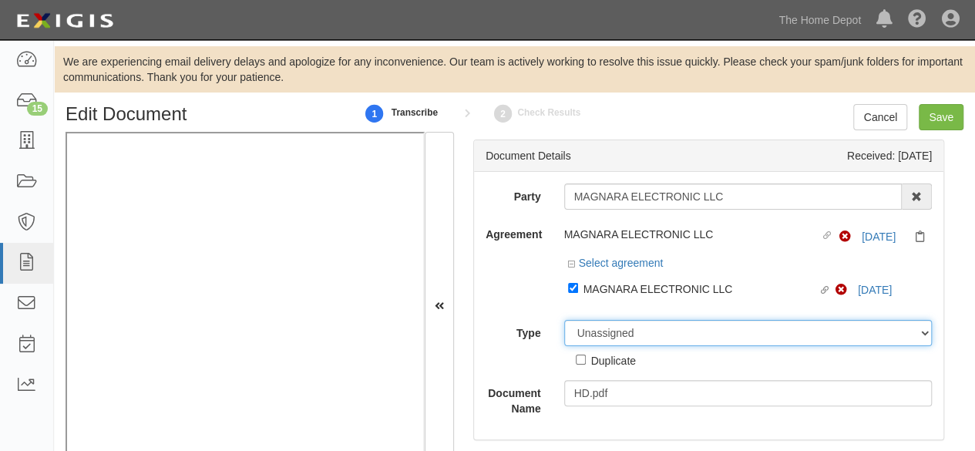
click at [599, 311] on div "Party MAGNARA ELECTRONIC LLC MAGNARA ELECTRONIC LL C 1000576868 Ontario Inc. 10…" at bounding box center [708, 299] width 446 height 233
select select "CertificateDetail"
click at [564, 320] on select "Unassigned Binder Cancellation Notice Certificate Contract Endorsement Insuranc…" at bounding box center [748, 333] width 368 height 26
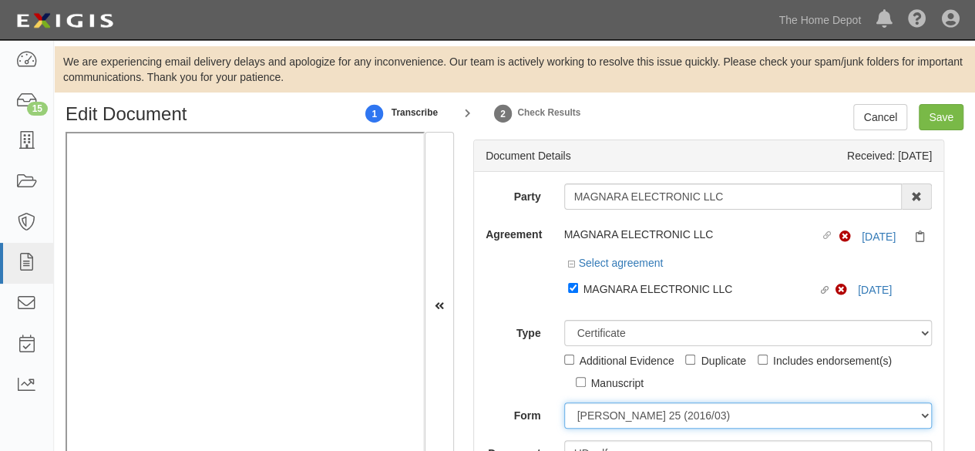
click at [598, 412] on select "ACORD 25 (2016/03) ACORD 101 ACORD 855 NY (2014/05) General" at bounding box center [748, 415] width 368 height 26
select select "GeneralFormDetail"
click at [564, 402] on select "ACORD 25 (2016/03) ACORD 101 ACORD 855 NY (2014/05) General" at bounding box center [748, 415] width 368 height 26
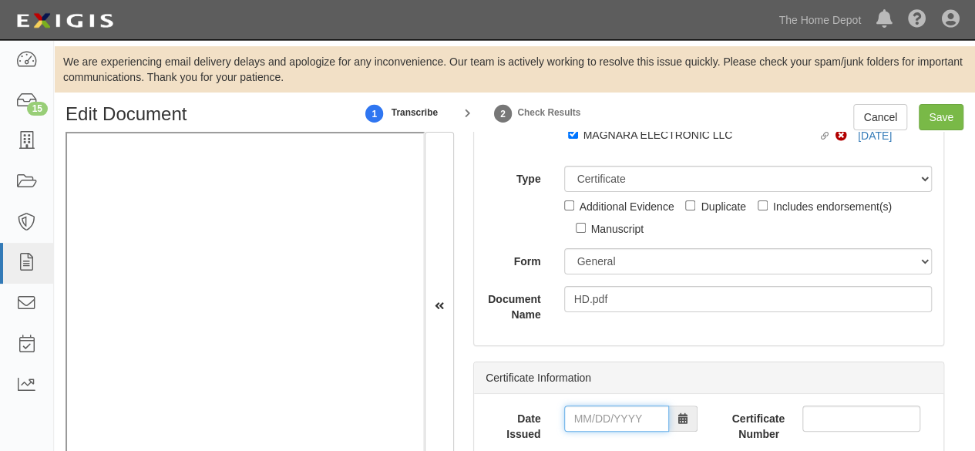
click at [599, 423] on input "Date Issued" at bounding box center [616, 418] width 105 height 26
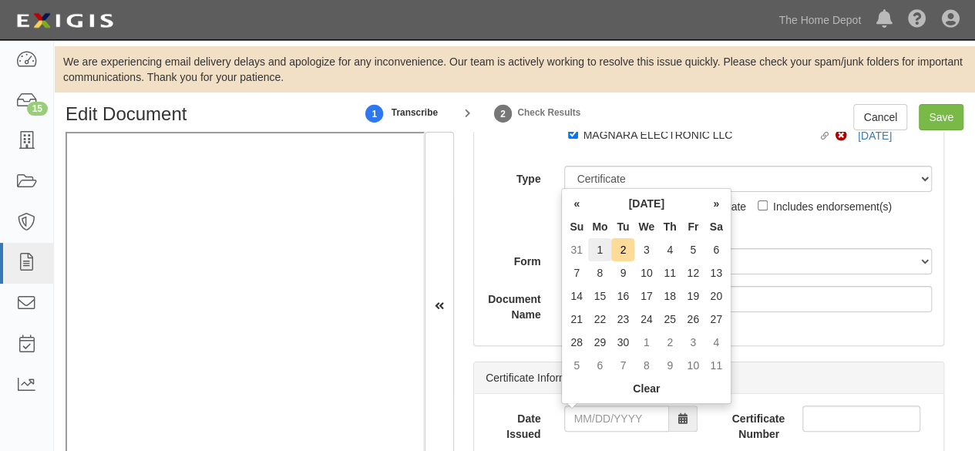
click at [589, 250] on td "1" at bounding box center [599, 249] width 23 height 23
type input "09/01/2025"
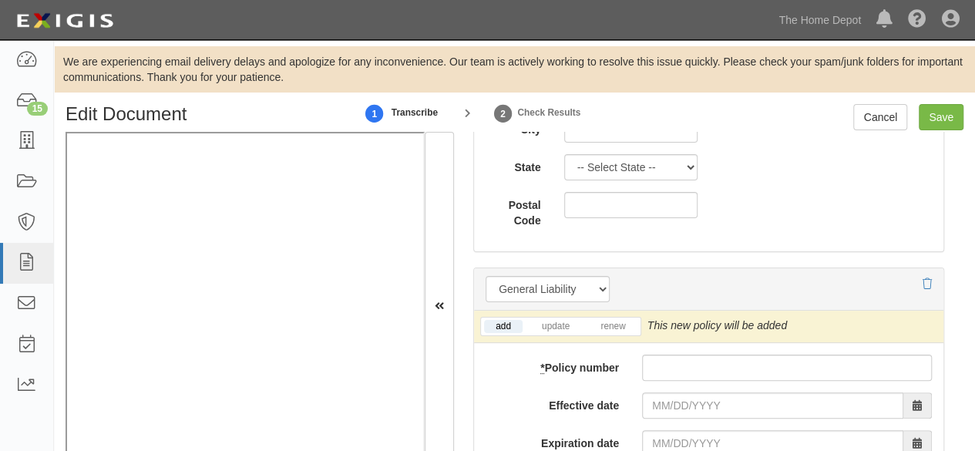
scroll to position [1156, 0]
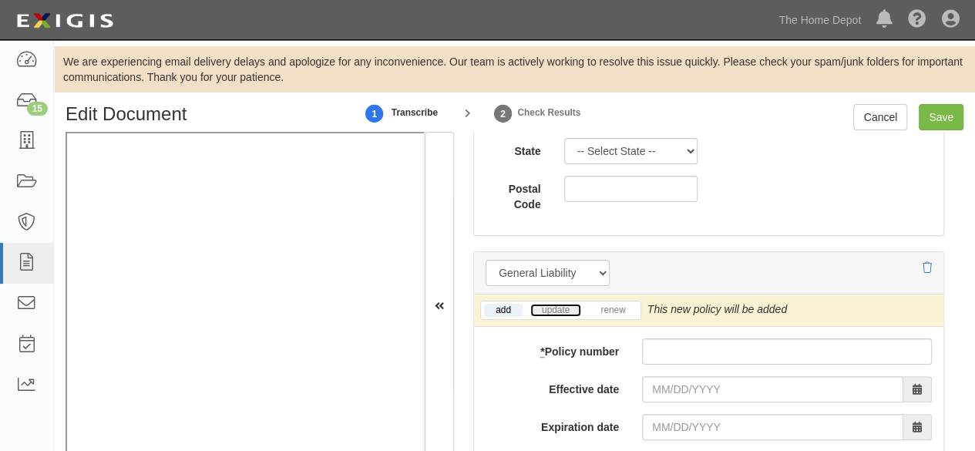
click at [559, 304] on link "update" at bounding box center [555, 310] width 51 height 13
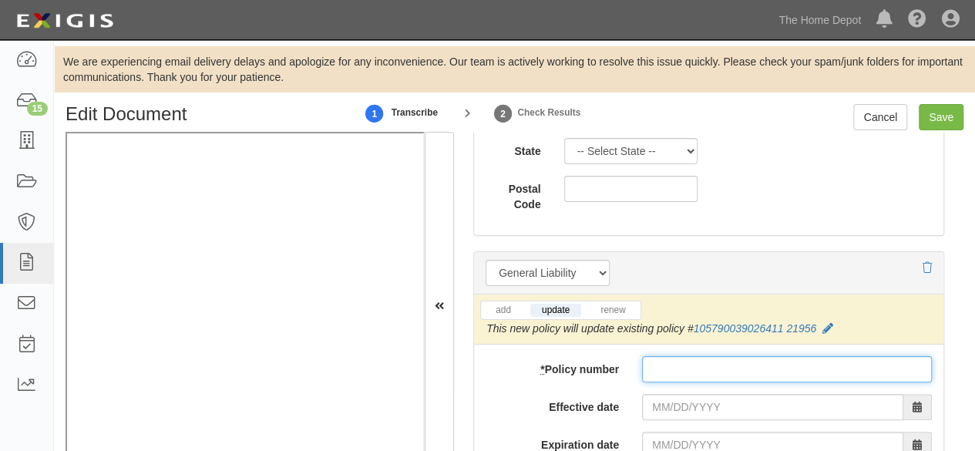
click at [673, 363] on input "* Policy number" at bounding box center [787, 369] width 290 height 26
paste input "10579006800069003007"
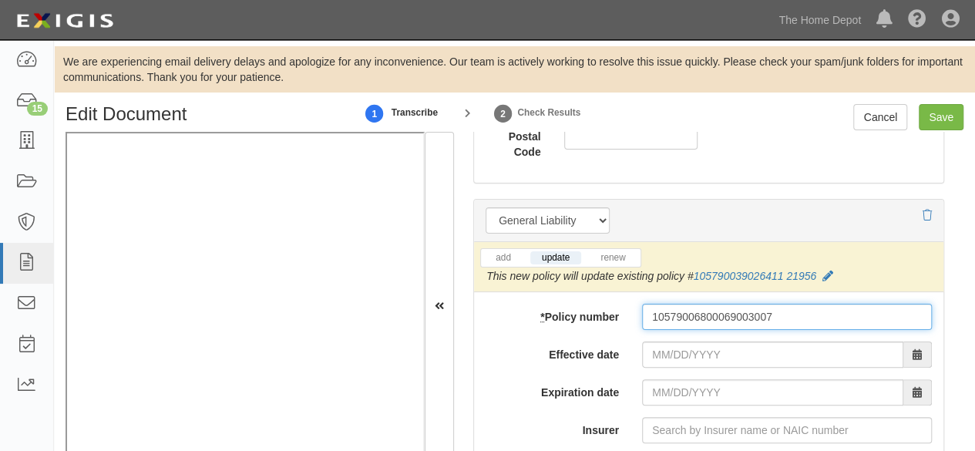
scroll to position [1310, 0]
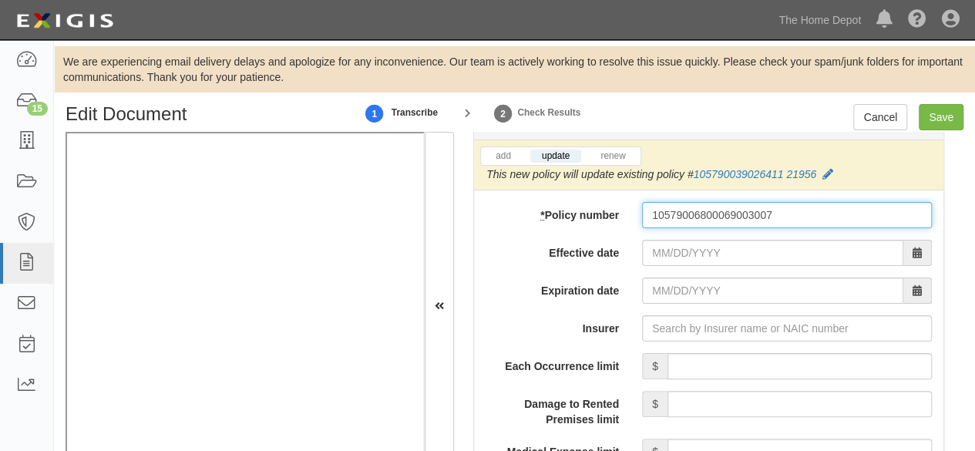
type input "10579006800069003007"
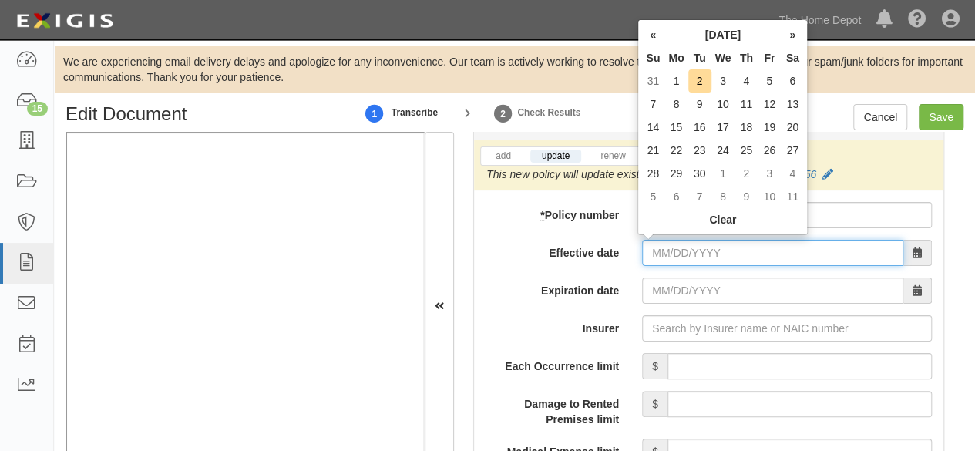
click at [687, 246] on input "Effective date" at bounding box center [772, 253] width 261 height 26
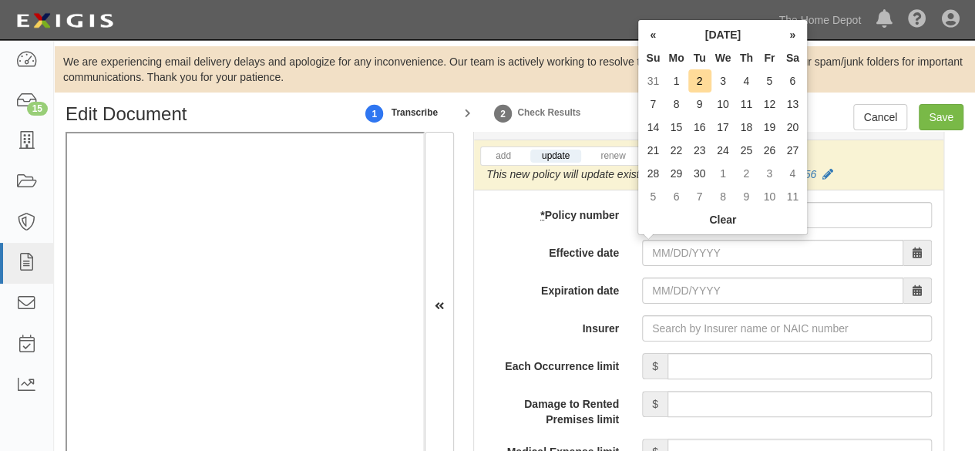
click at [700, 81] on td "2" at bounding box center [699, 80] width 23 height 23
type input "09/02/2025"
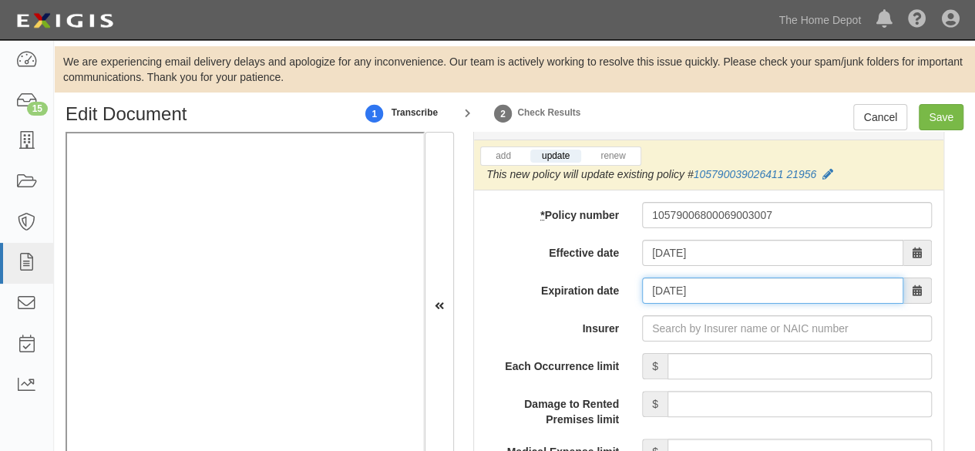
click at [668, 290] on input "09/02/2026" at bounding box center [772, 290] width 261 height 26
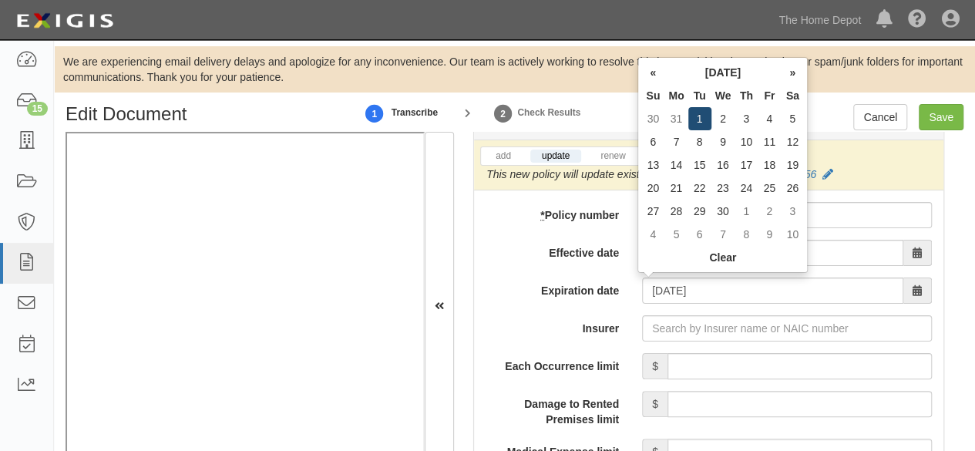
click at [700, 116] on td "1" at bounding box center [699, 118] width 23 height 23
type input "09/01/2026"
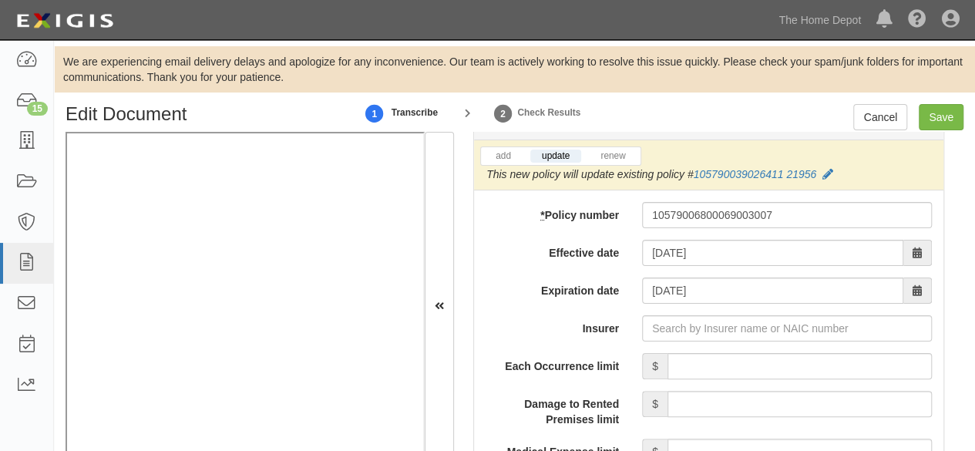
drag, startPoint x: 710, startPoint y: 304, endPoint x: 704, endPoint y: 313, distance: 11.1
click at [704, 315] on input "Insurer" at bounding box center [787, 328] width 290 height 26
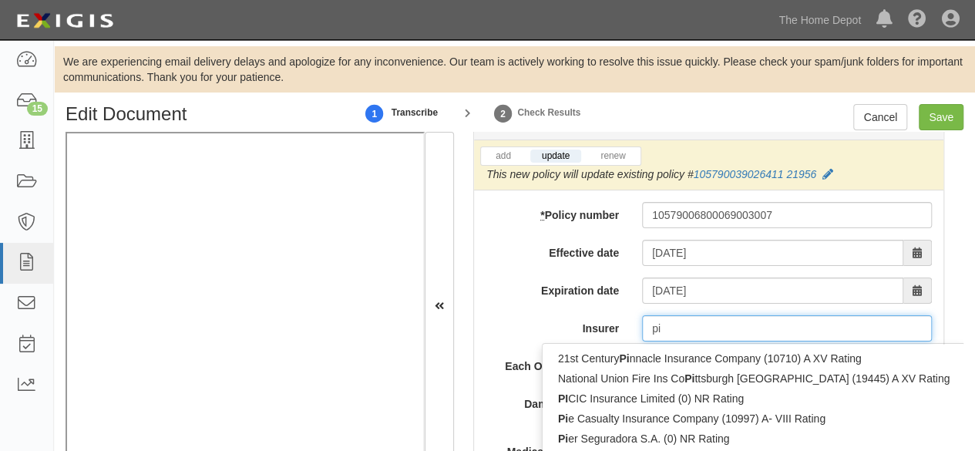
type input "pin"
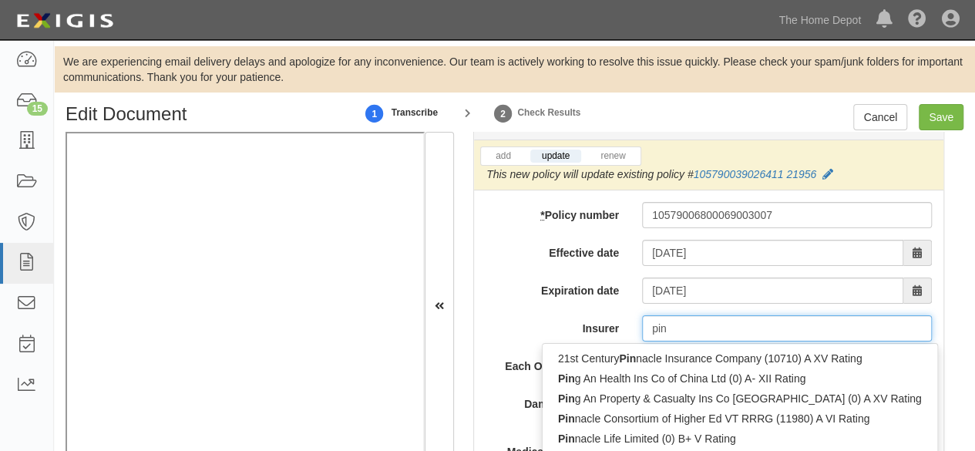
type input "ping An Health Ins Co of China Ltd (0) A- XII Rating"
type input "ping"
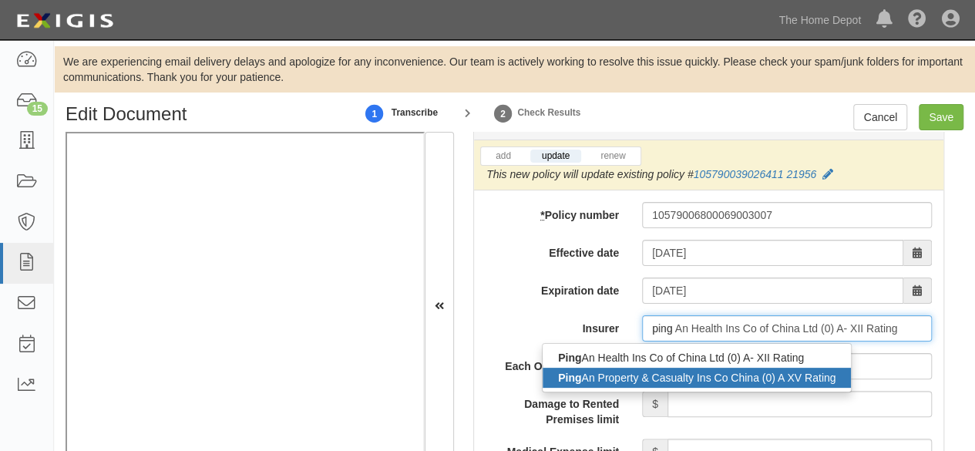
click at [565, 372] on strong "Ping" at bounding box center [569, 377] width 23 height 12
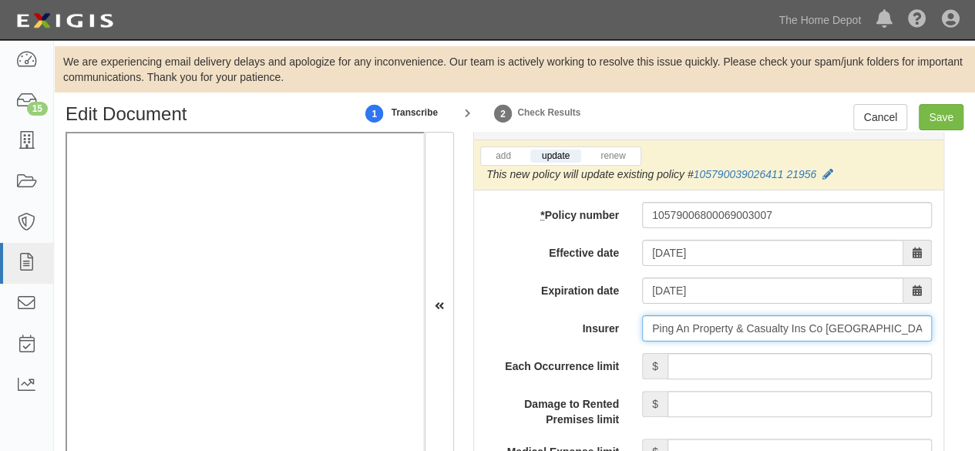
type input "Ping An Property & Casualty Ins Co China (0) A XV Rating"
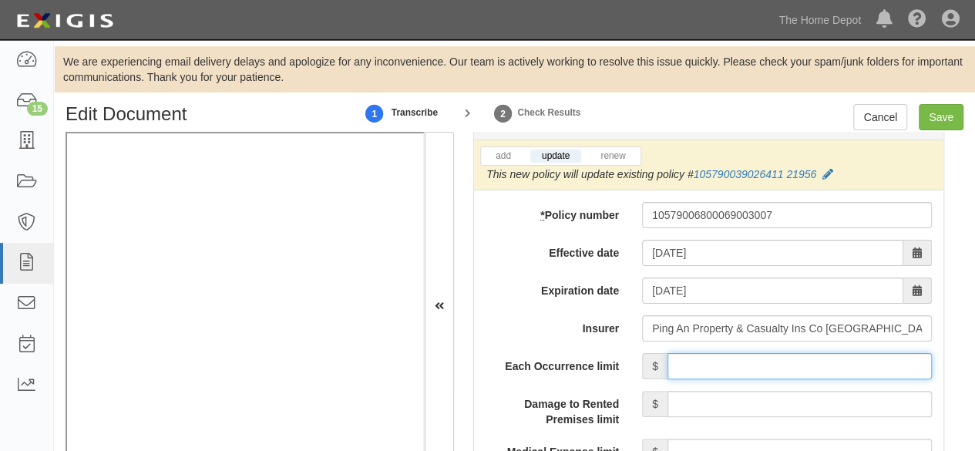
drag, startPoint x: 687, startPoint y: 356, endPoint x: 697, endPoint y: 331, distance: 26.6
click at [687, 356] on input "Each Occurrence limit" at bounding box center [799, 366] width 264 height 26
type input "2,000,000"
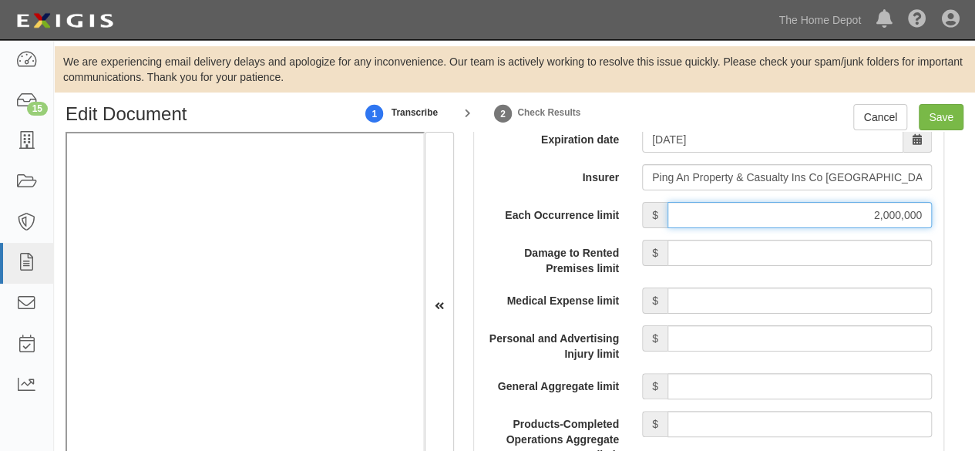
scroll to position [1541, 0]
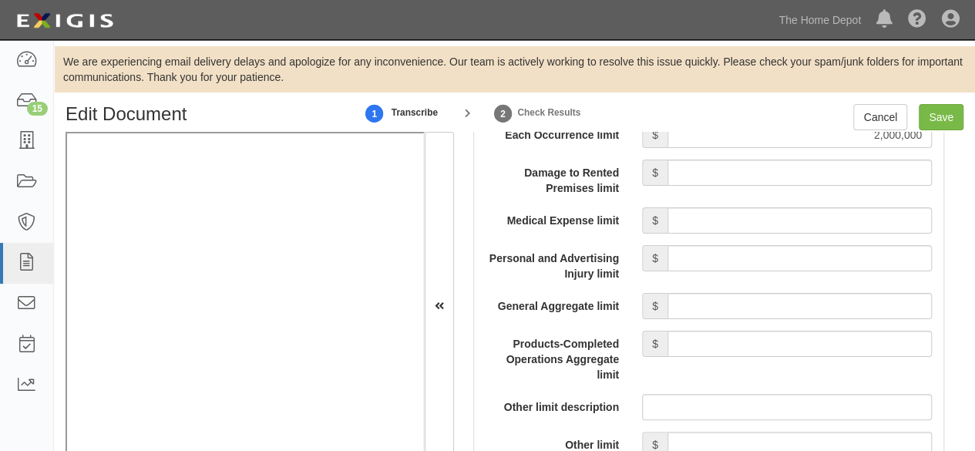
drag, startPoint x: 729, startPoint y: 307, endPoint x: 733, endPoint y: 290, distance: 18.1
click at [729, 307] on input "General Aggregate limit" at bounding box center [799, 306] width 264 height 26
type input "2,000,000"
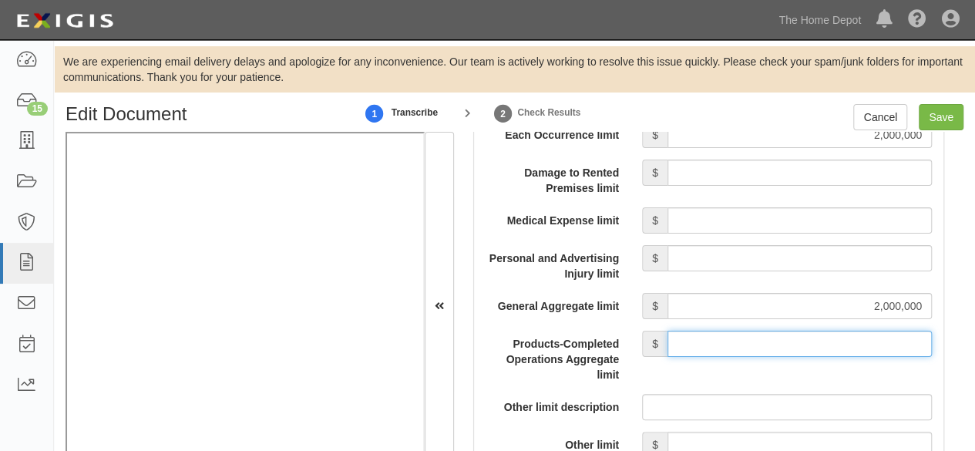
click at [729, 344] on input "Products-Completed Operations Aggregate limit" at bounding box center [799, 344] width 264 height 26
type input "2,000,000"
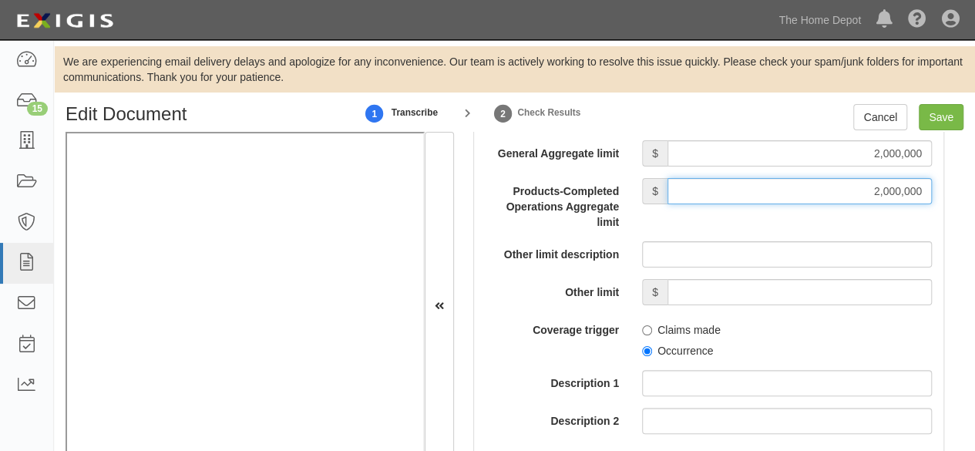
scroll to position [1695, 0]
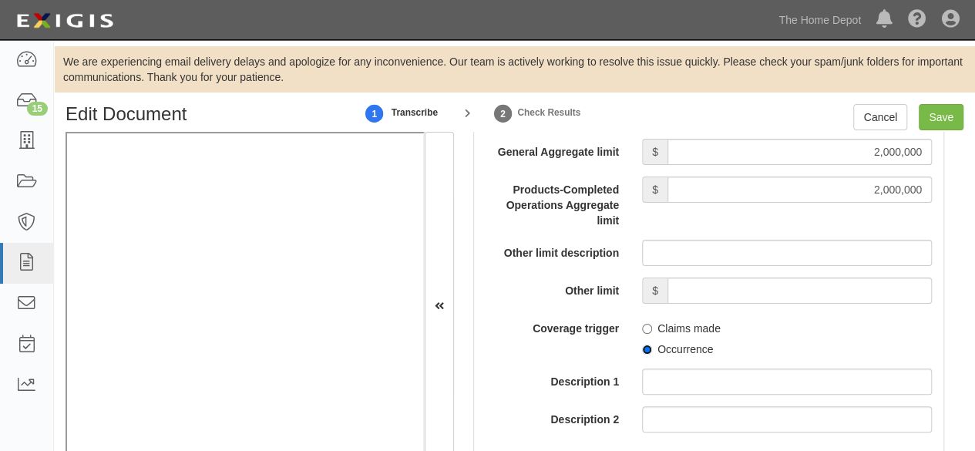
click at [642, 346] on input "Occurrence" at bounding box center [647, 349] width 10 height 10
radio input "true"
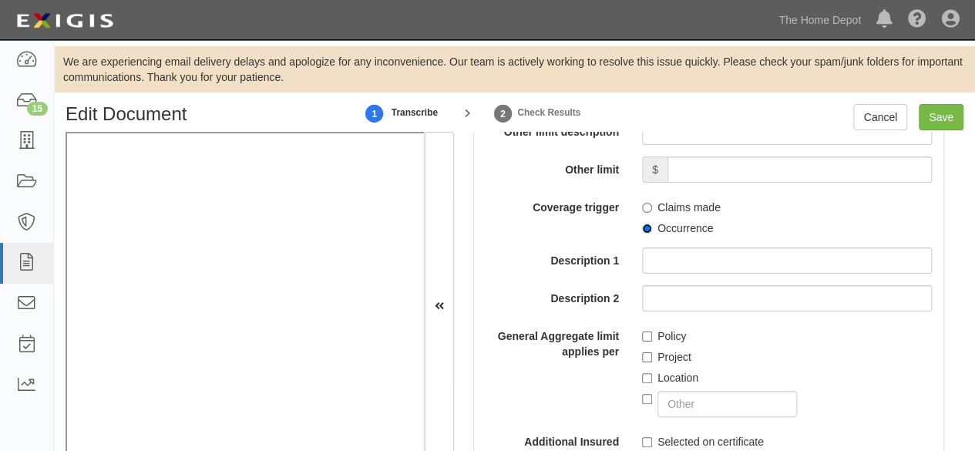
scroll to position [1849, 0]
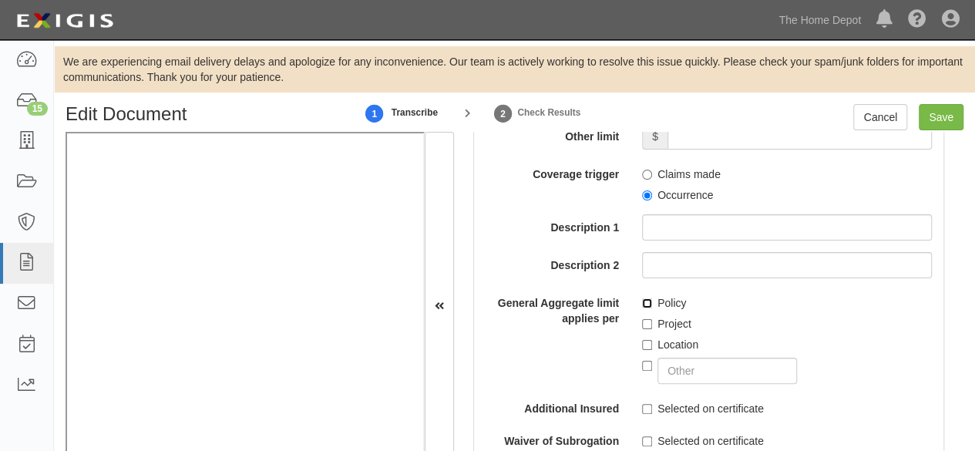
click at [642, 298] on input "Policy" at bounding box center [647, 303] width 10 height 10
checkbox input "true"
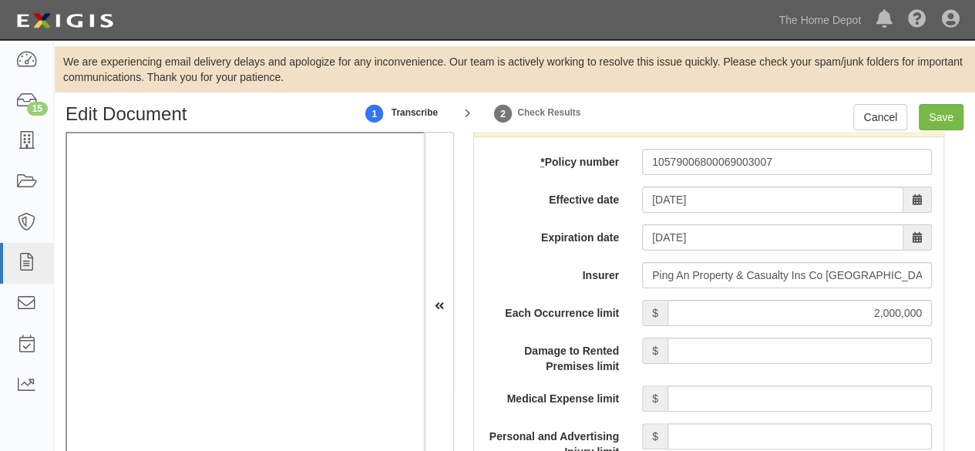
scroll to position [1310, 0]
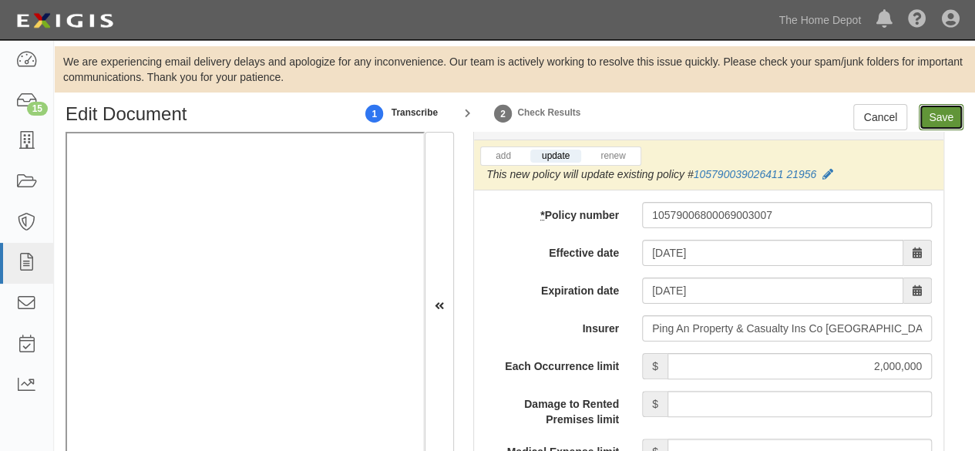
drag, startPoint x: 931, startPoint y: 124, endPoint x: 922, endPoint y: 127, distance: 9.7
click at [931, 124] on input "Save" at bounding box center [940, 117] width 45 height 26
type input "2000000"
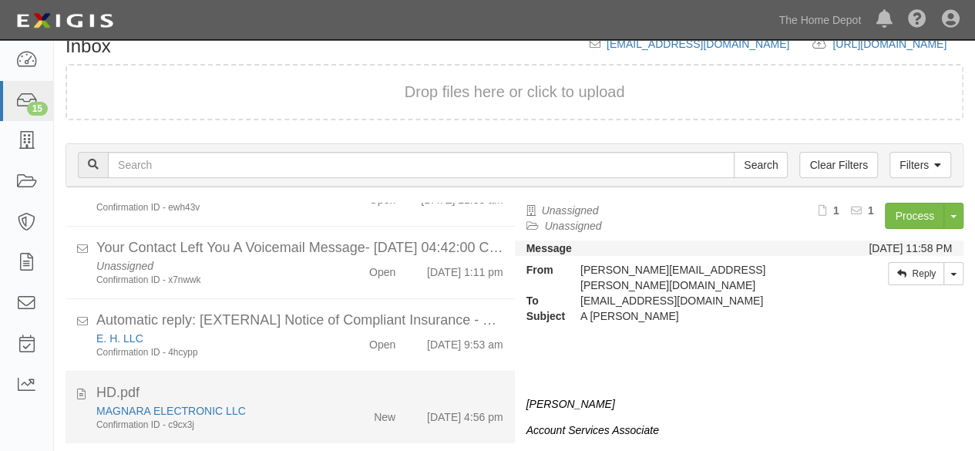
scroll to position [105, 0]
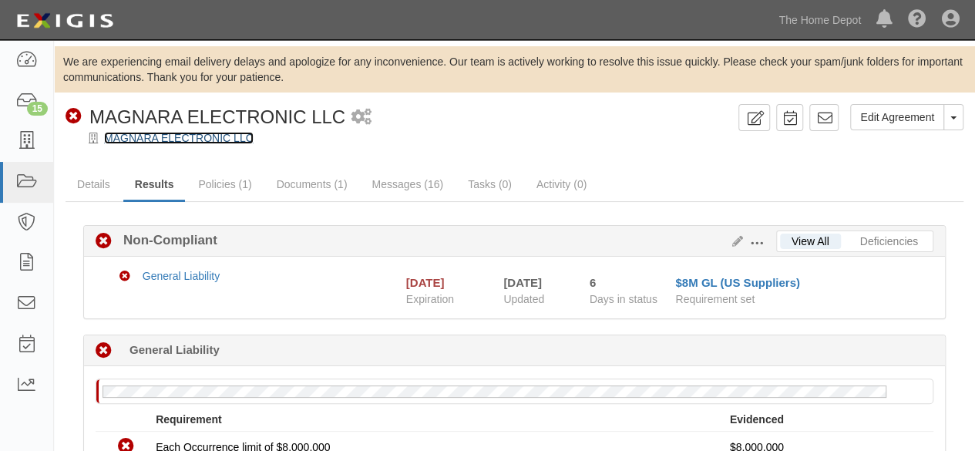
click at [159, 133] on link "MAGNARA ELECTRONIC LLC" at bounding box center [178, 138] width 149 height 12
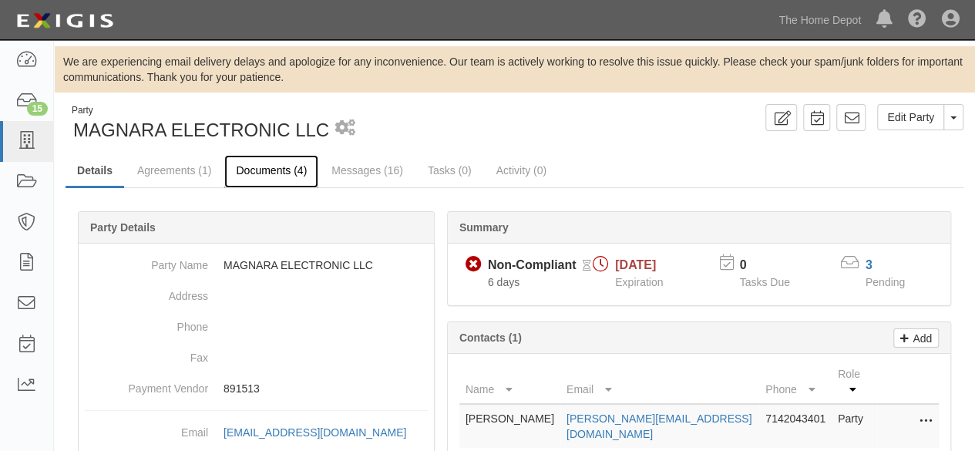
click at [254, 173] on link "Documents (4)" at bounding box center [271, 171] width 94 height 33
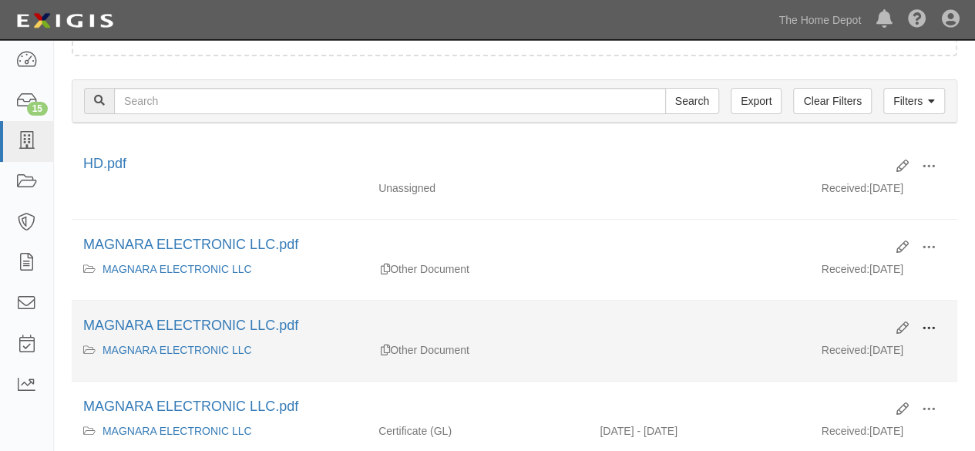
scroll to position [308, 0]
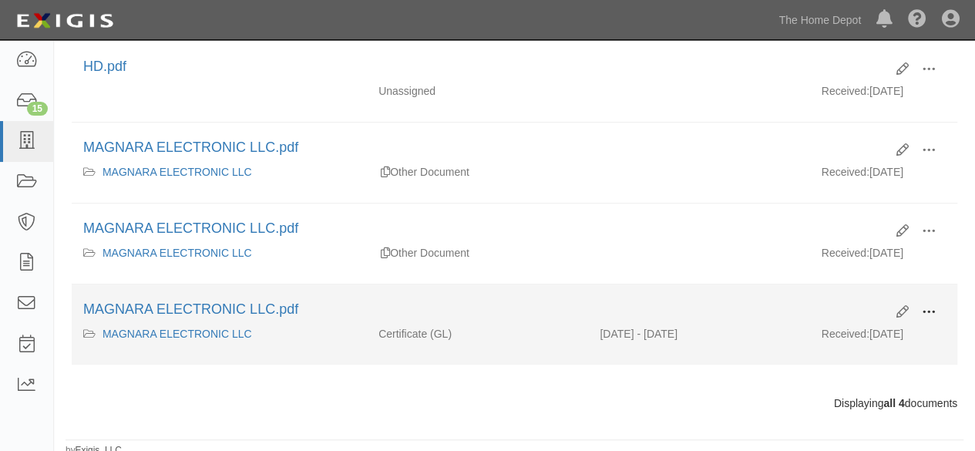
click at [931, 311] on span at bounding box center [929, 312] width 14 height 14
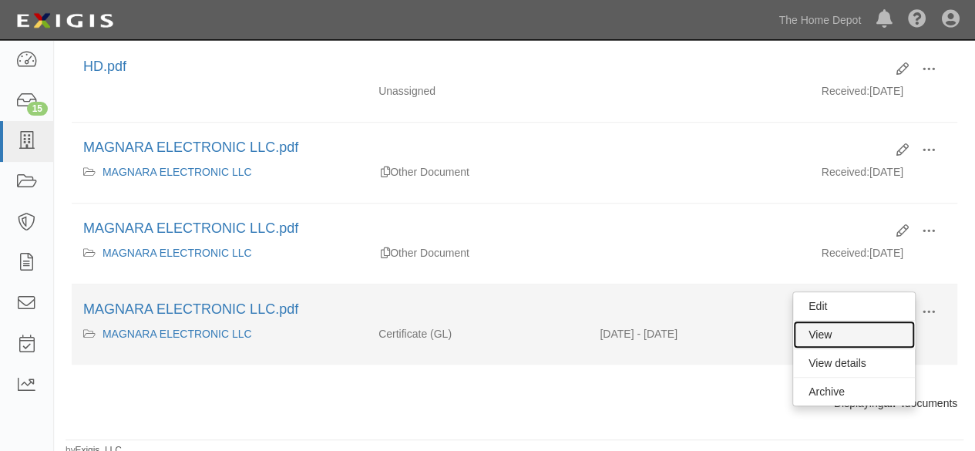
click at [866, 335] on link "View" at bounding box center [854, 335] width 122 height 28
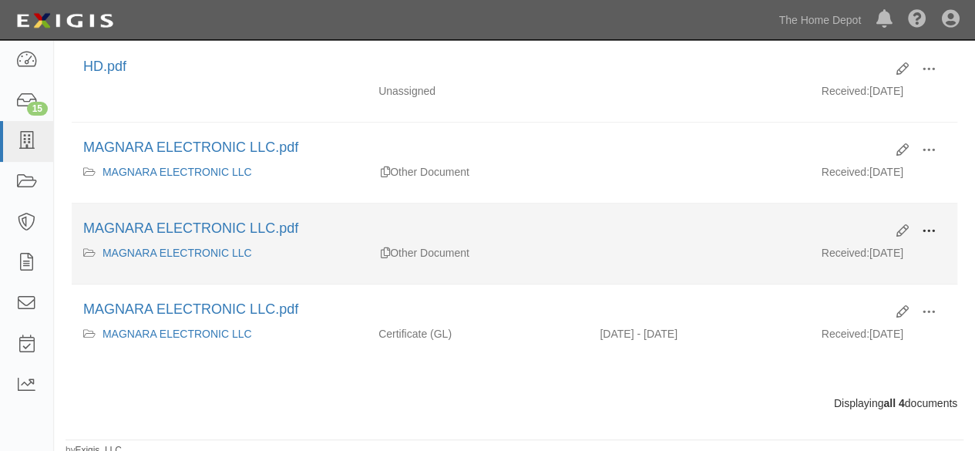
click at [934, 230] on span at bounding box center [929, 231] width 14 height 14
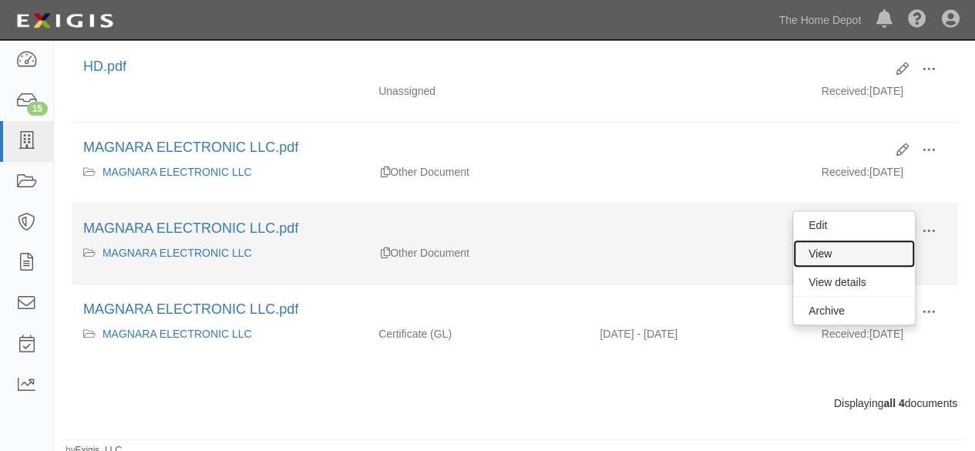
click at [847, 247] on link "View" at bounding box center [854, 254] width 122 height 28
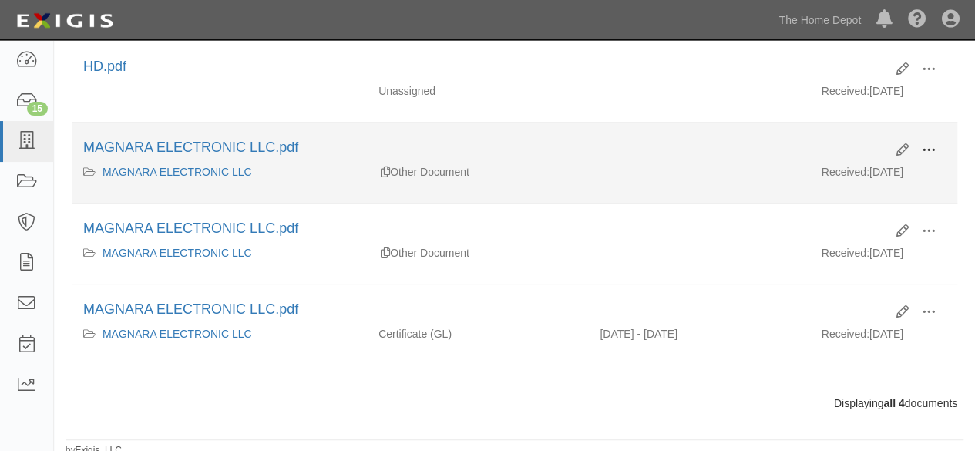
drag, startPoint x: 930, startPoint y: 143, endPoint x: 915, endPoint y: 156, distance: 19.6
click at [929, 143] on span at bounding box center [929, 150] width 14 height 14
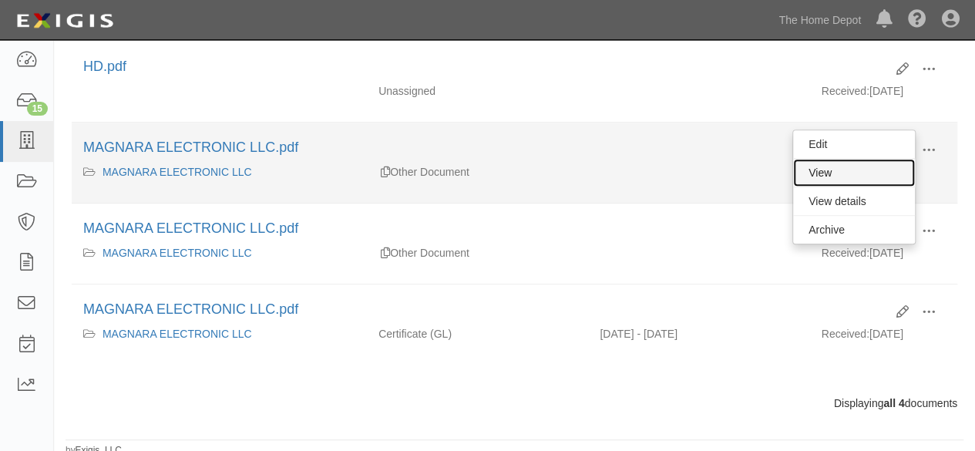
click at [872, 176] on link "View" at bounding box center [854, 173] width 122 height 28
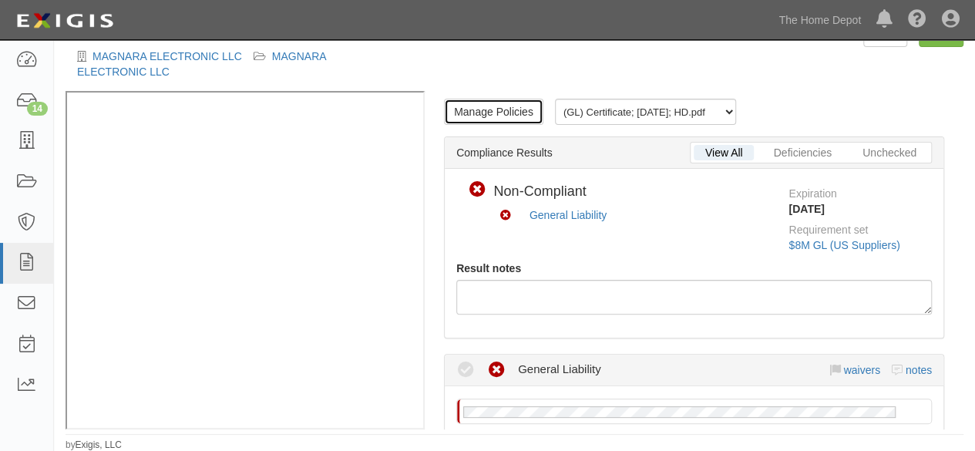
click at [502, 109] on link "Manage Policies" at bounding box center [493, 112] width 99 height 26
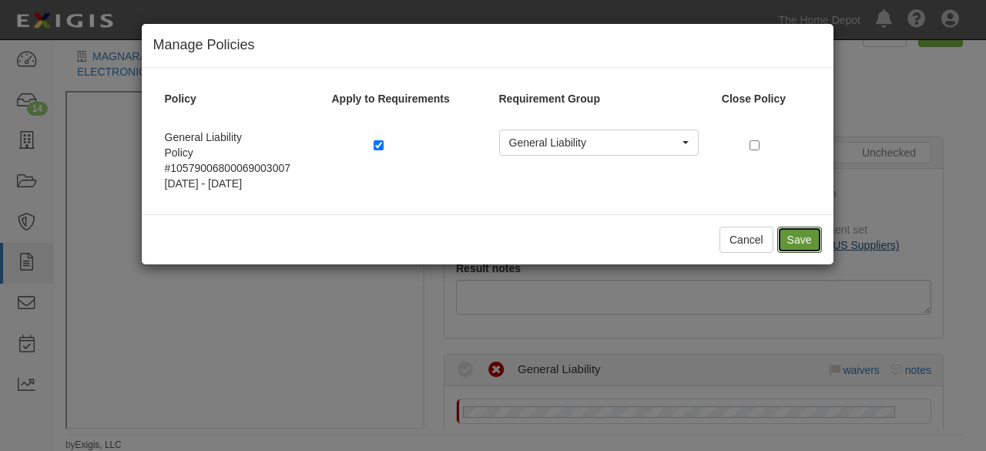
drag, startPoint x: 808, startPoint y: 235, endPoint x: 788, endPoint y: 240, distance: 20.6
click at [806, 235] on button "Save" at bounding box center [799, 240] width 45 height 26
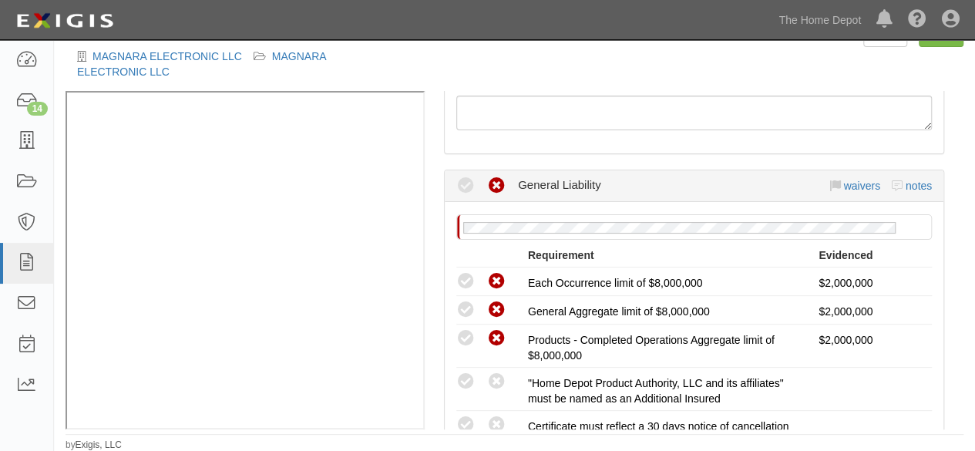
scroll to position [308, 0]
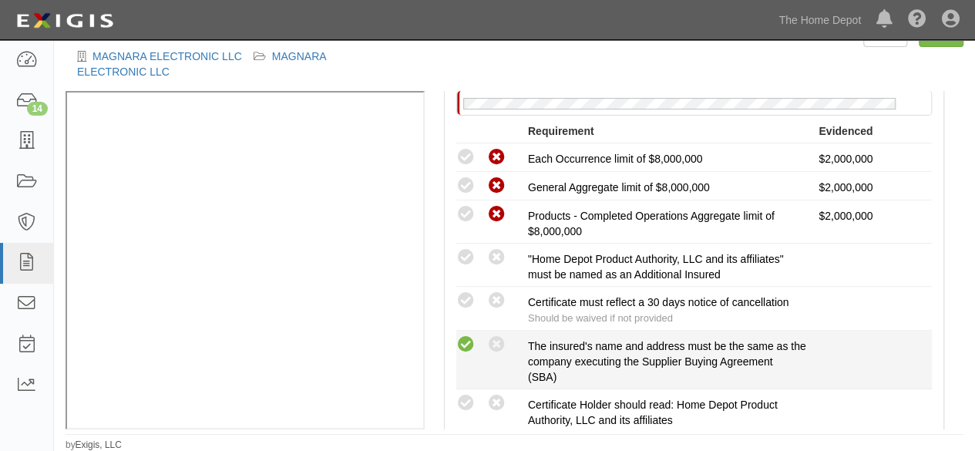
click at [467, 337] on icon at bounding box center [465, 344] width 19 height 19
radio input "true"
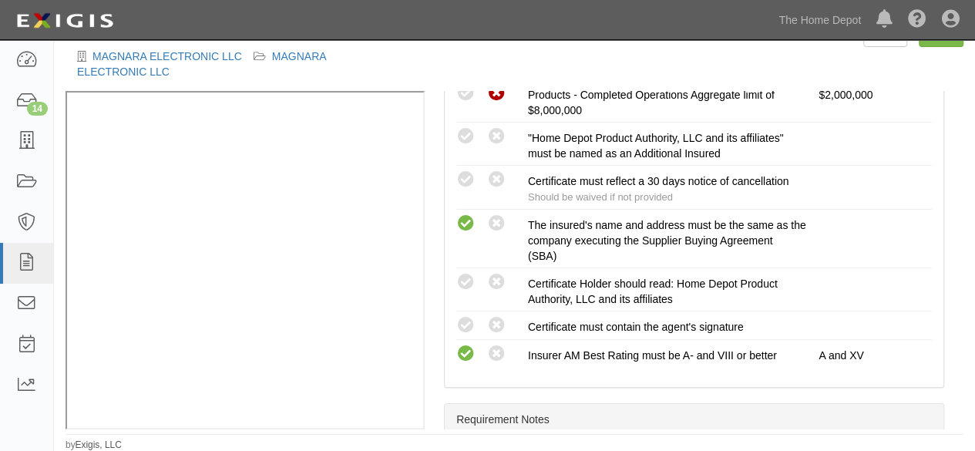
scroll to position [462, 0]
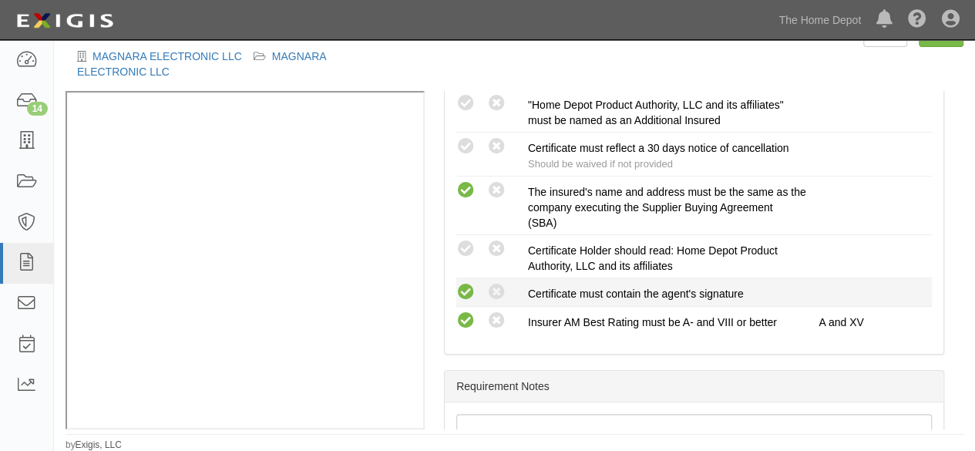
click at [461, 290] on icon at bounding box center [465, 292] width 19 height 19
radio input "true"
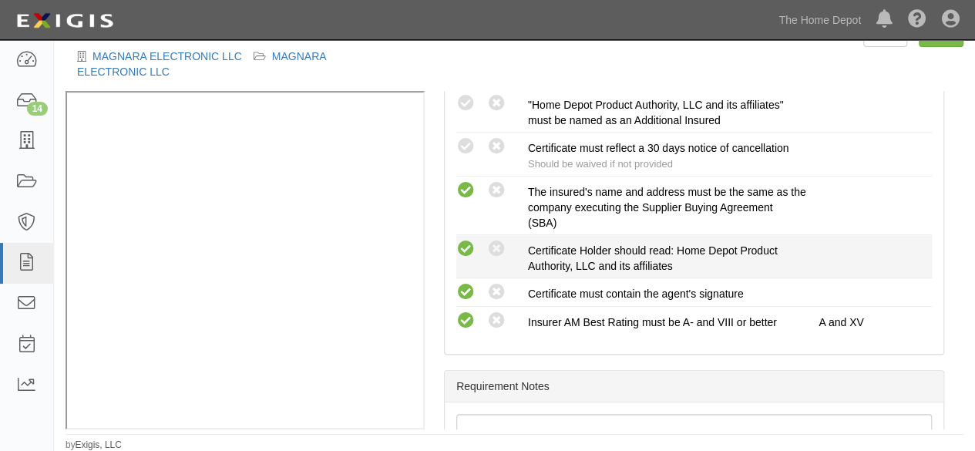
click at [464, 244] on icon at bounding box center [465, 249] width 19 height 19
radio input "true"
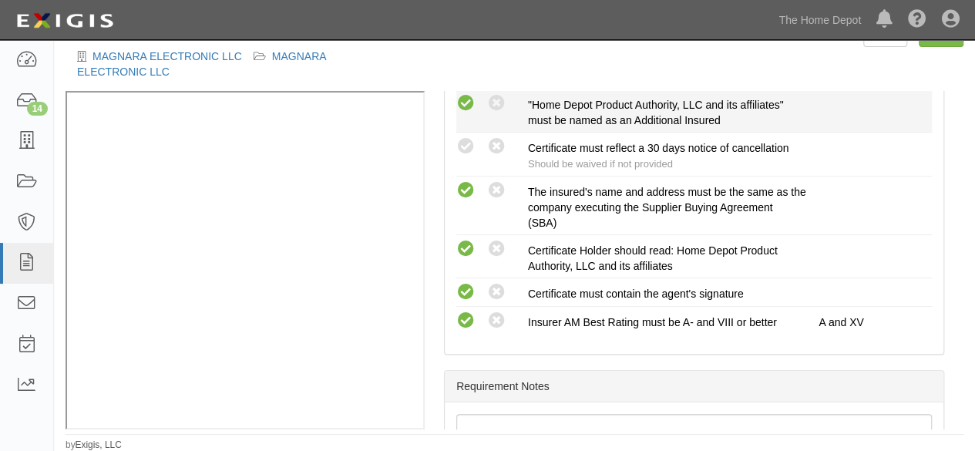
drag, startPoint x: 472, startPoint y: 99, endPoint x: 472, endPoint y: 108, distance: 8.5
click at [472, 101] on icon at bounding box center [465, 103] width 19 height 19
radio input "true"
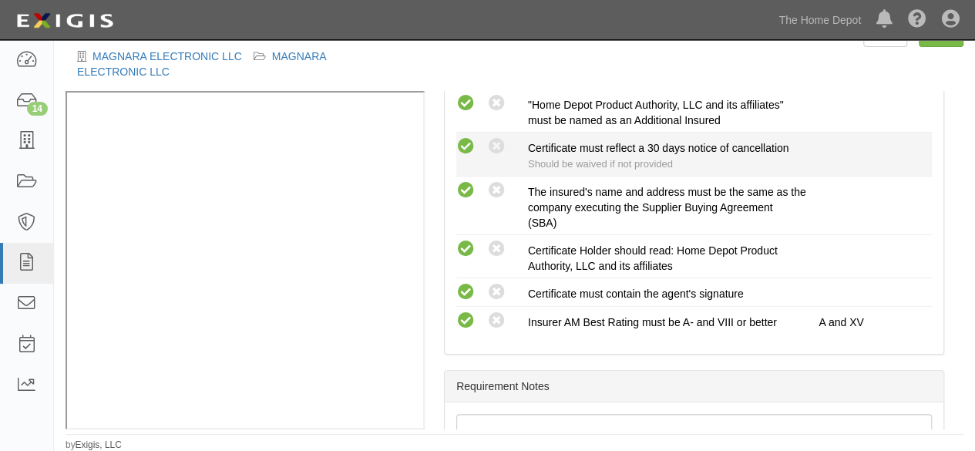
click at [464, 152] on icon at bounding box center [465, 146] width 19 height 19
radio input "true"
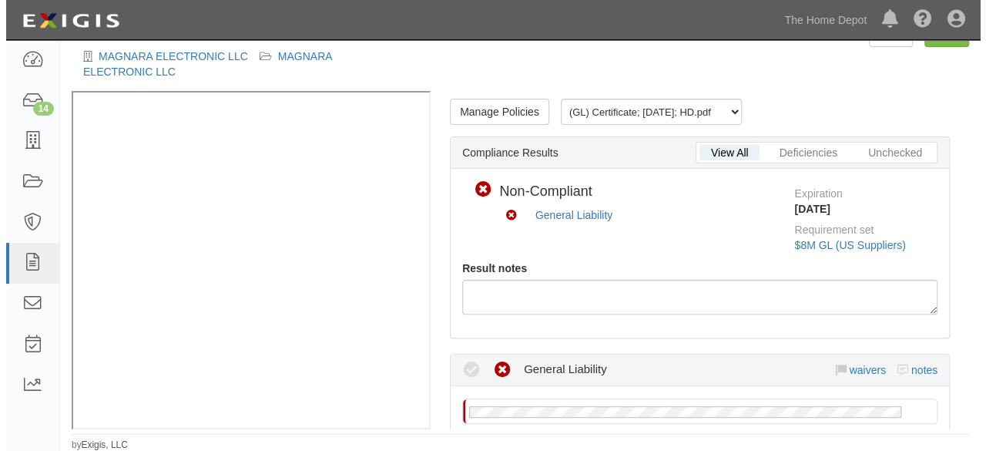
scroll to position [0, 0]
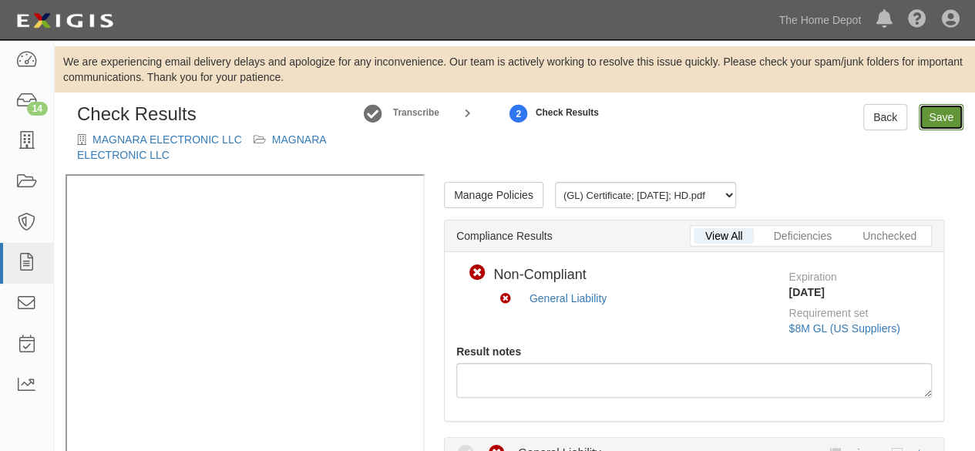
click at [929, 117] on link "Save" at bounding box center [940, 117] width 45 height 26
radio input "true"
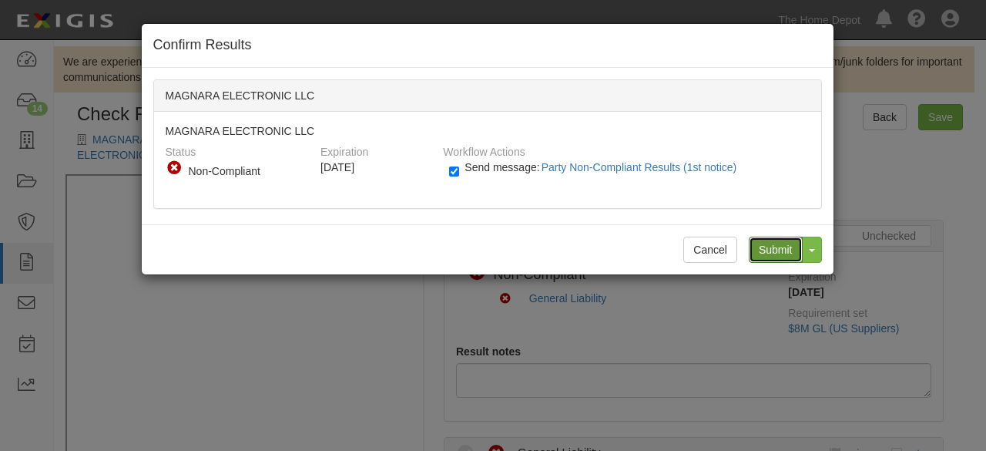
click at [776, 246] on input "Submit" at bounding box center [776, 250] width 54 height 26
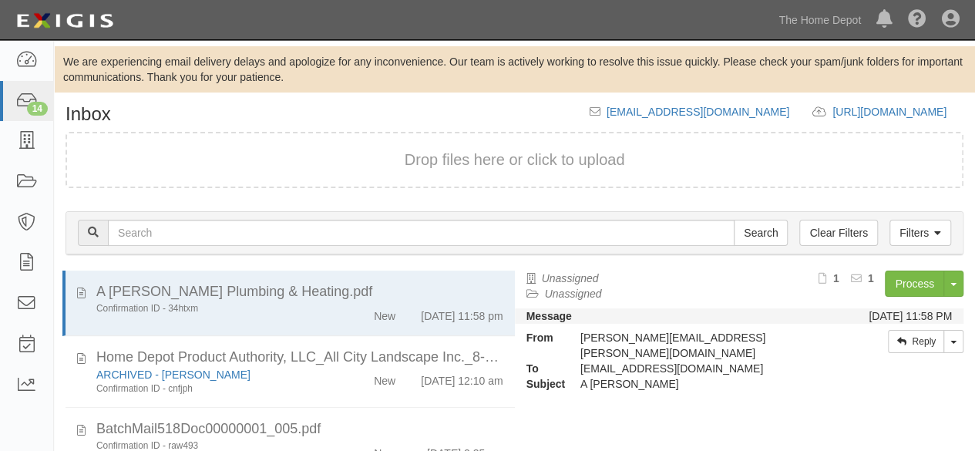
click at [144, 126] on div "Inbox [EMAIL_ADDRESS][DOMAIN_NAME] [URL][DOMAIN_NAME] copy to clipboard Drop fi…" at bounding box center [514, 330] width 921 height 453
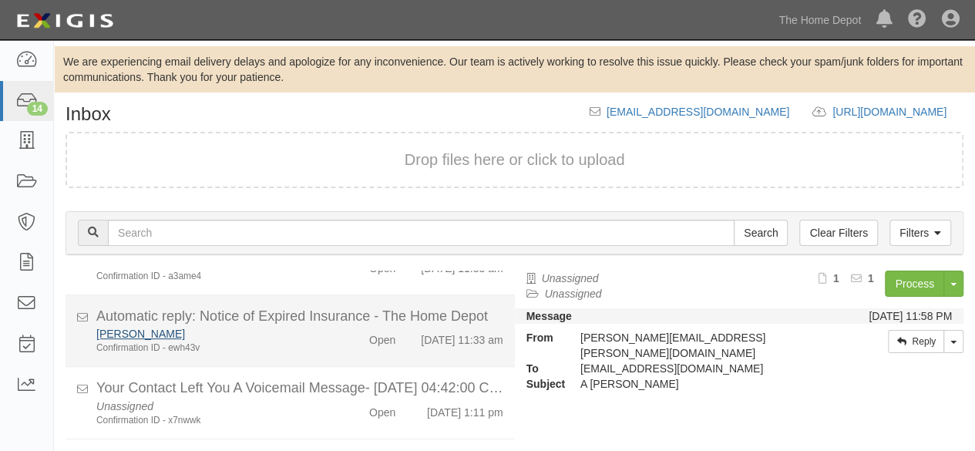
scroll to position [841, 0]
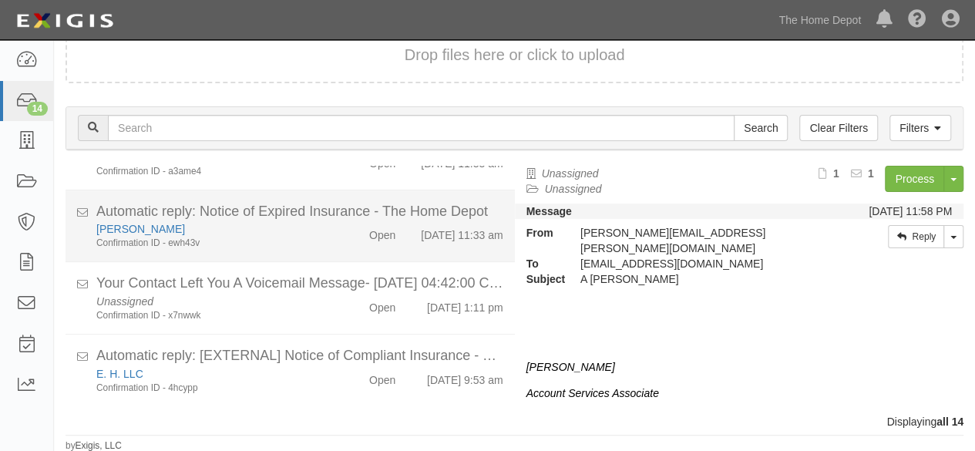
scroll to position [841, 0]
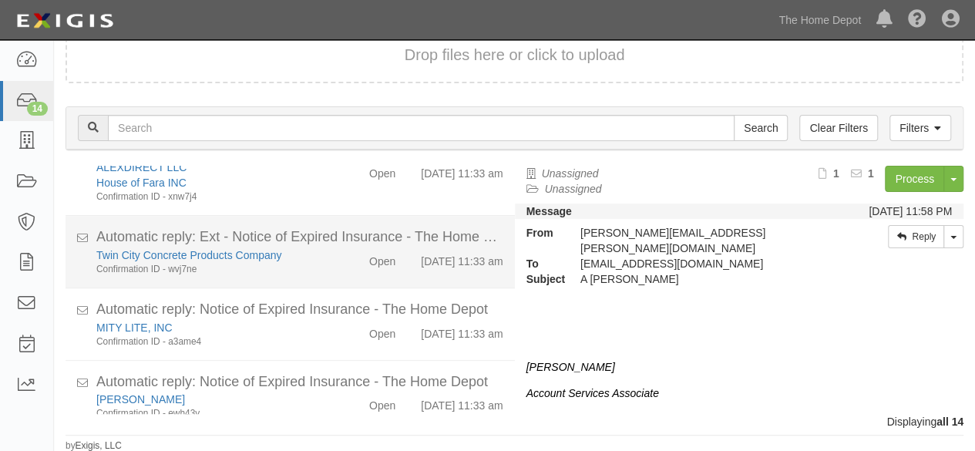
scroll to position [841, 0]
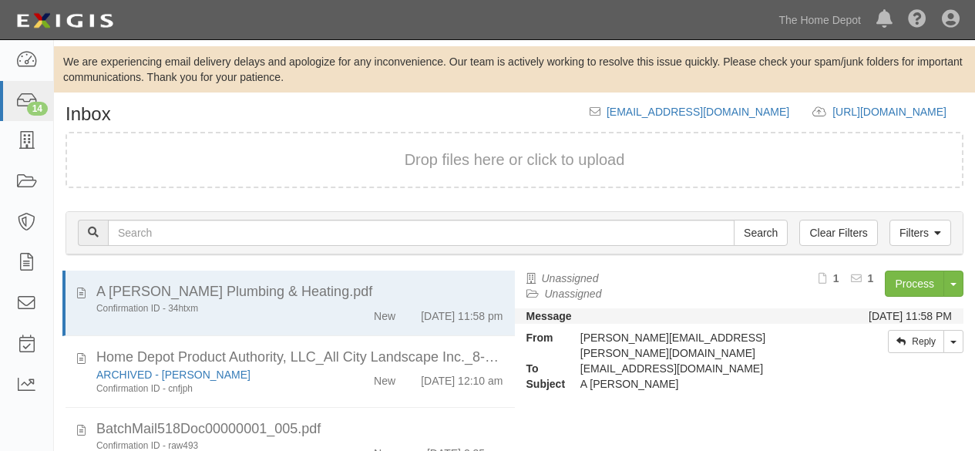
scroll to position [105, 0]
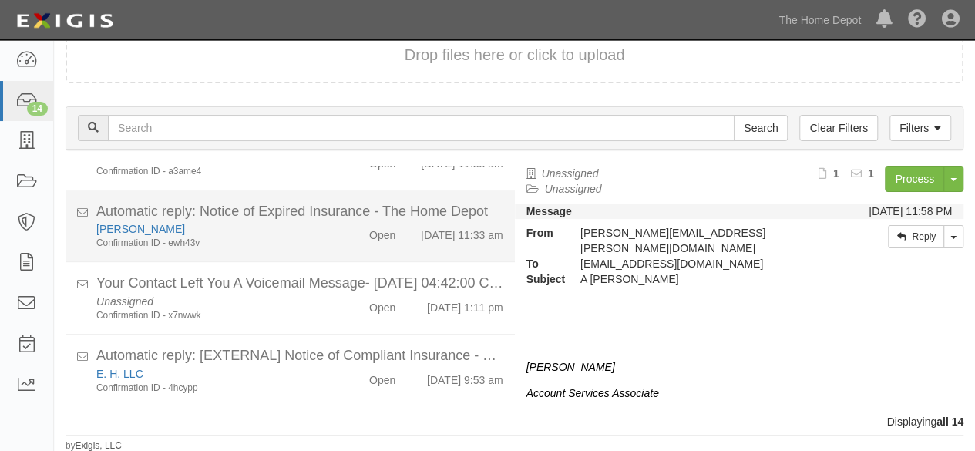
scroll to position [841, 0]
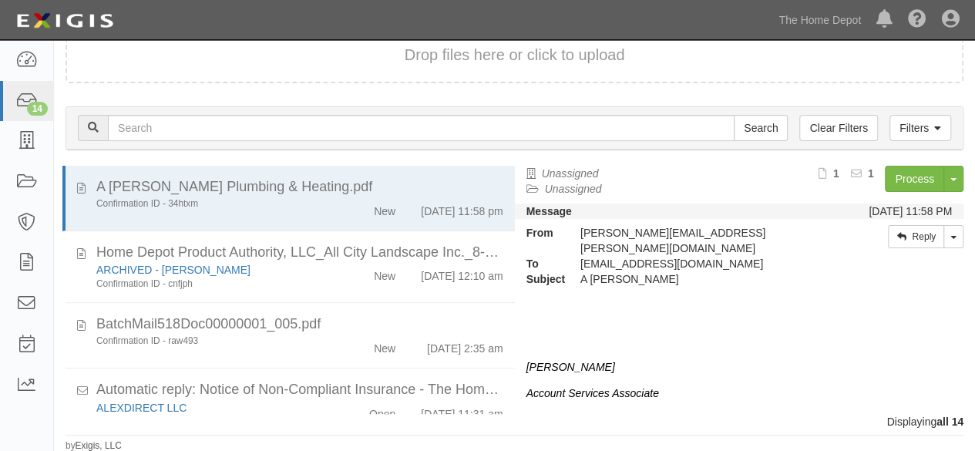
scroll to position [841, 0]
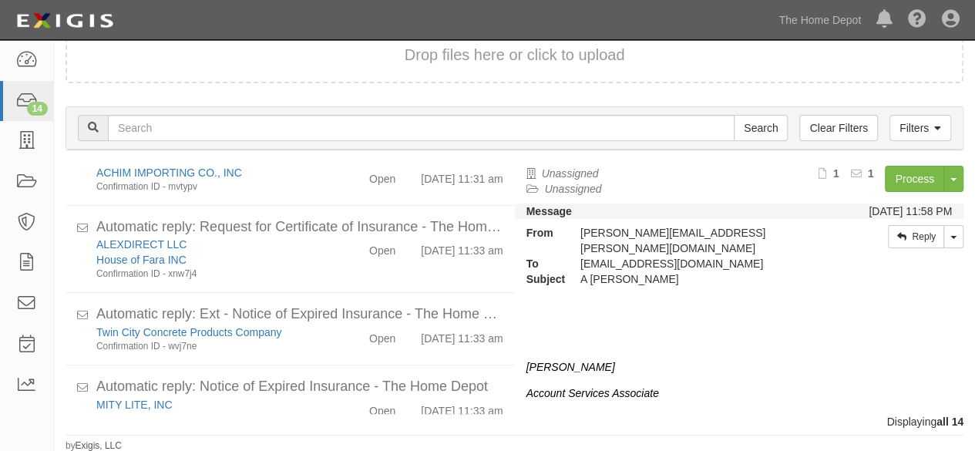
scroll to position [841, 0]
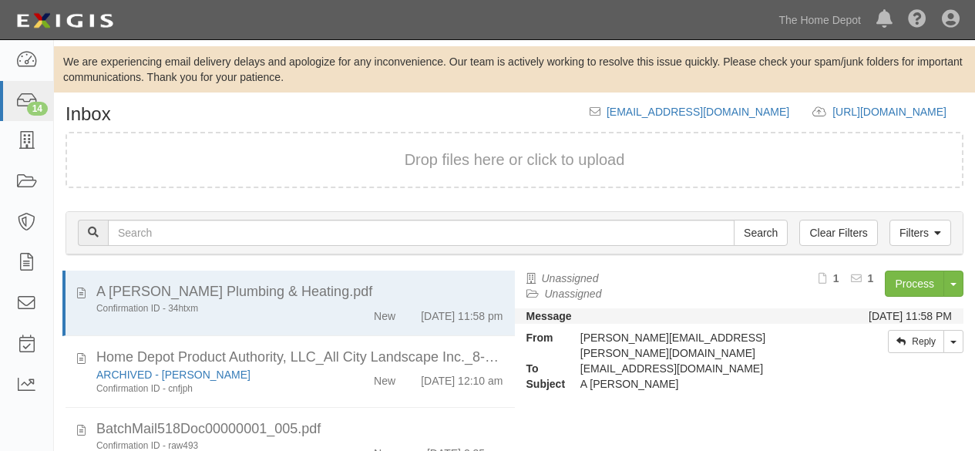
scroll to position [105, 0]
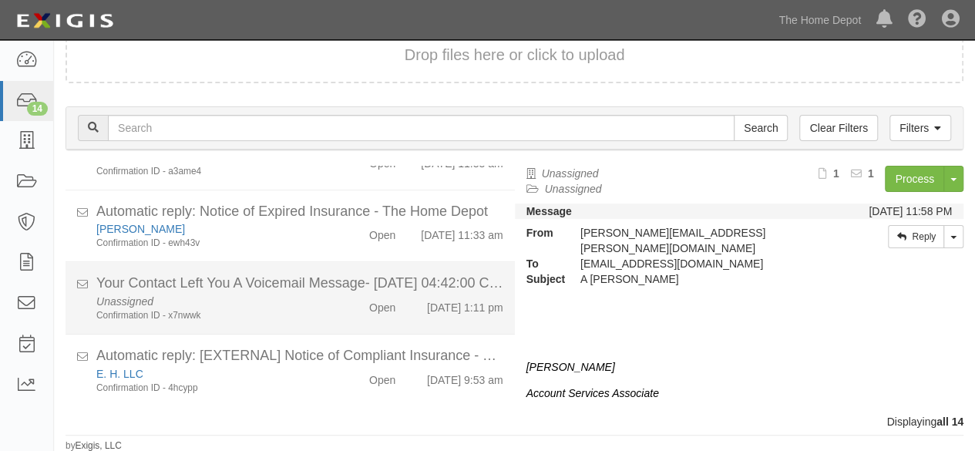
scroll to position [841, 0]
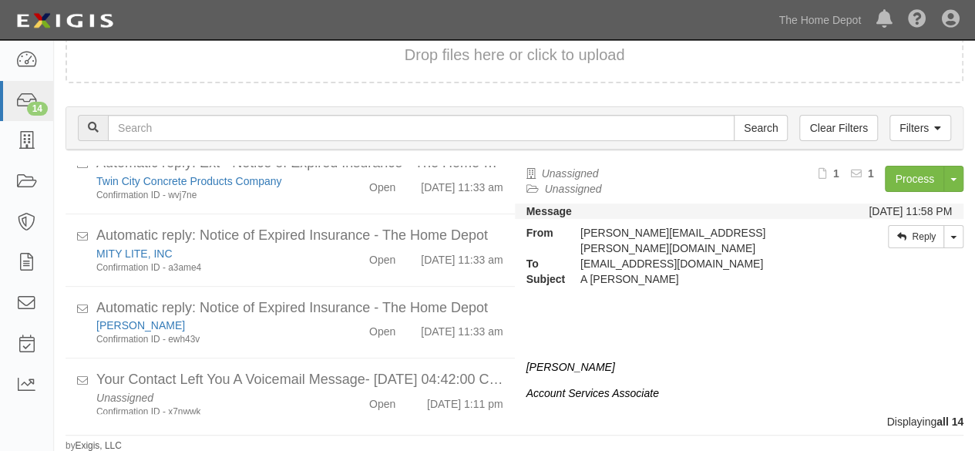
scroll to position [841, 0]
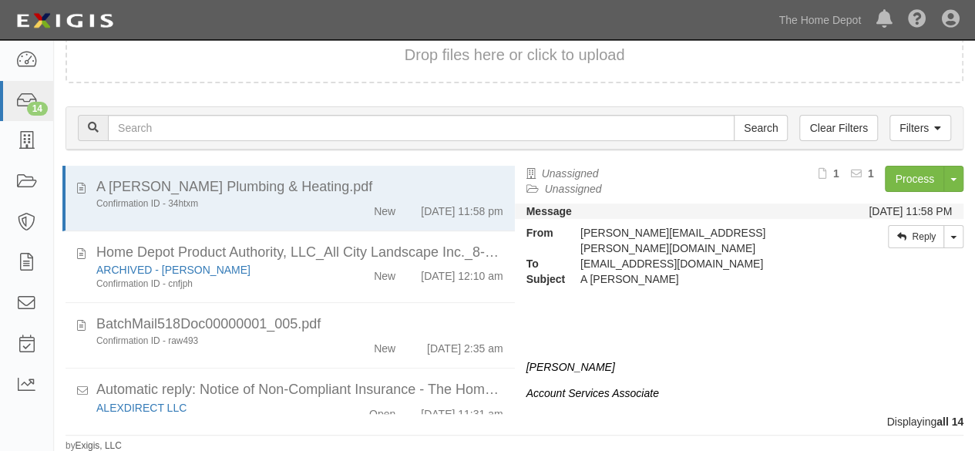
scroll to position [841, 0]
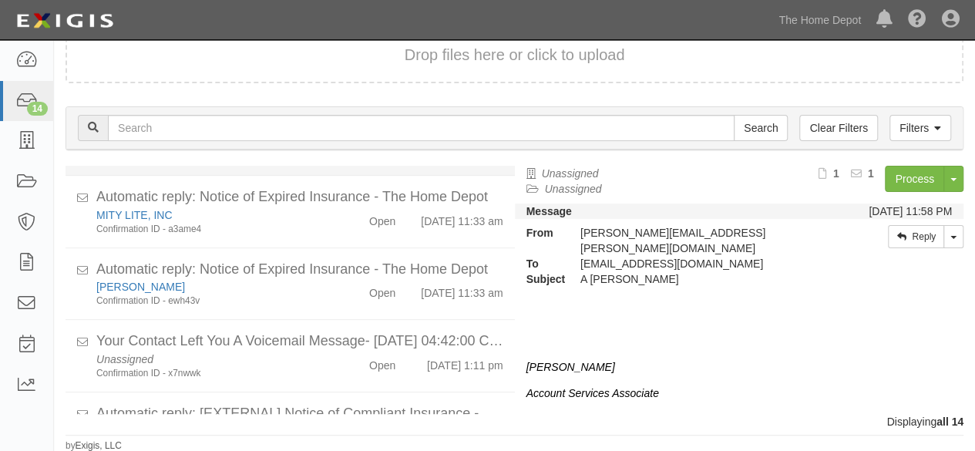
scroll to position [841, 0]
